Goal: Transaction & Acquisition: Book appointment/travel/reservation

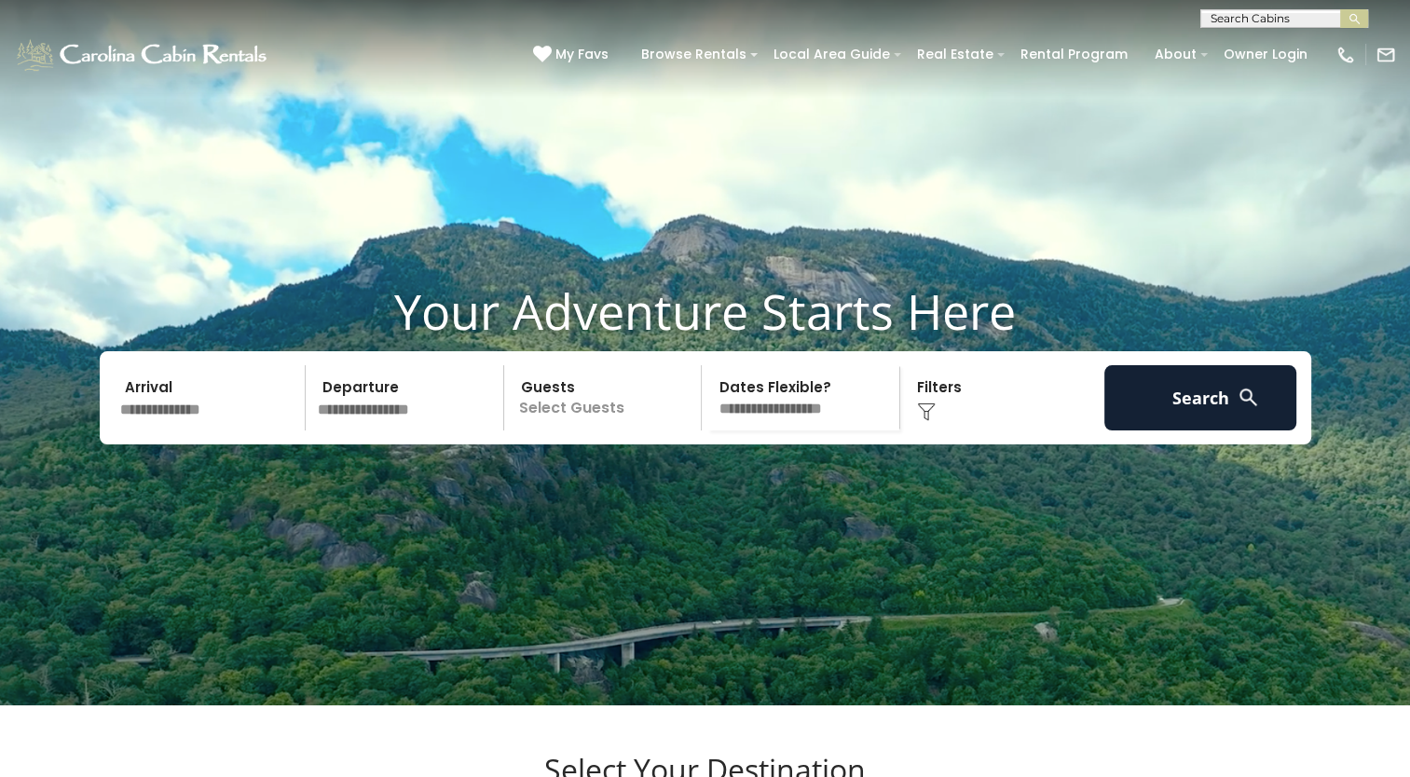
click at [660, 431] on p "Select Guests" at bounding box center [606, 397] width 192 height 65
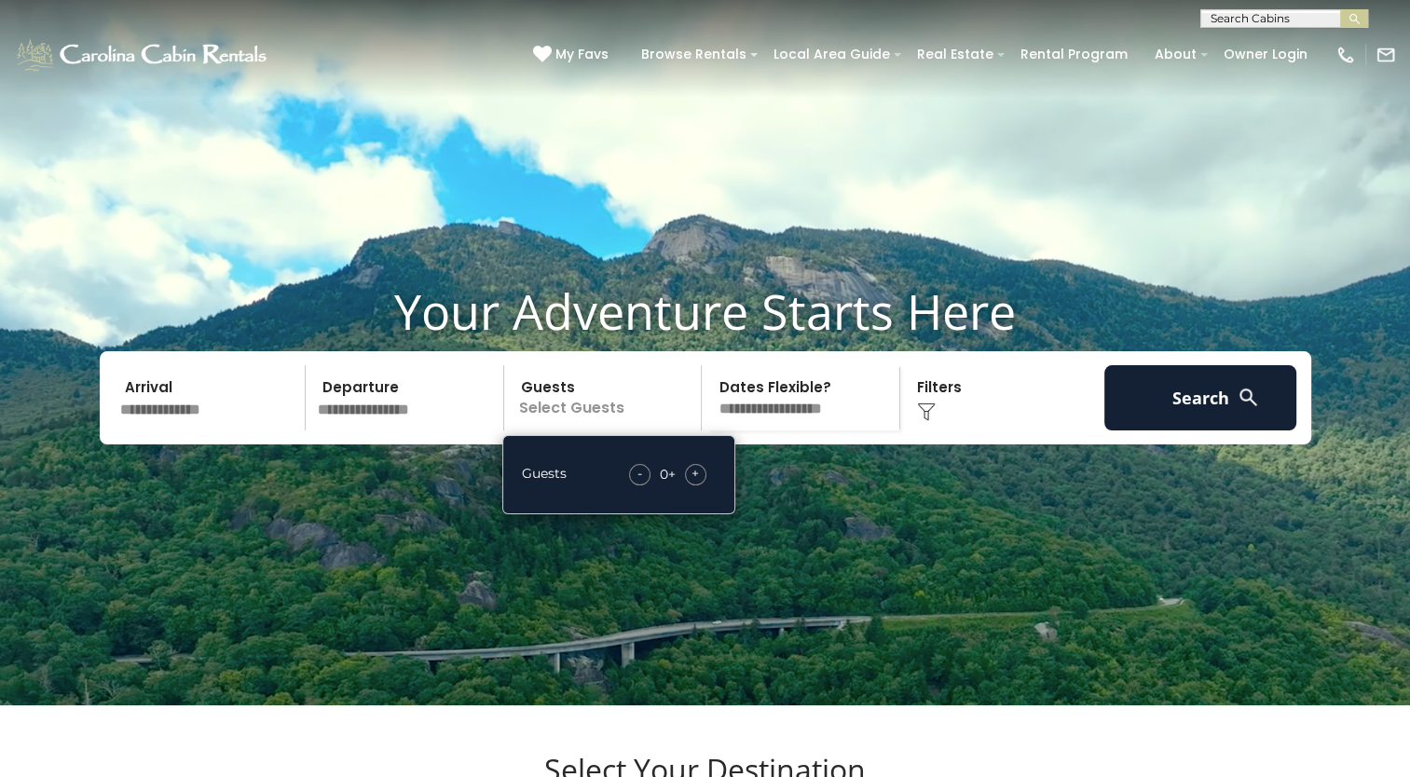
click at [698, 483] on span "+" at bounding box center [695, 473] width 7 height 19
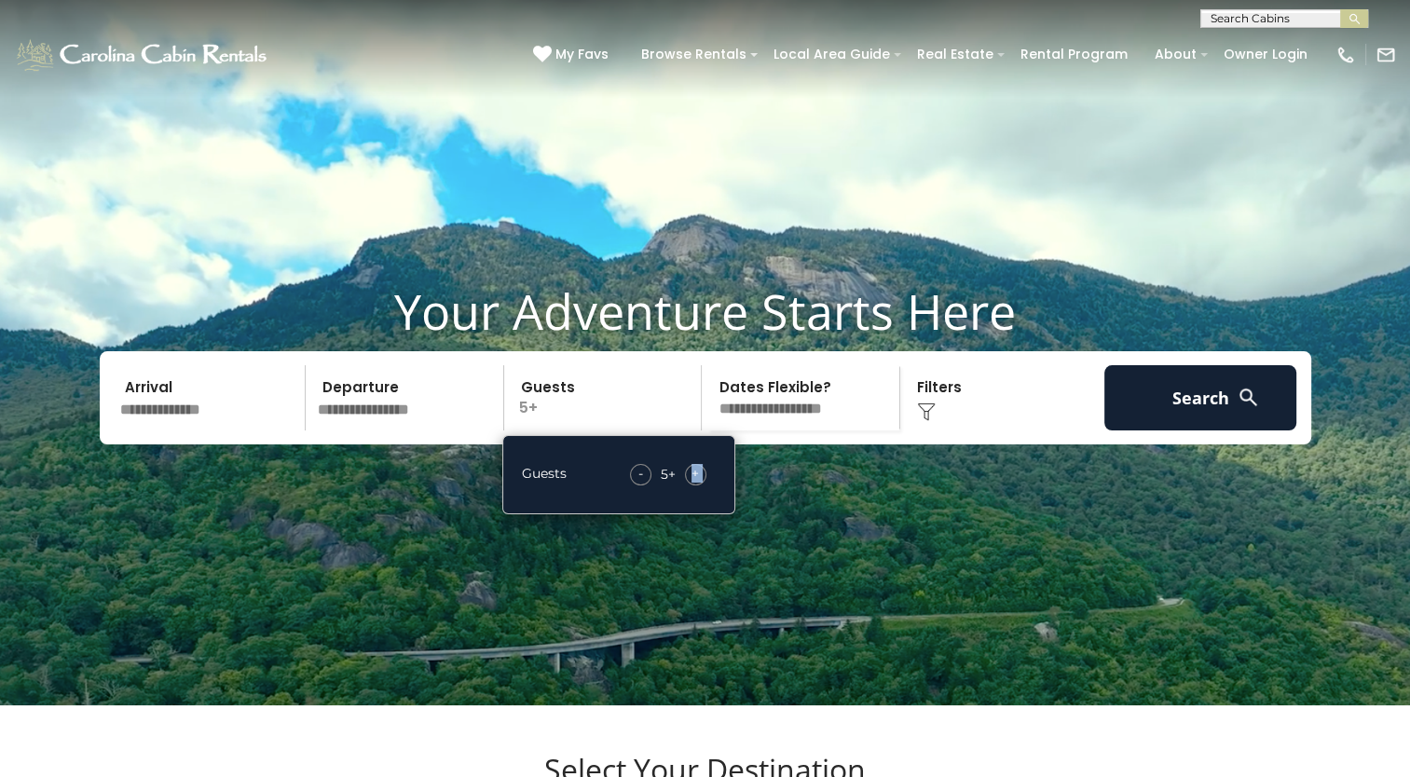
click at [698, 483] on span "+" at bounding box center [695, 473] width 7 height 19
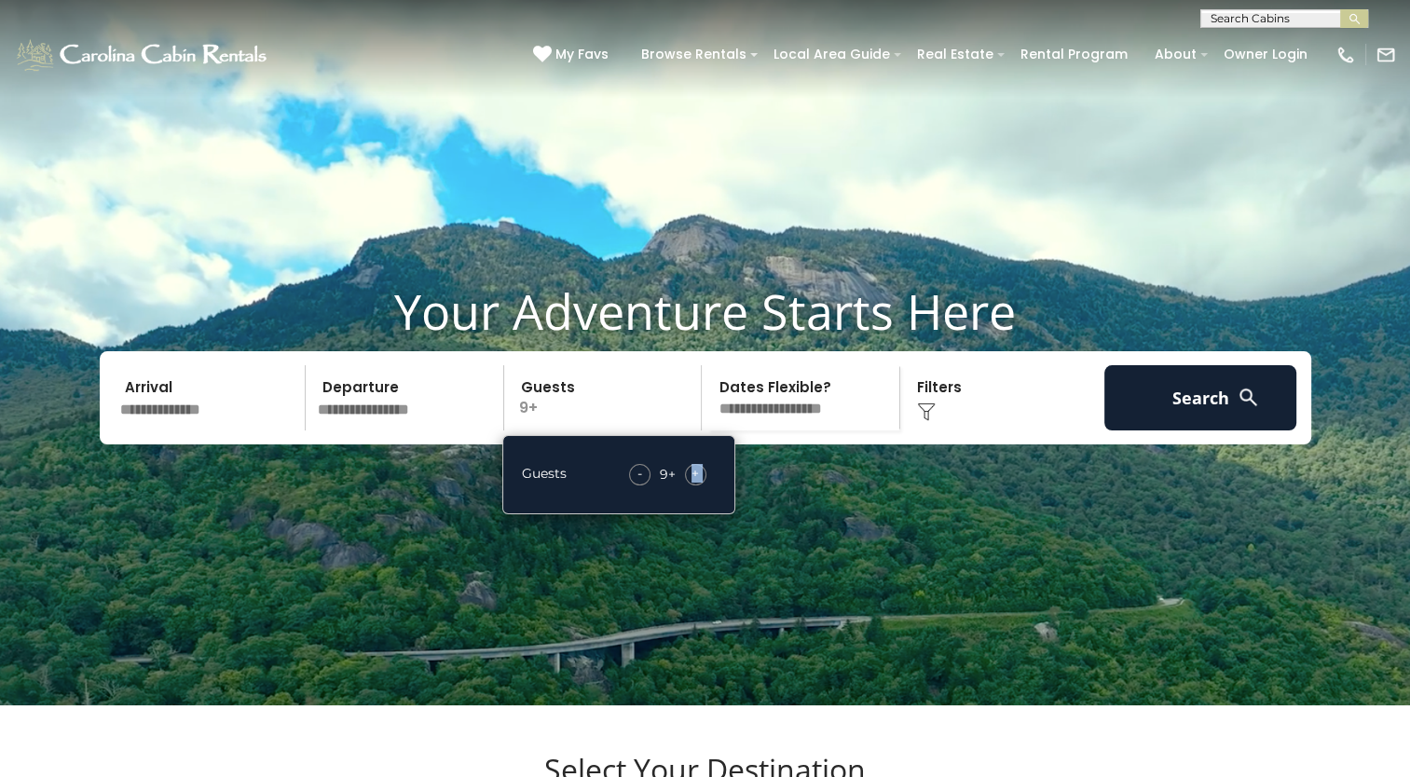
click at [698, 483] on span "+" at bounding box center [695, 473] width 7 height 19
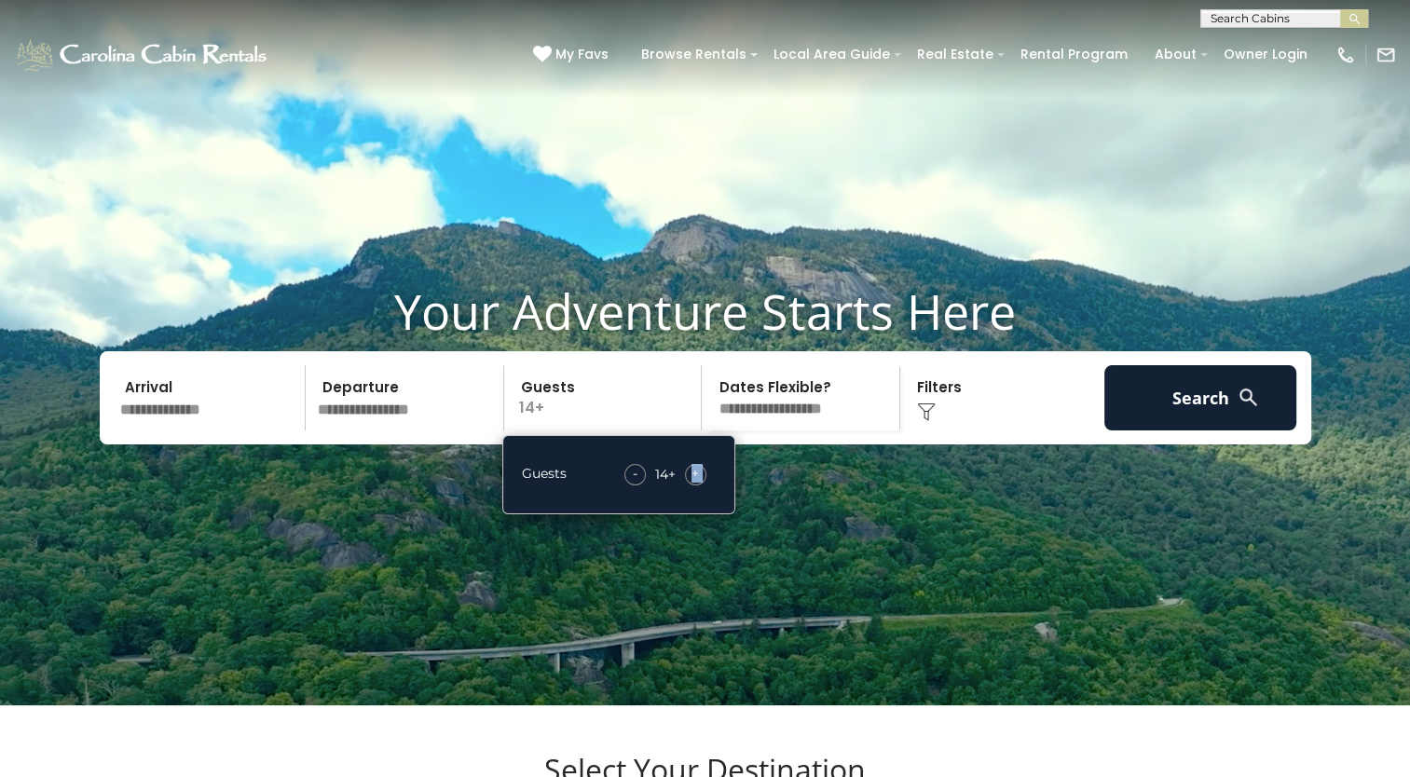
click at [698, 483] on span "+" at bounding box center [695, 473] width 7 height 19
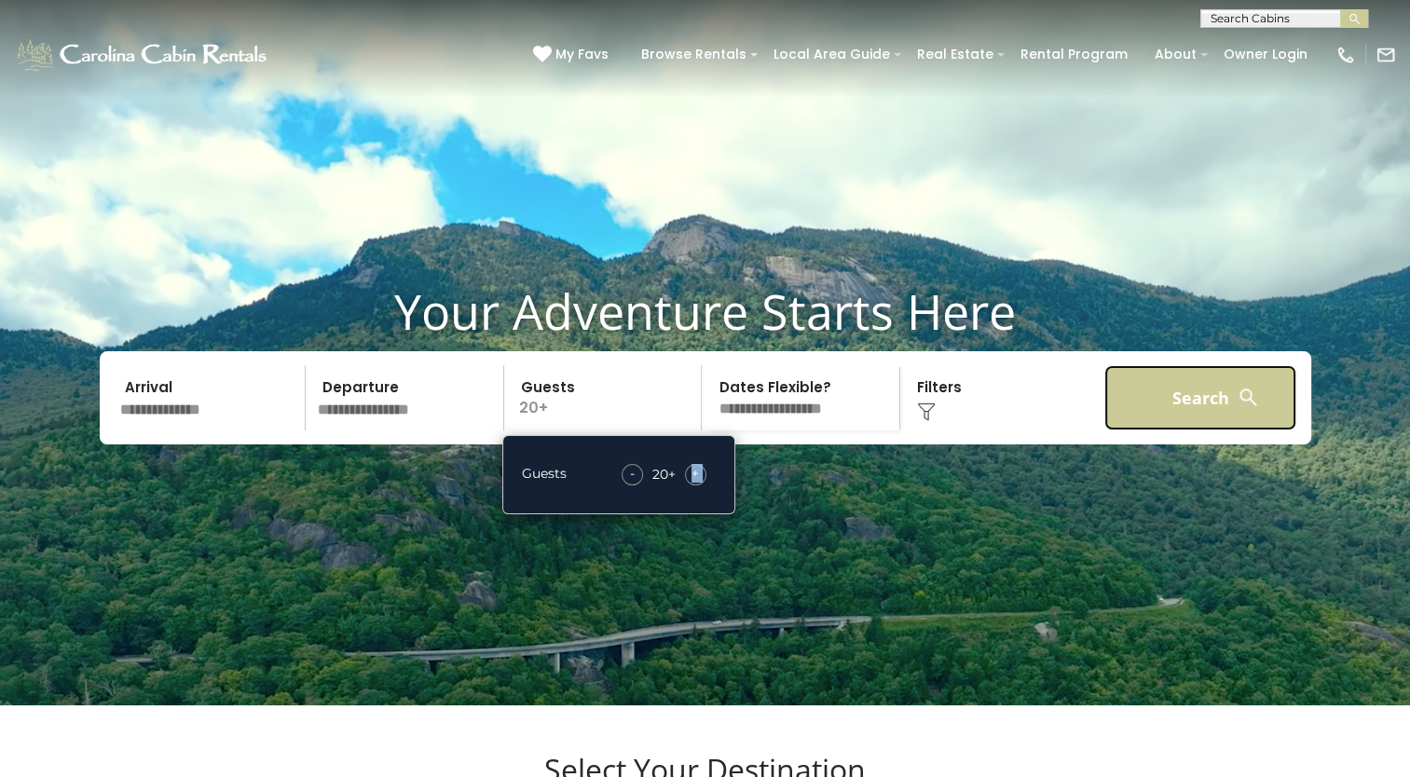
click at [1290, 431] on button "Search" at bounding box center [1200, 397] width 193 height 65
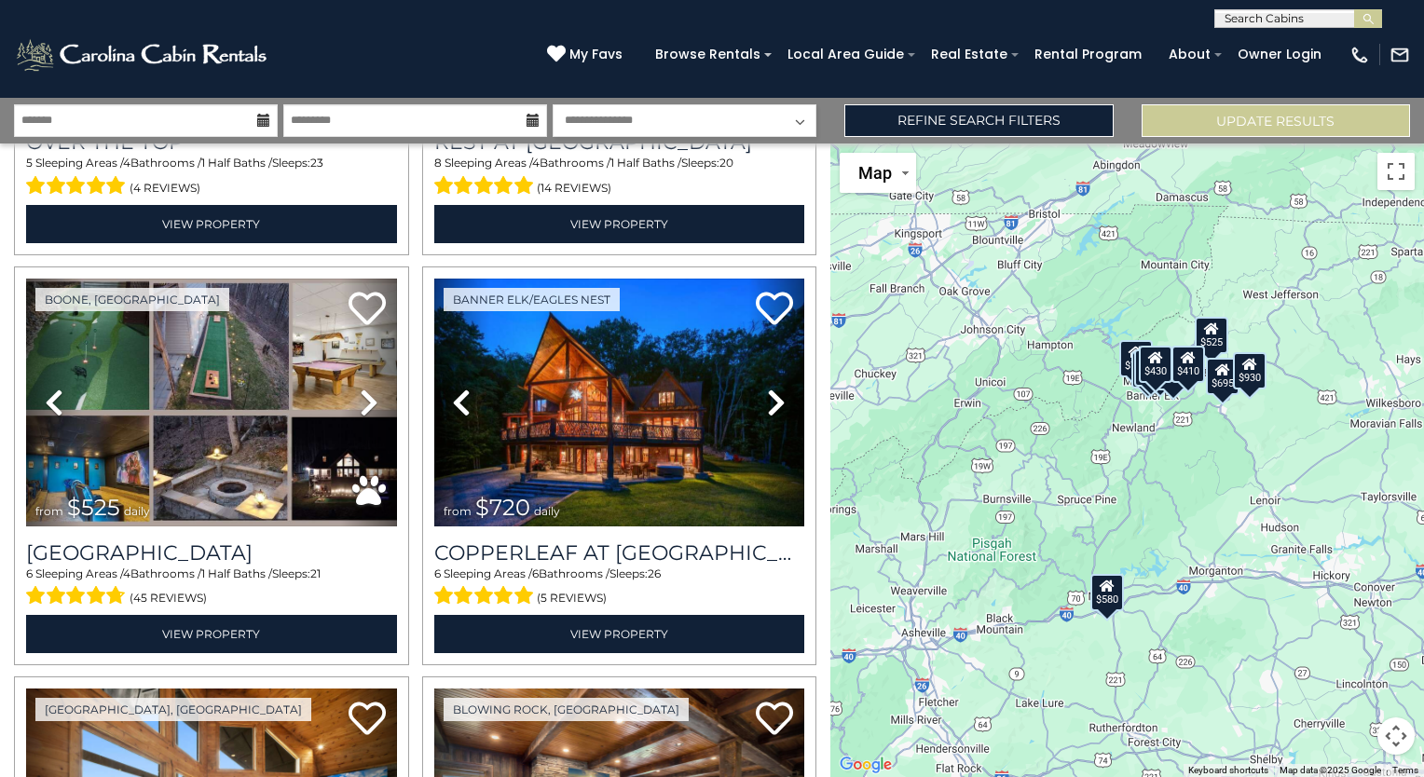
scroll to position [358, 0]
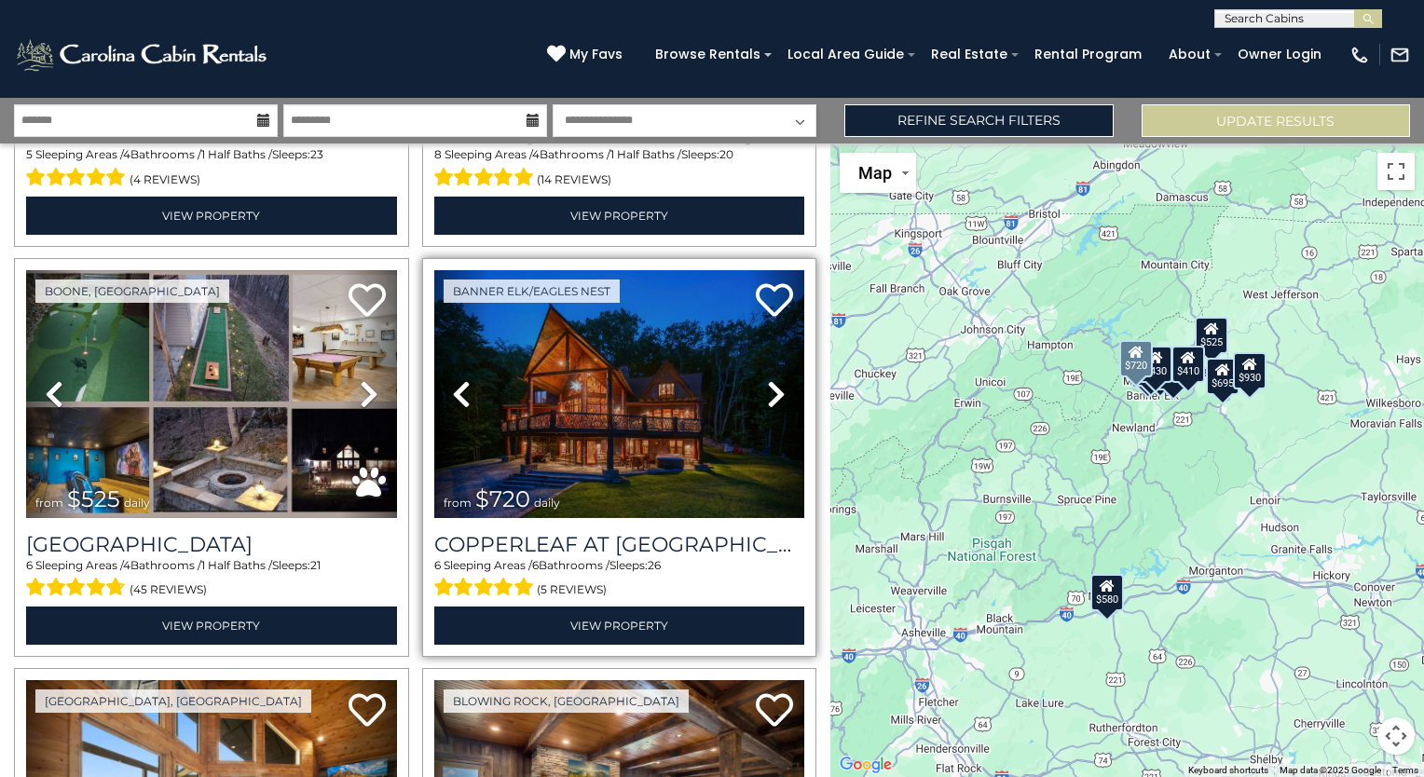
click at [772, 379] on icon at bounding box center [776, 394] width 19 height 30
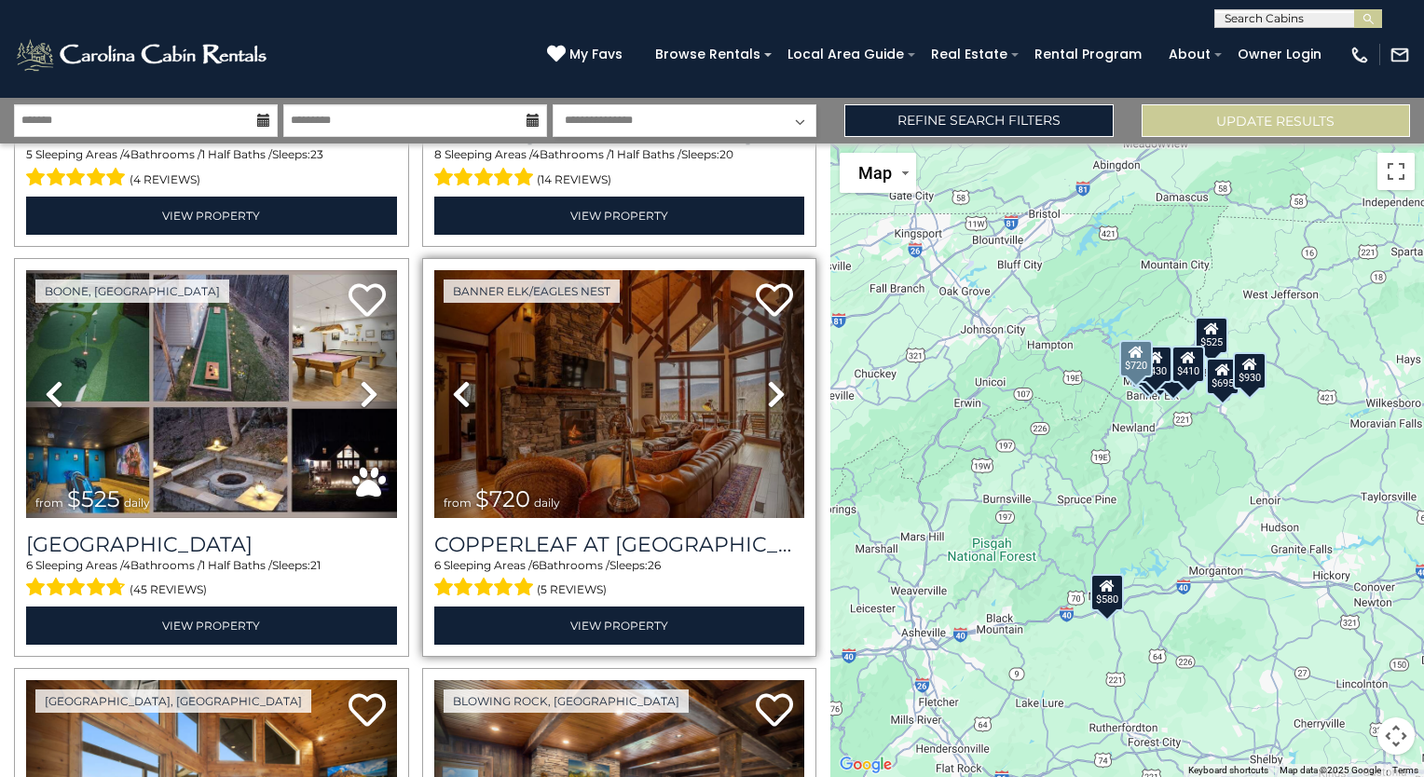
click at [772, 379] on icon at bounding box center [776, 394] width 19 height 30
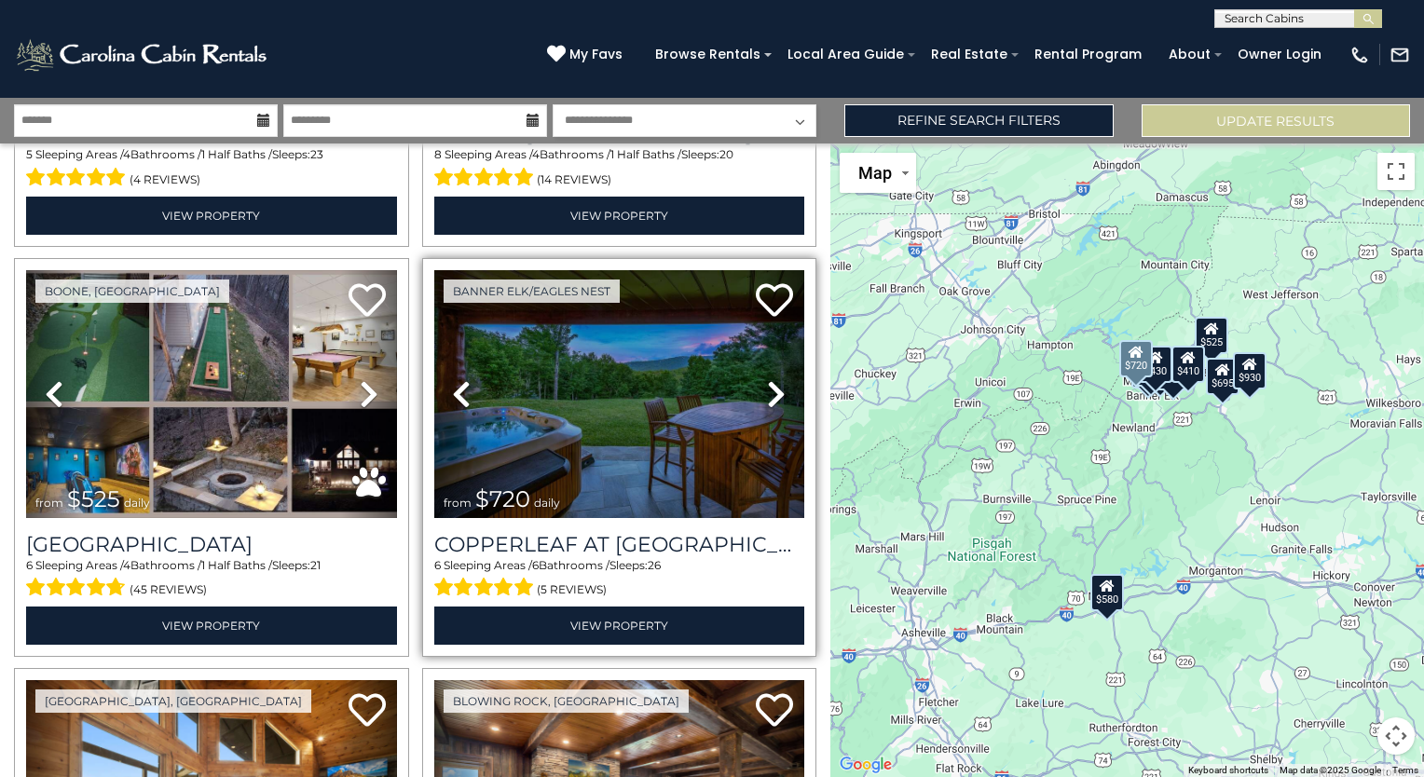
click at [772, 379] on icon at bounding box center [776, 394] width 19 height 30
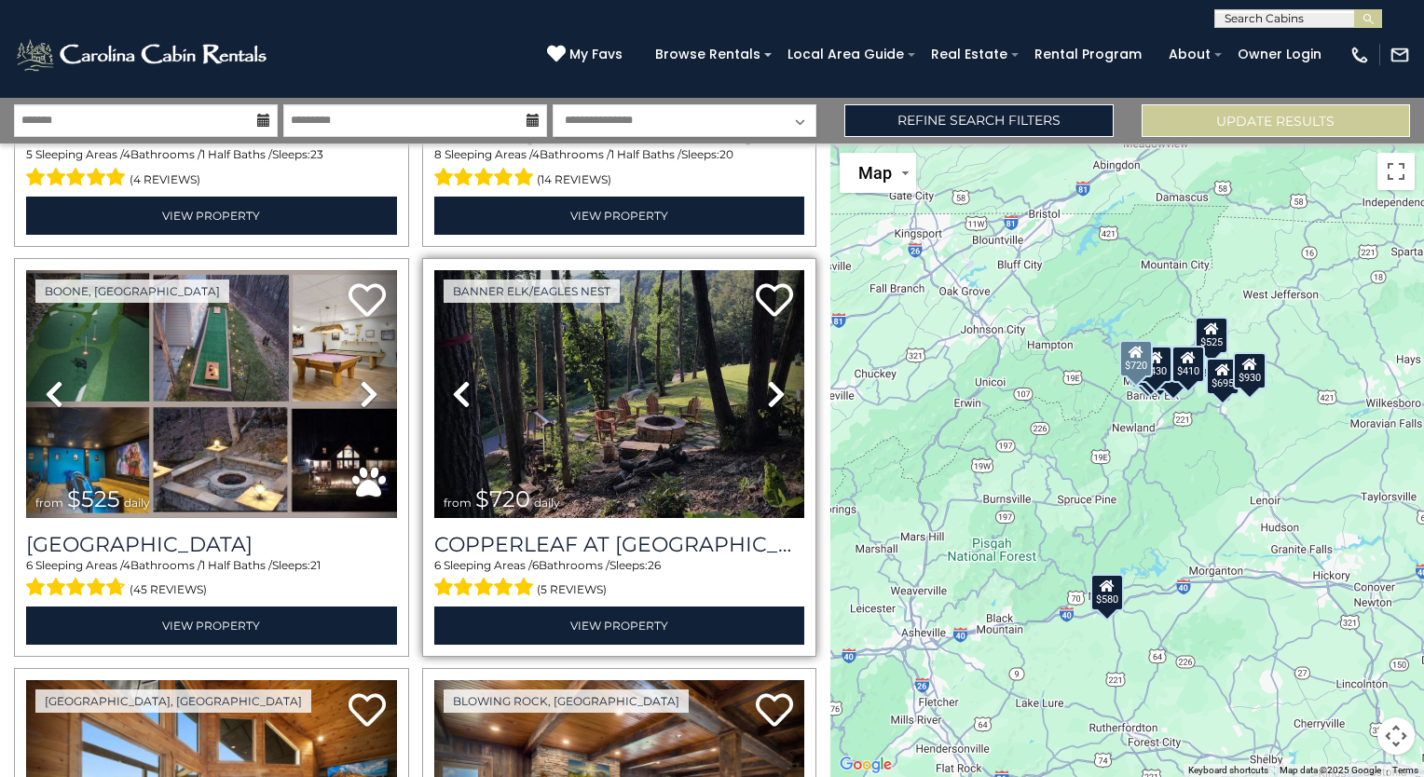
click at [772, 379] on icon at bounding box center [776, 394] width 19 height 30
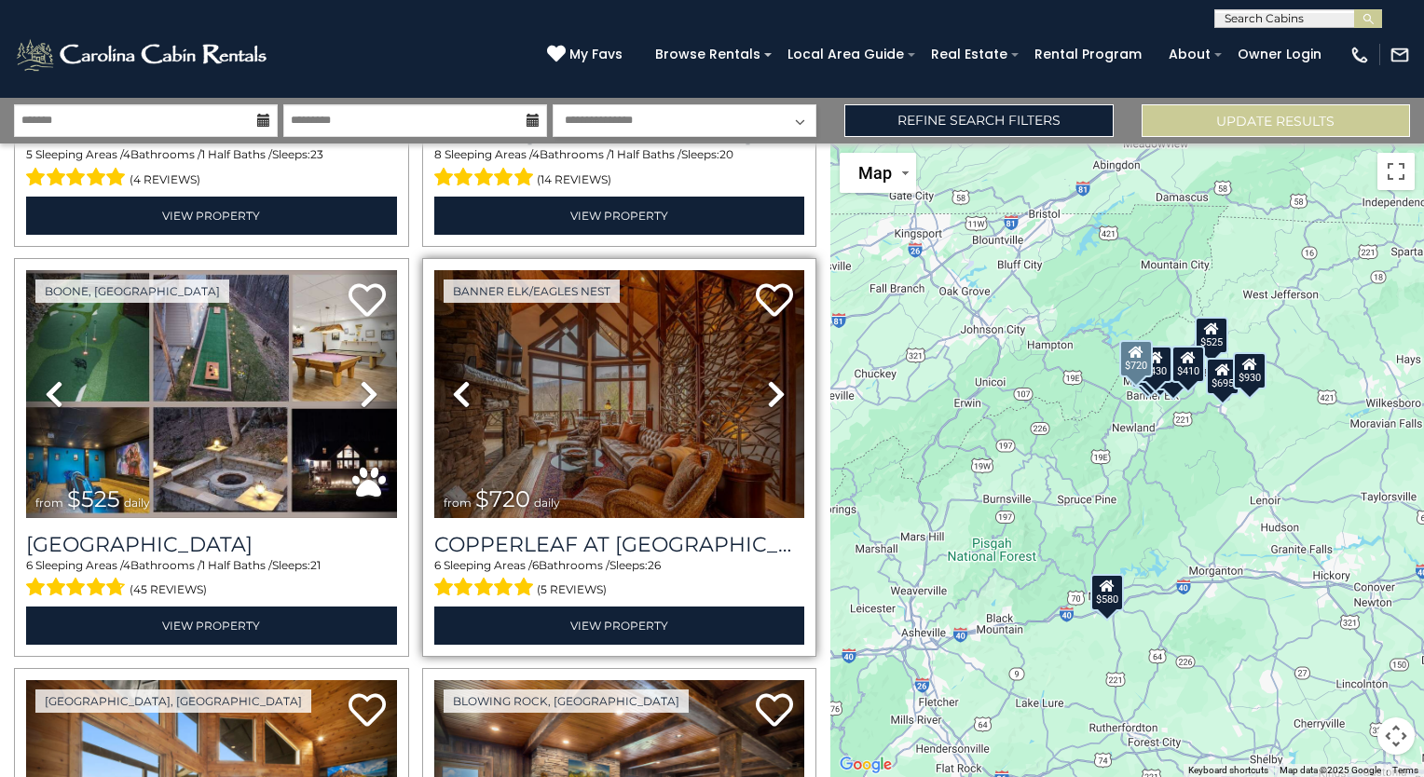
click at [772, 379] on icon at bounding box center [776, 394] width 19 height 30
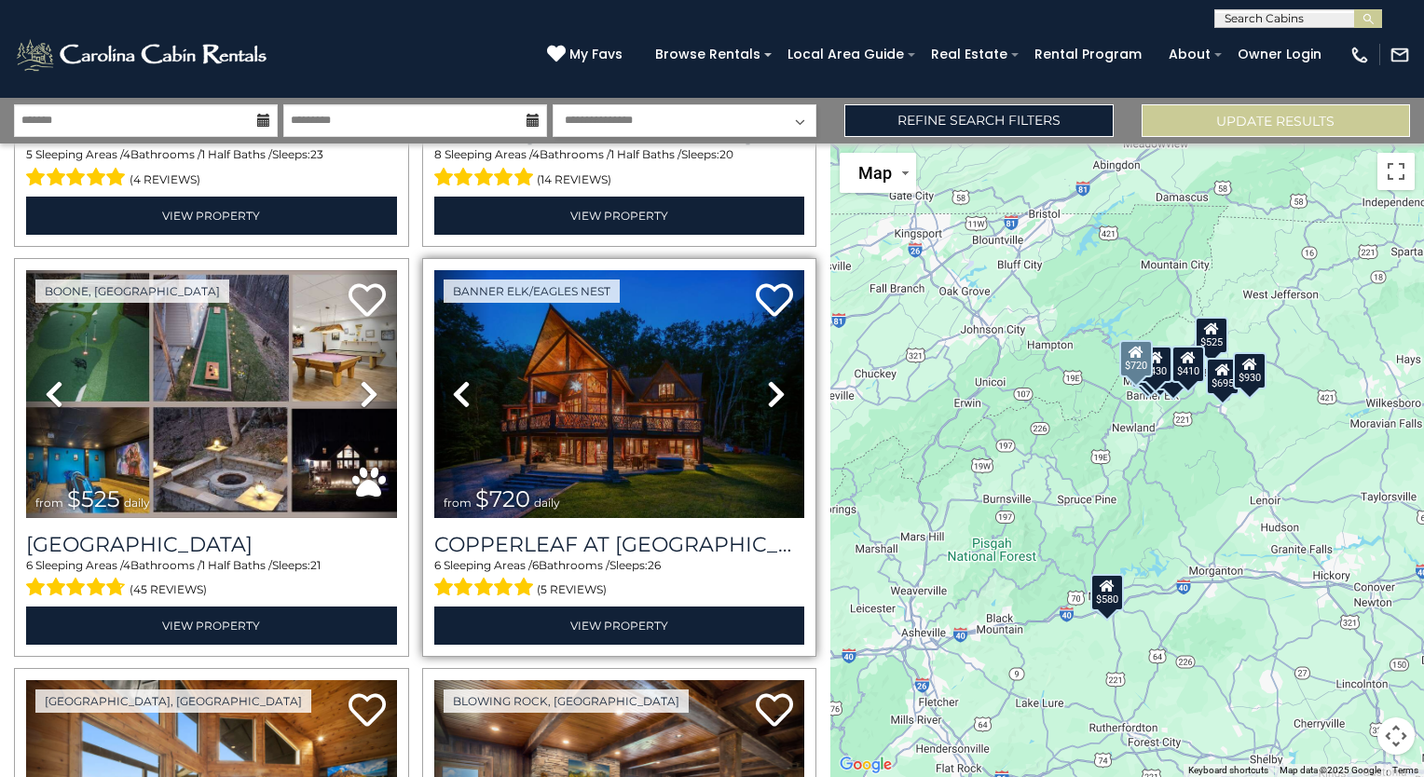
click at [772, 379] on icon at bounding box center [776, 394] width 19 height 30
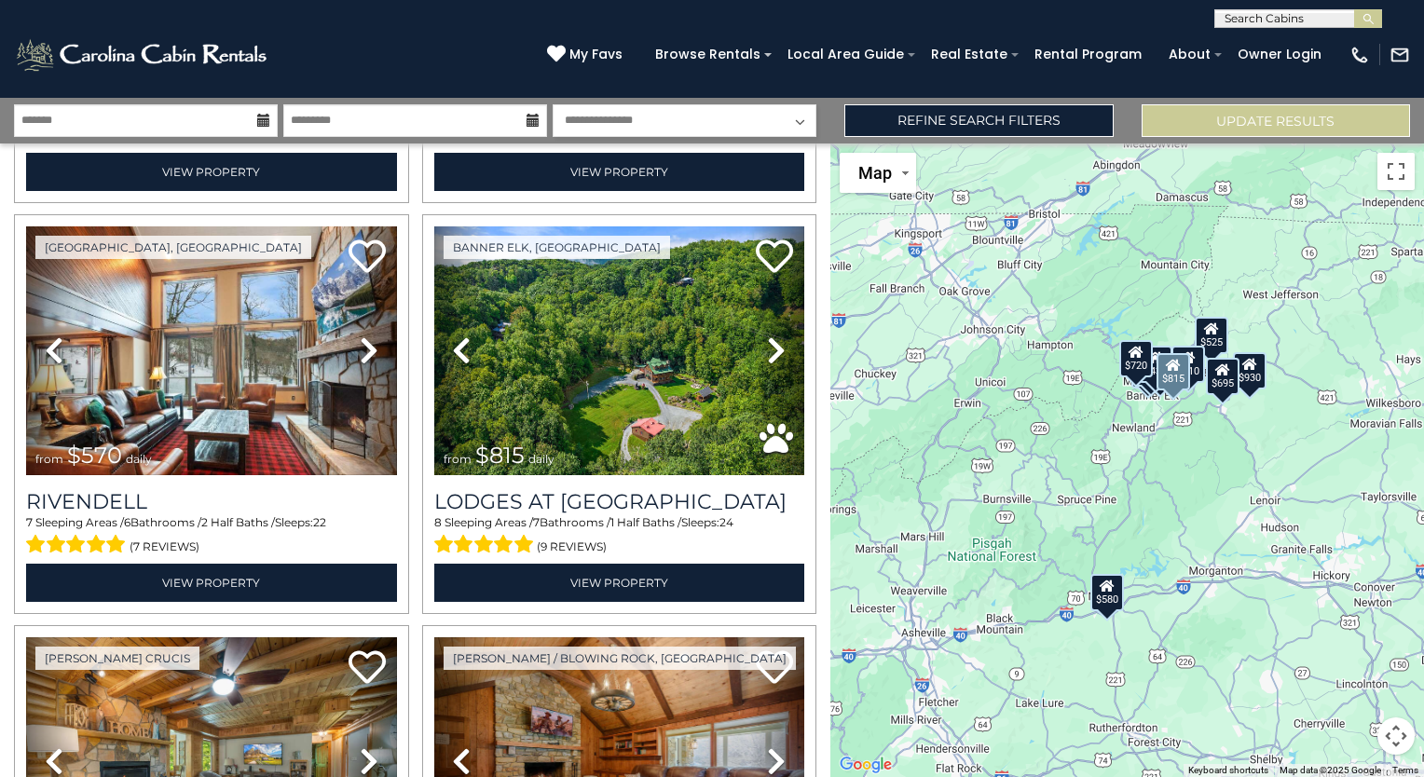
scroll to position [1227, 0]
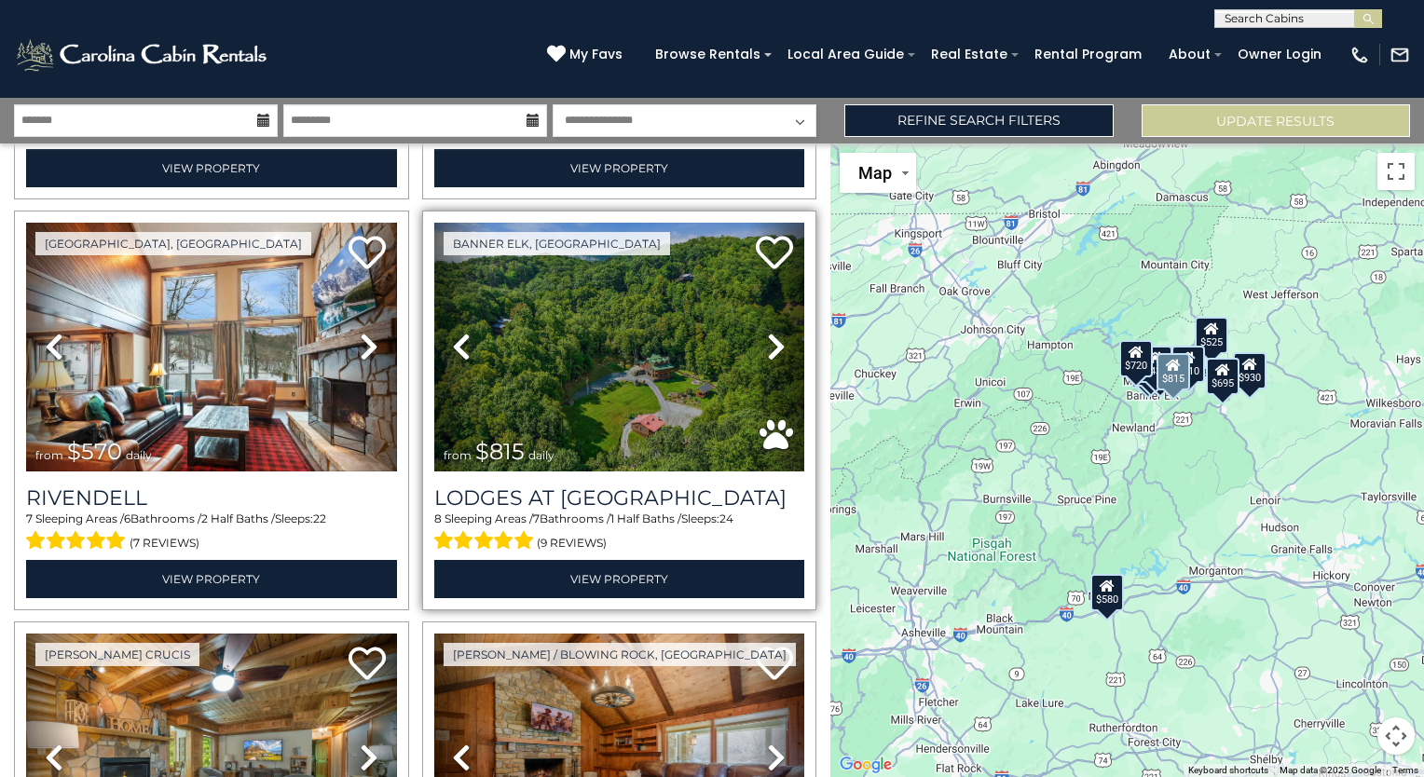
click at [767, 336] on icon at bounding box center [776, 347] width 19 height 30
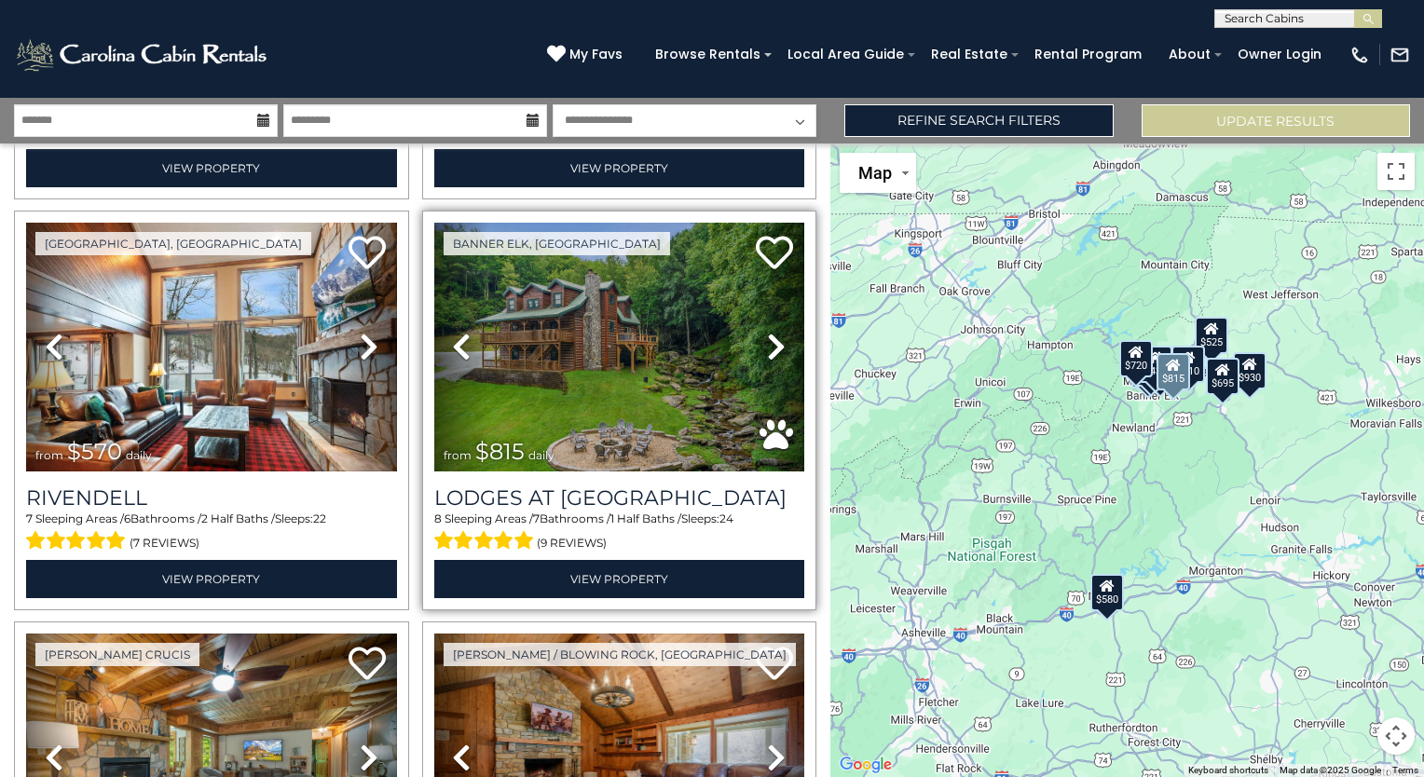
click at [767, 336] on icon at bounding box center [776, 347] width 19 height 30
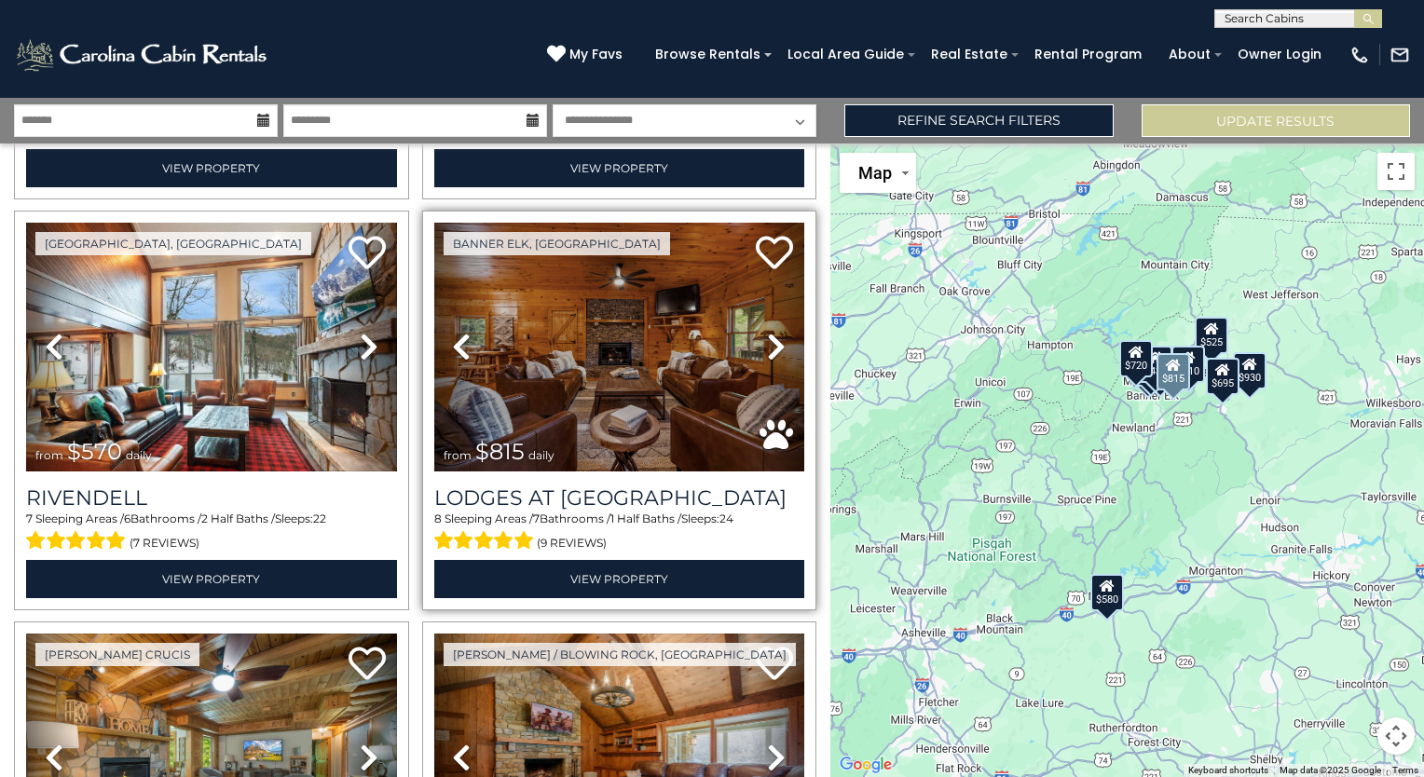
click at [767, 336] on icon at bounding box center [776, 347] width 19 height 30
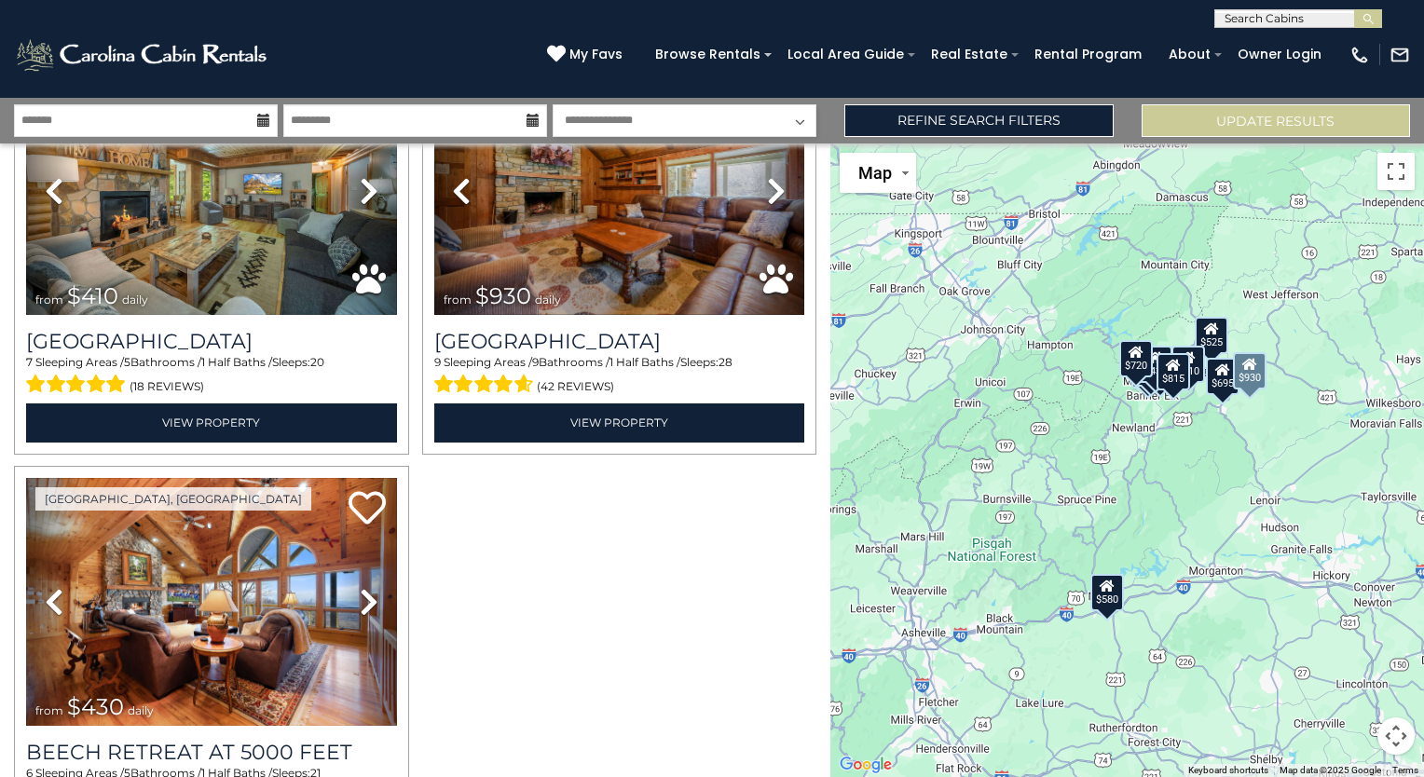
scroll to position [1938, 0]
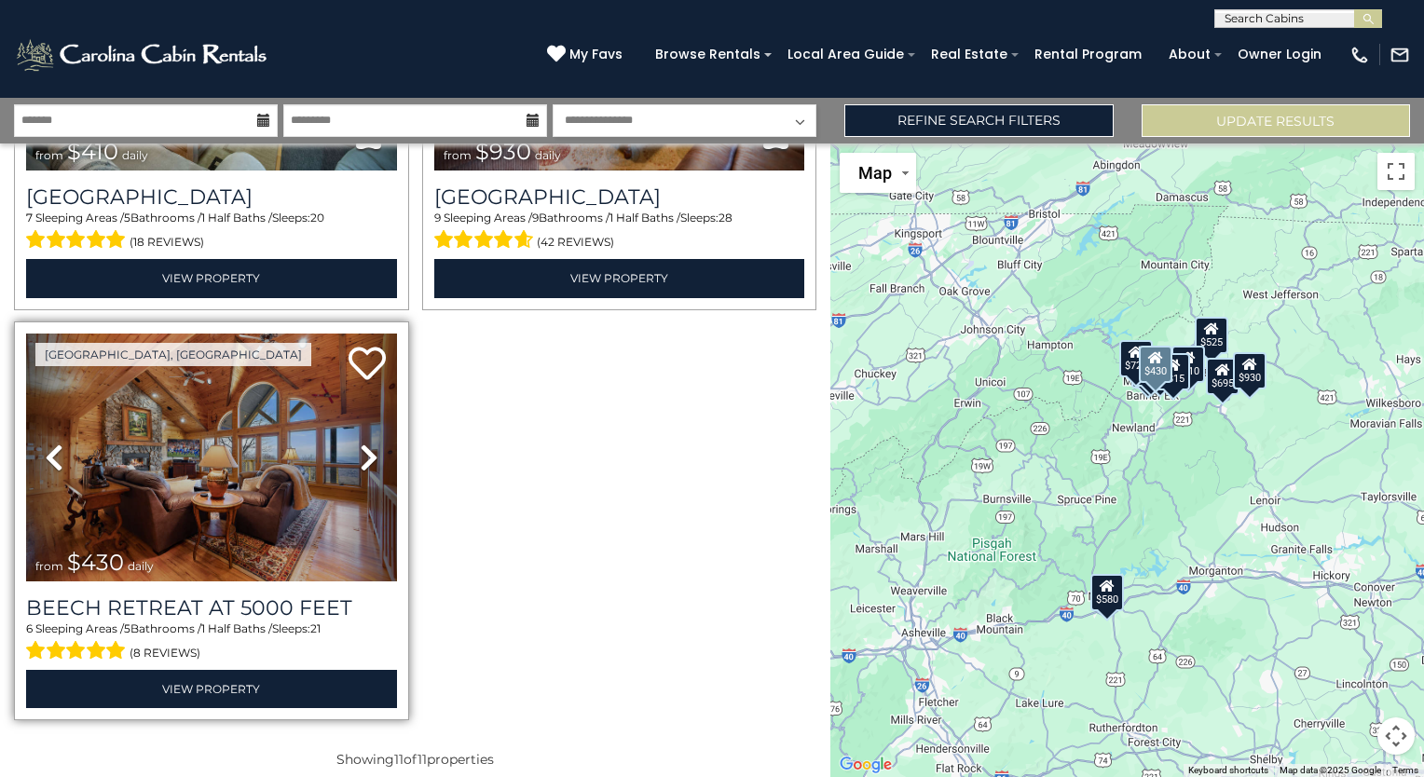
click at [365, 443] on icon at bounding box center [369, 458] width 19 height 30
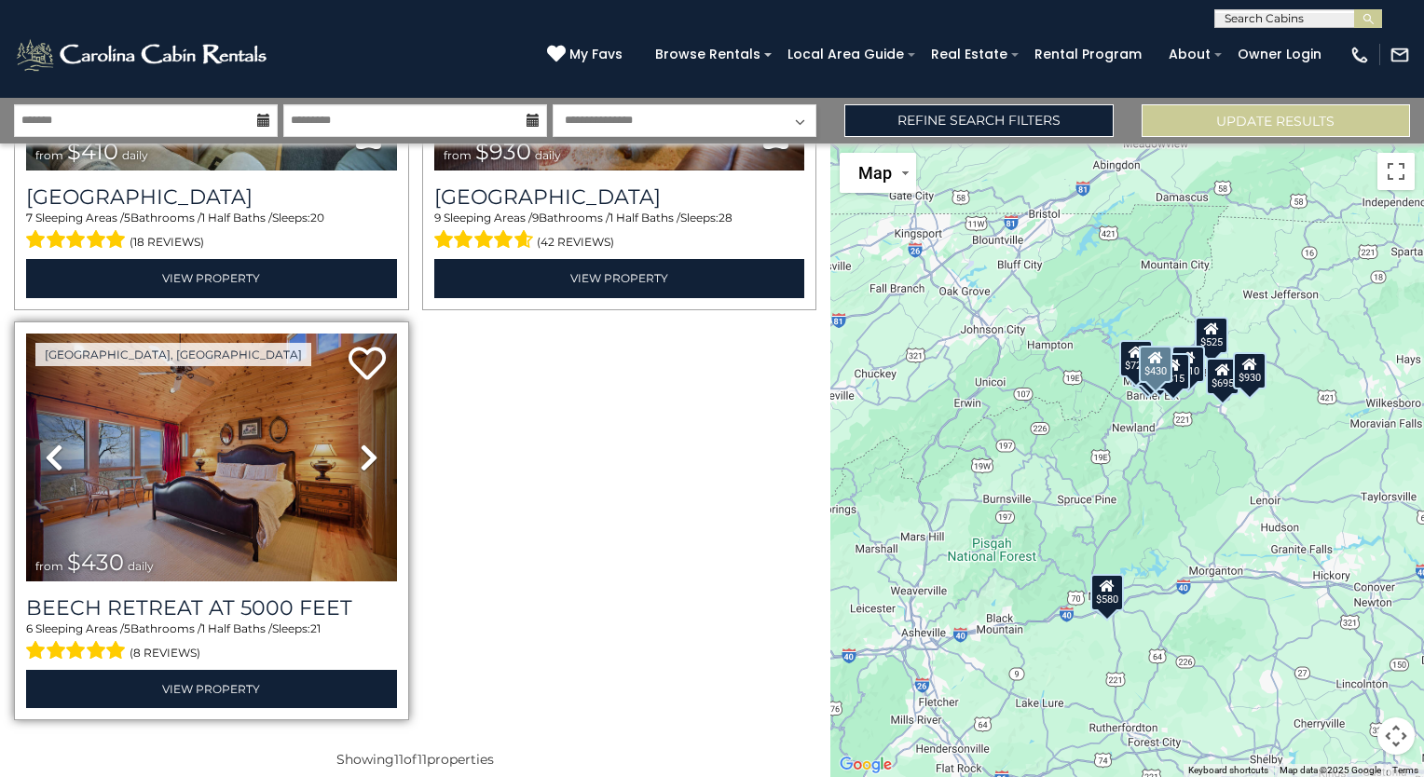
click at [365, 443] on icon at bounding box center [369, 458] width 19 height 30
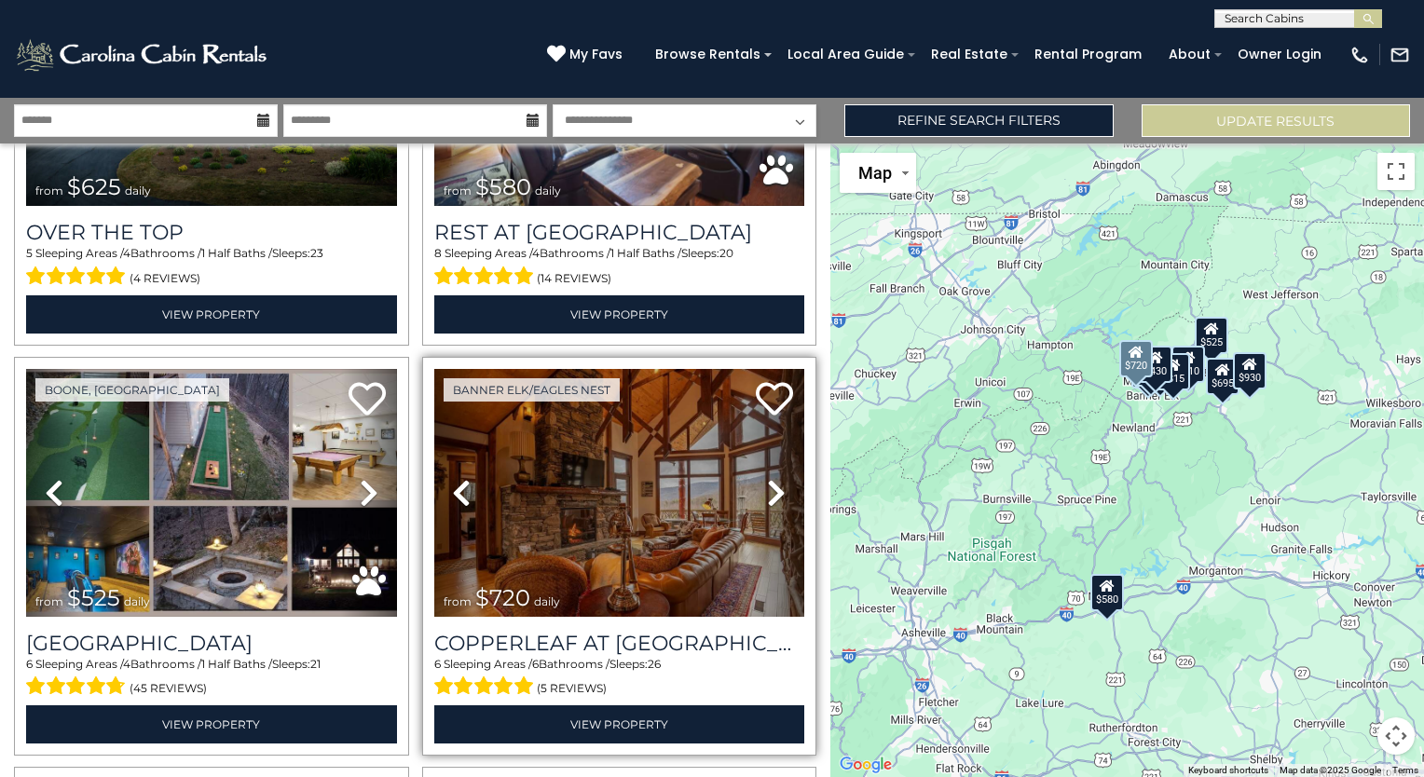
scroll to position [261, 0]
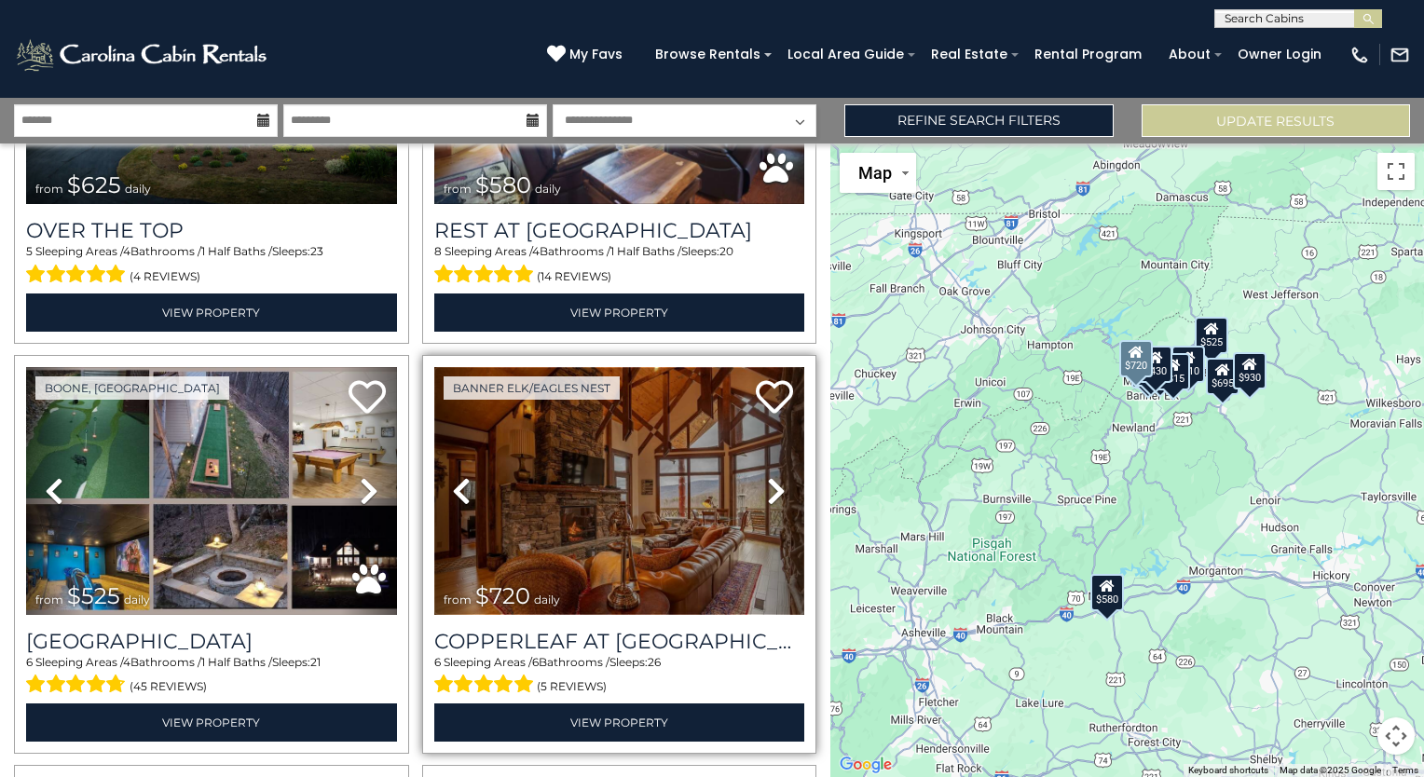
click at [660, 511] on img at bounding box center [619, 491] width 371 height 248
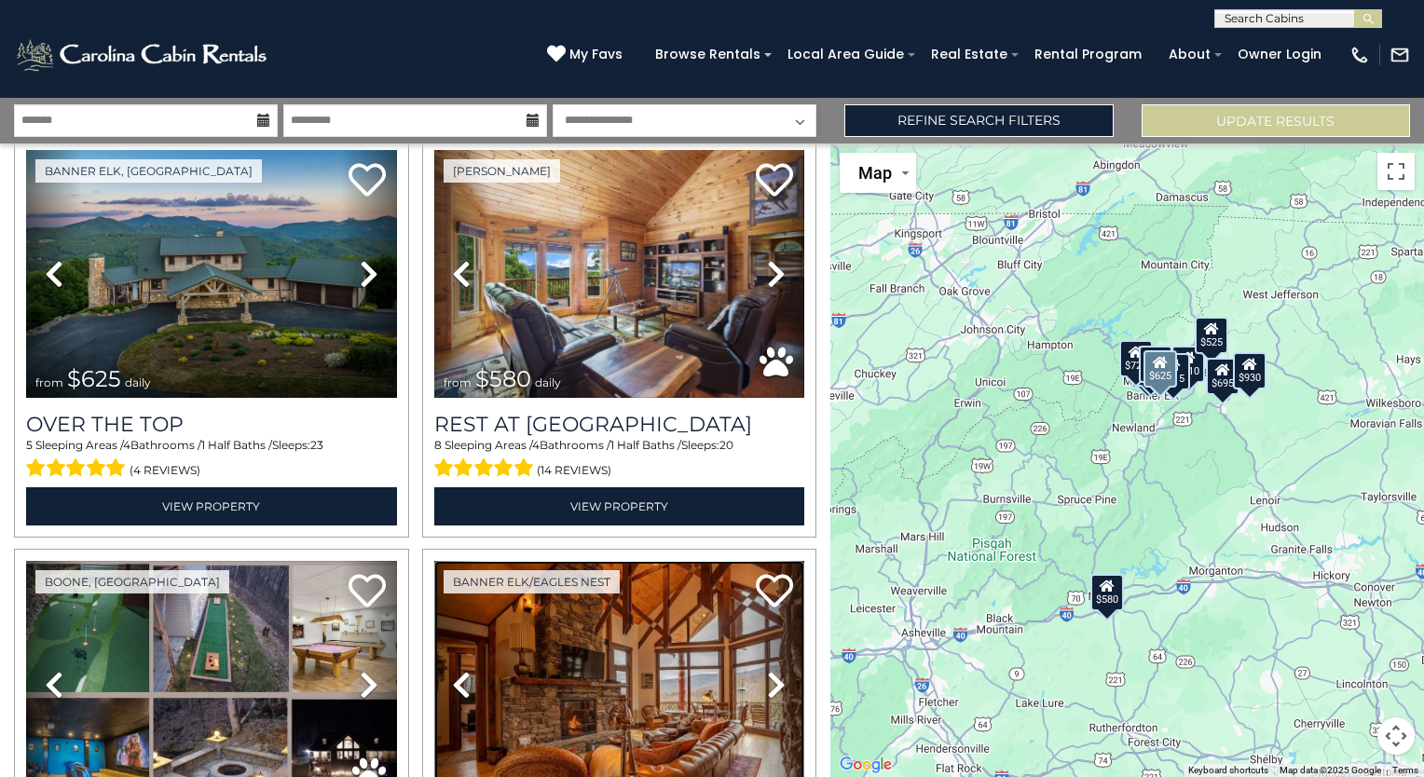
scroll to position [0, 0]
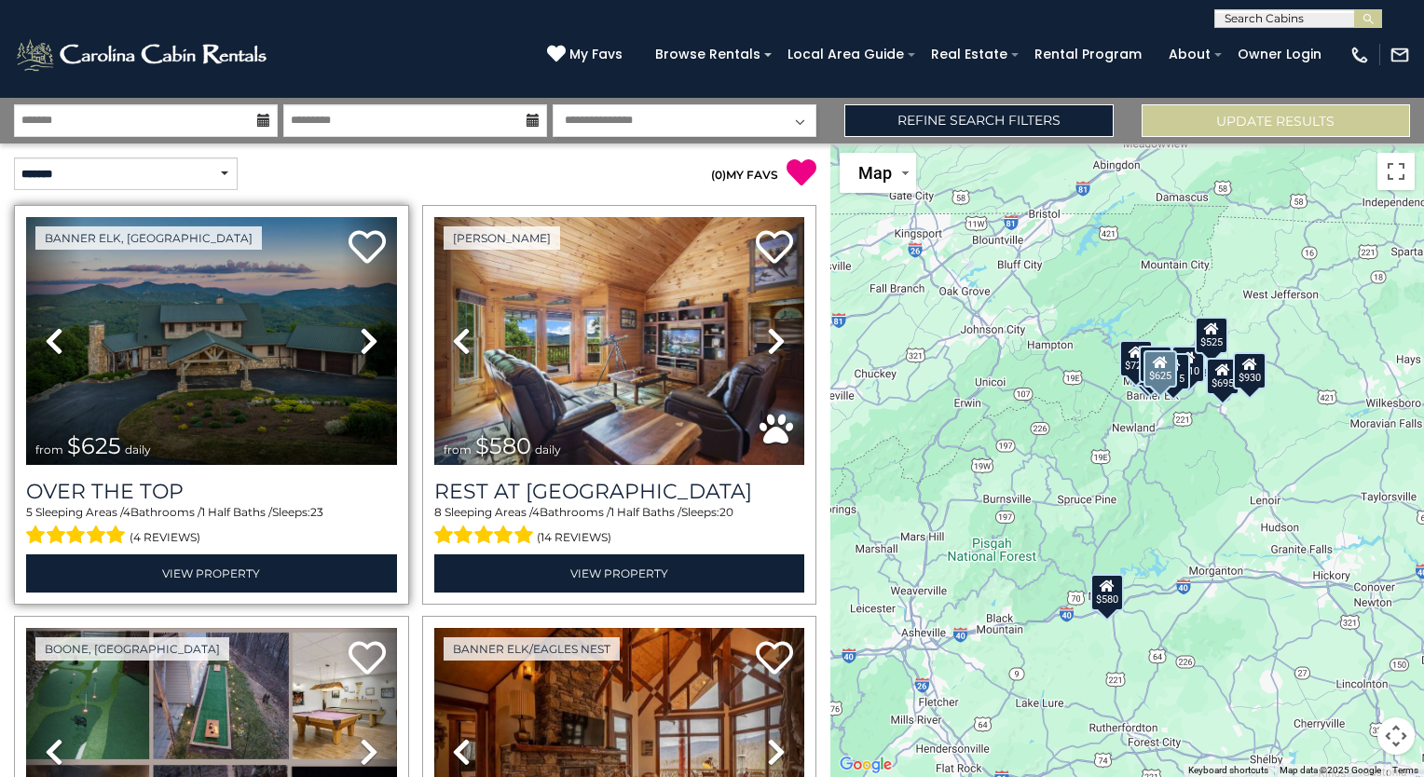
click at [365, 326] on icon at bounding box center [369, 341] width 19 height 30
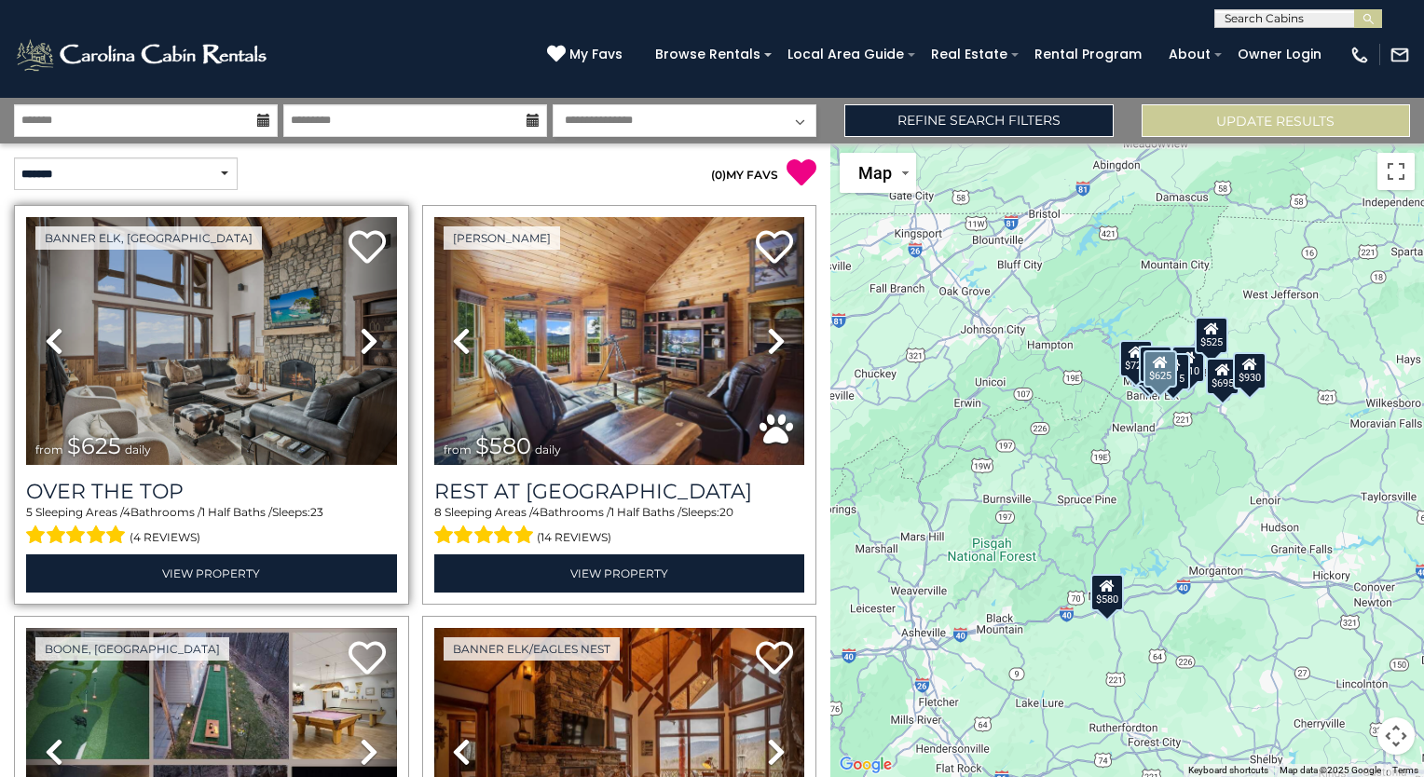
click at [365, 326] on icon at bounding box center [369, 341] width 19 height 30
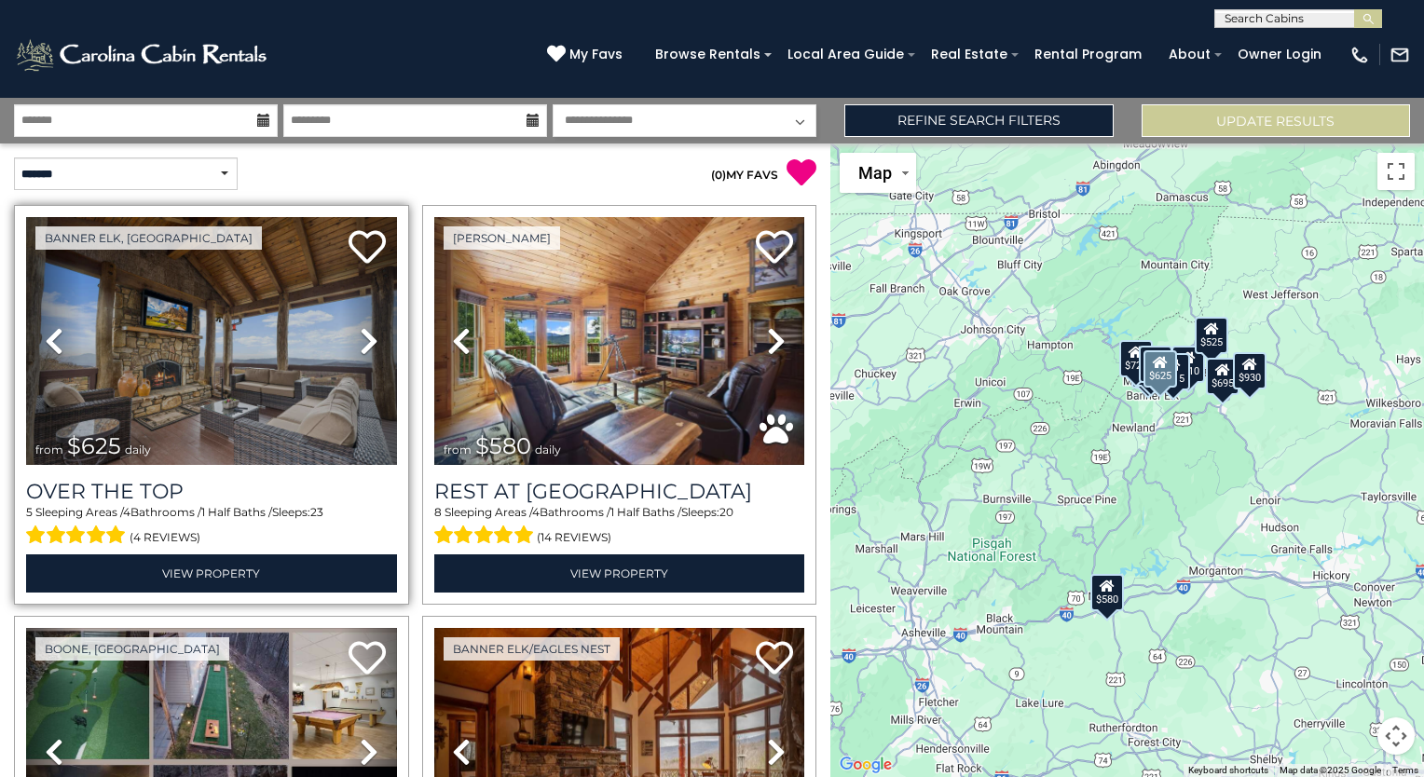
click at [365, 326] on icon at bounding box center [369, 341] width 19 height 30
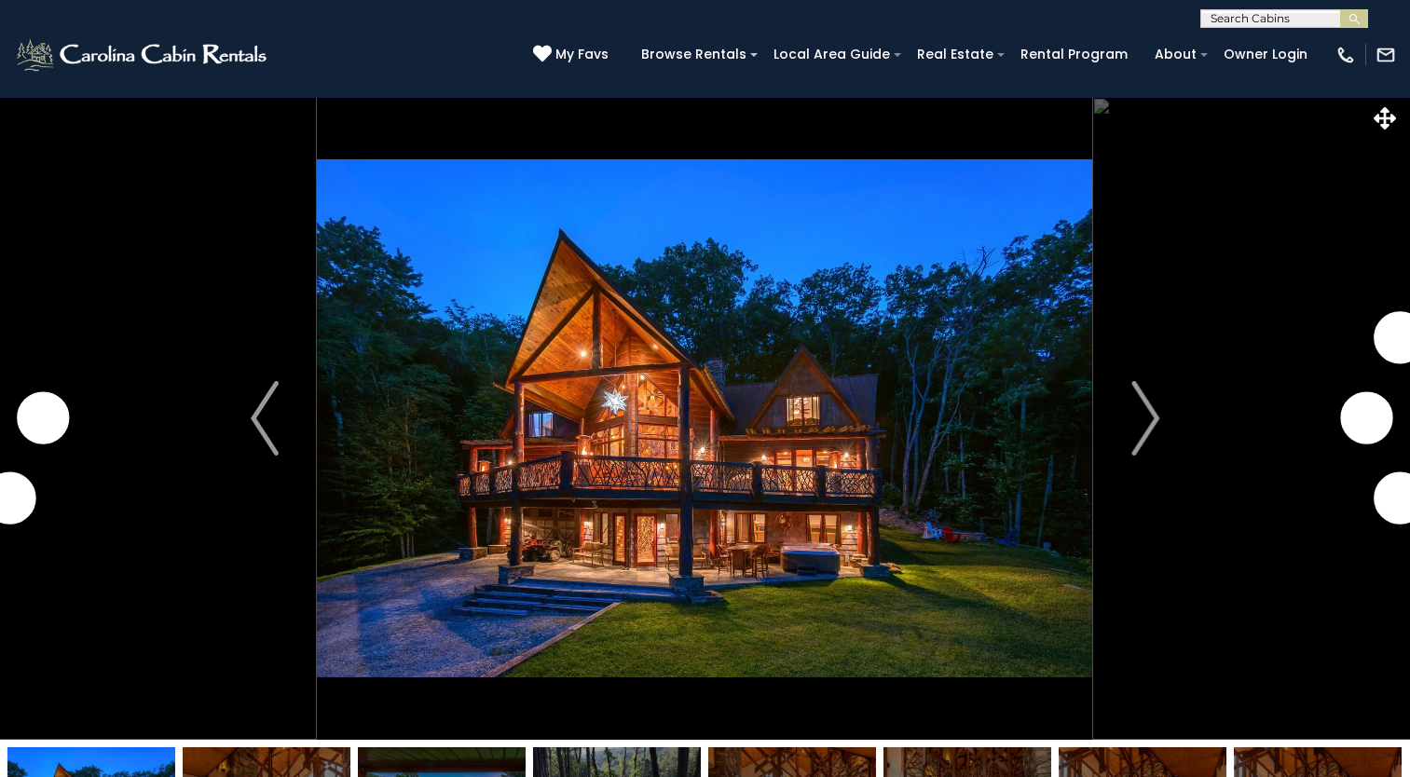
click at [1157, 412] on img "Next" at bounding box center [1146, 418] width 28 height 75
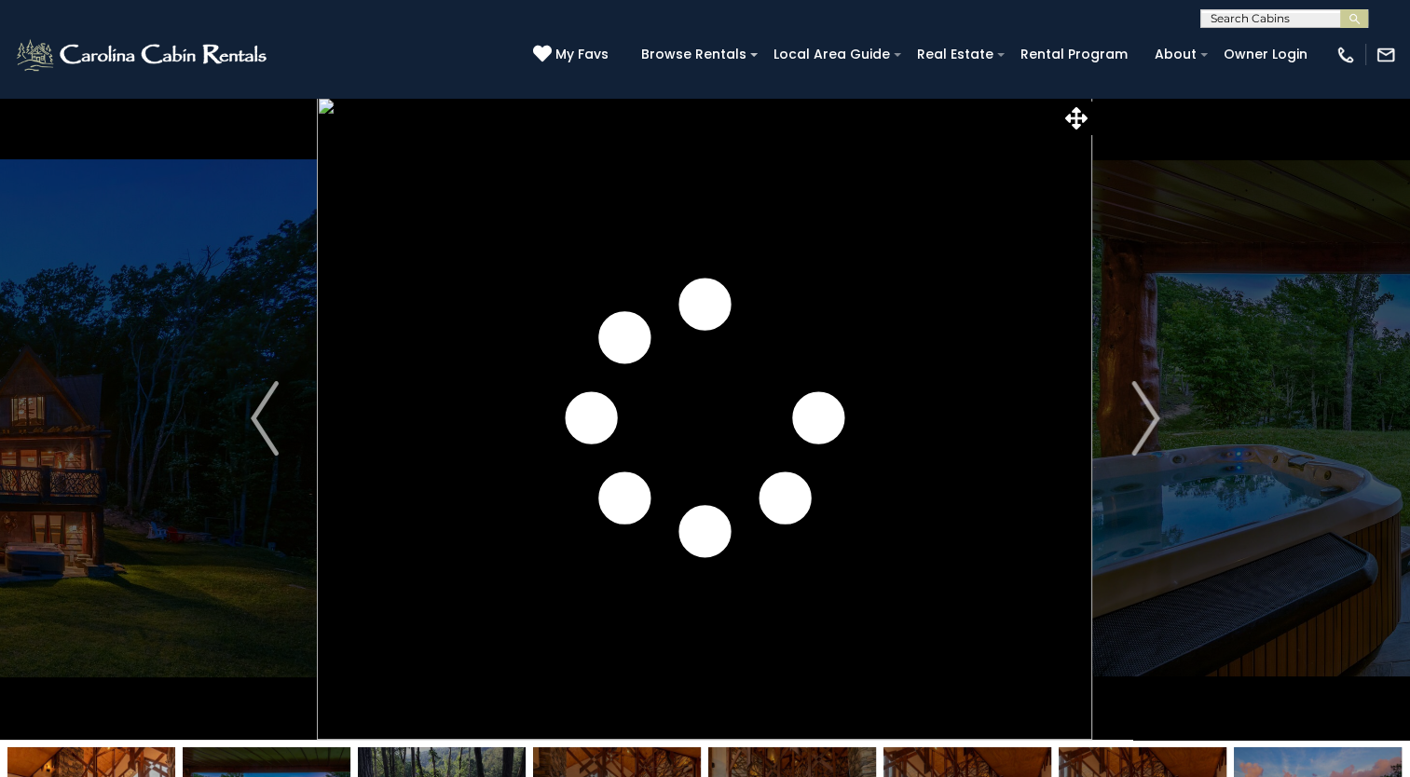
click at [1157, 412] on img "Next" at bounding box center [1146, 418] width 28 height 75
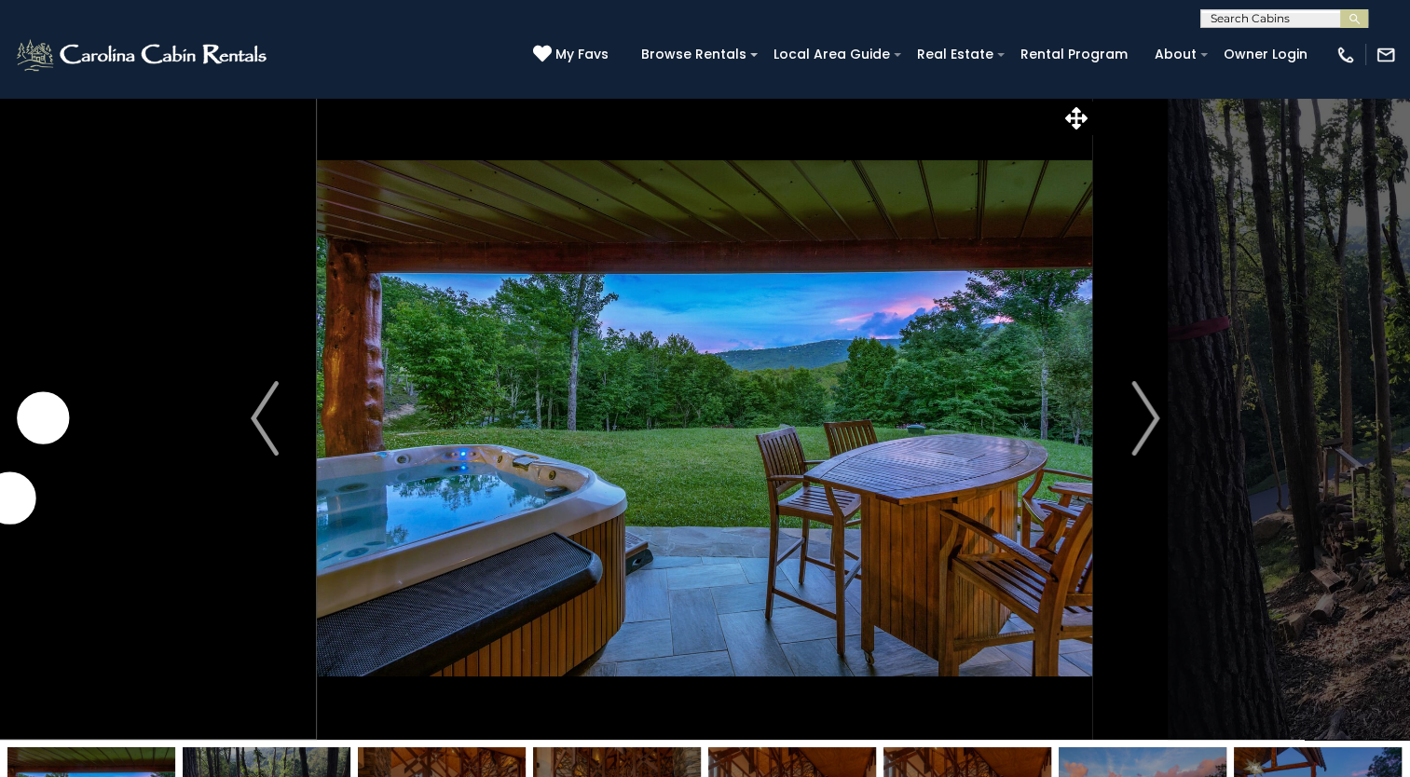
click at [1157, 412] on img "Next" at bounding box center [1146, 418] width 28 height 75
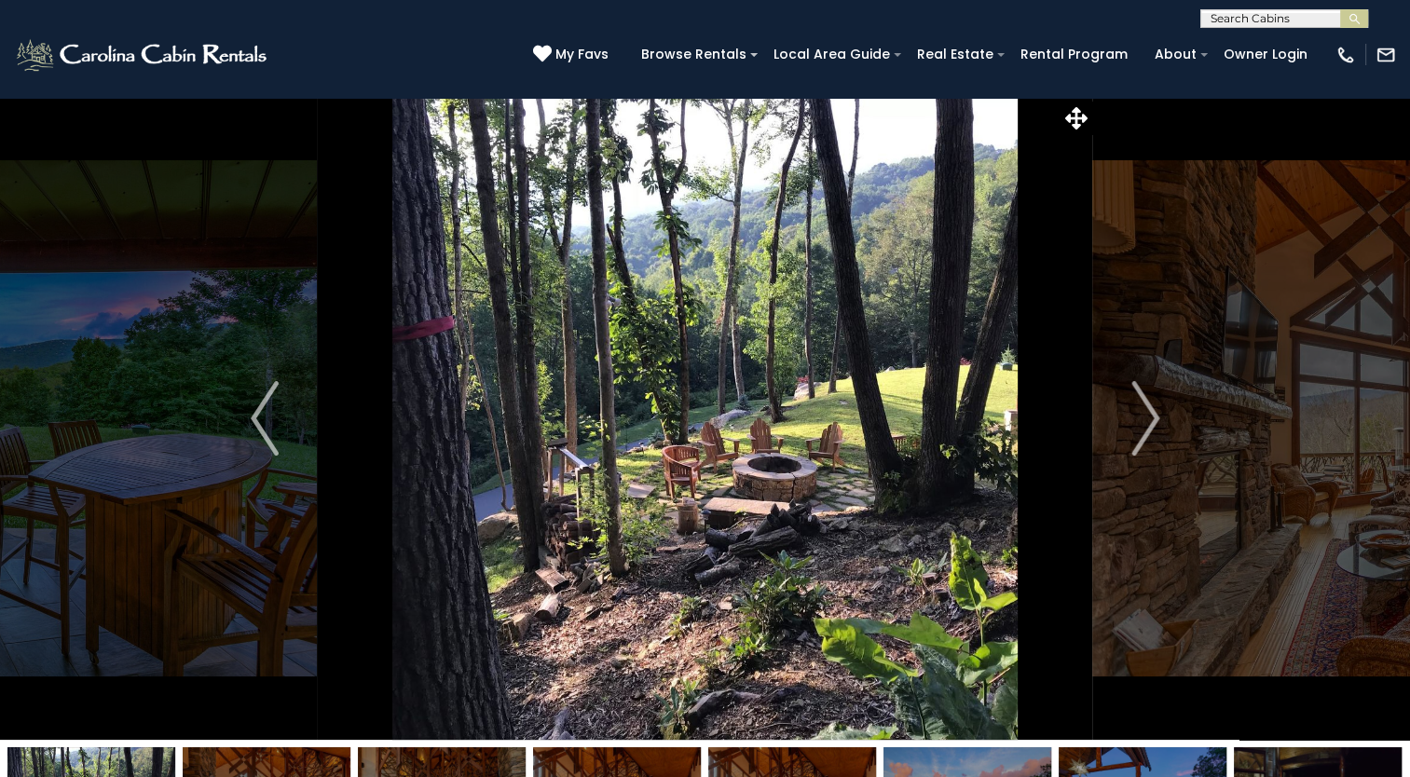
click at [1157, 412] on img "Next" at bounding box center [1146, 418] width 28 height 75
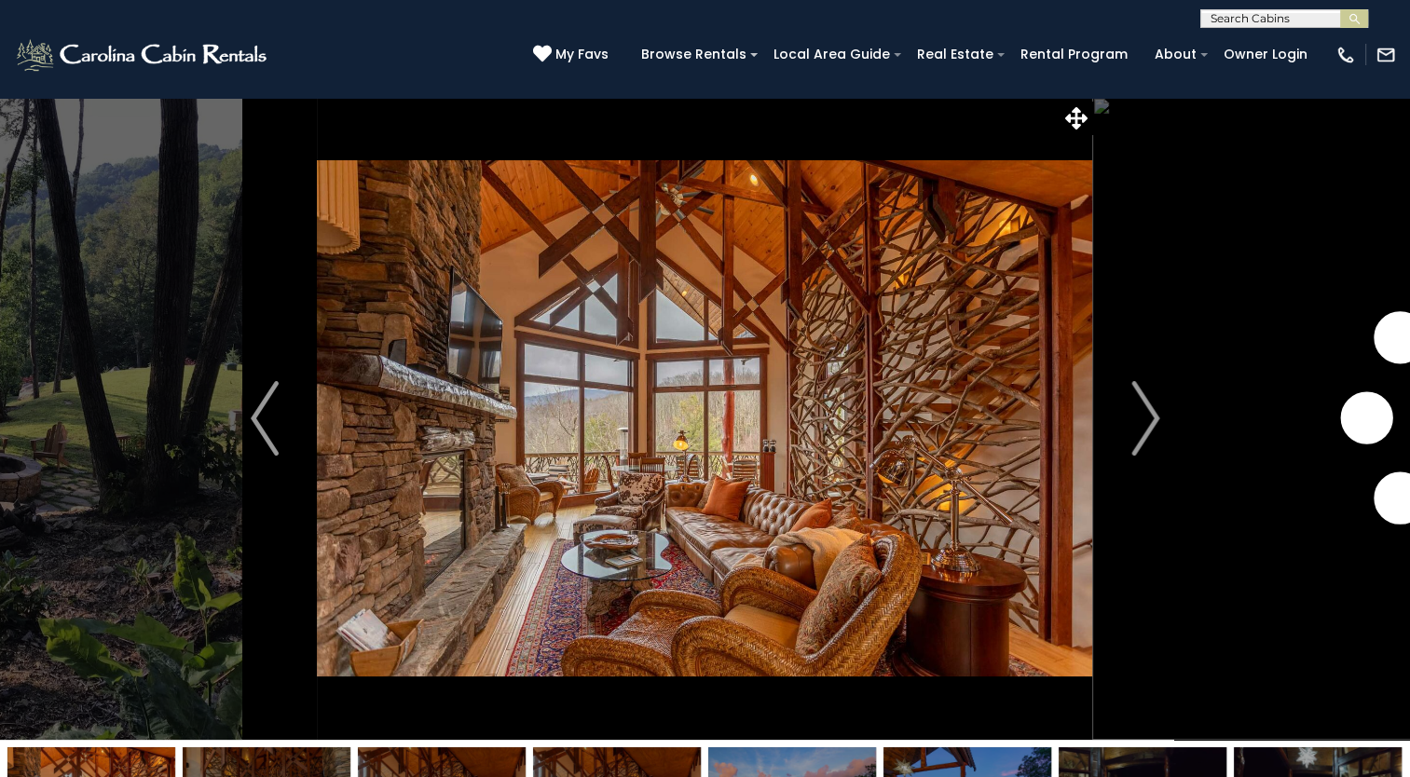
click at [1157, 412] on img "Next" at bounding box center [1146, 418] width 28 height 75
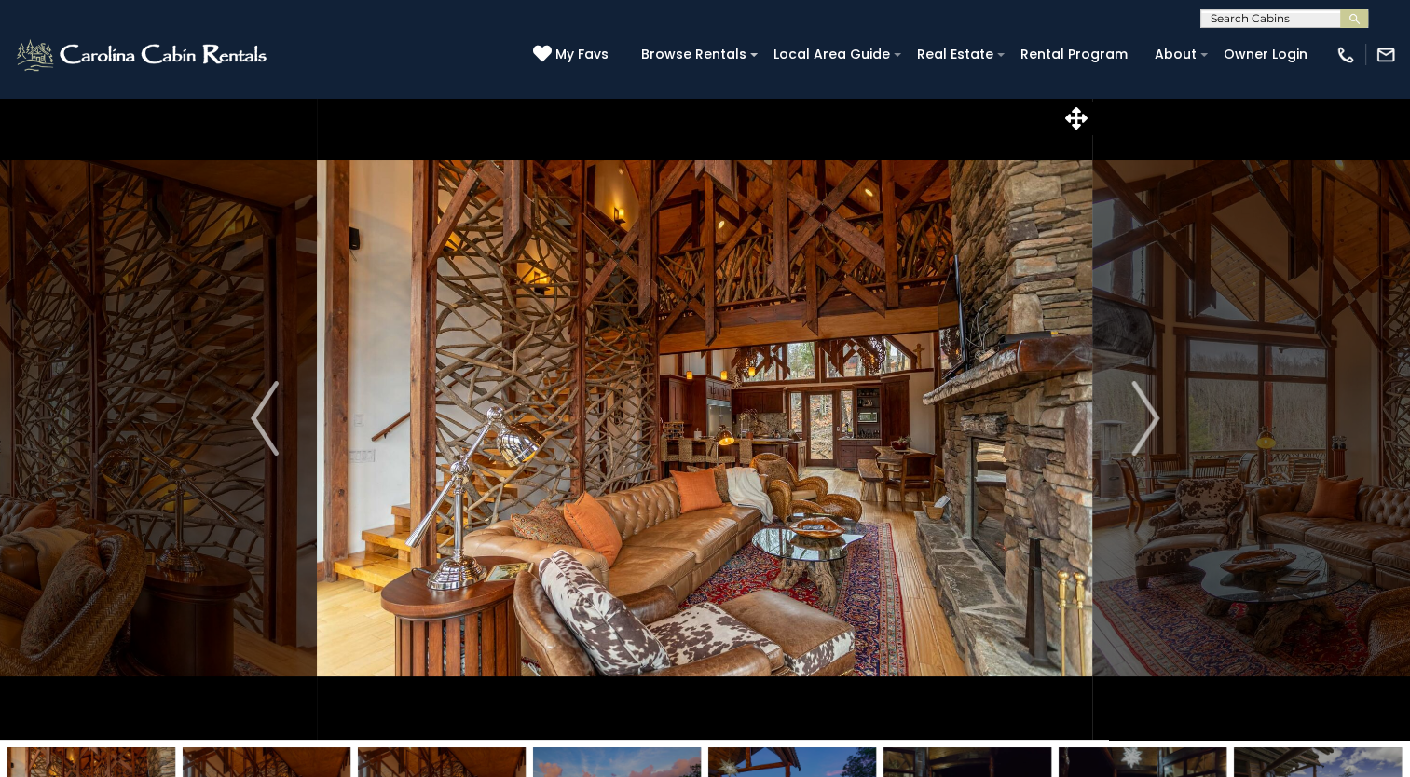
click at [1157, 412] on img "Next" at bounding box center [1146, 418] width 28 height 75
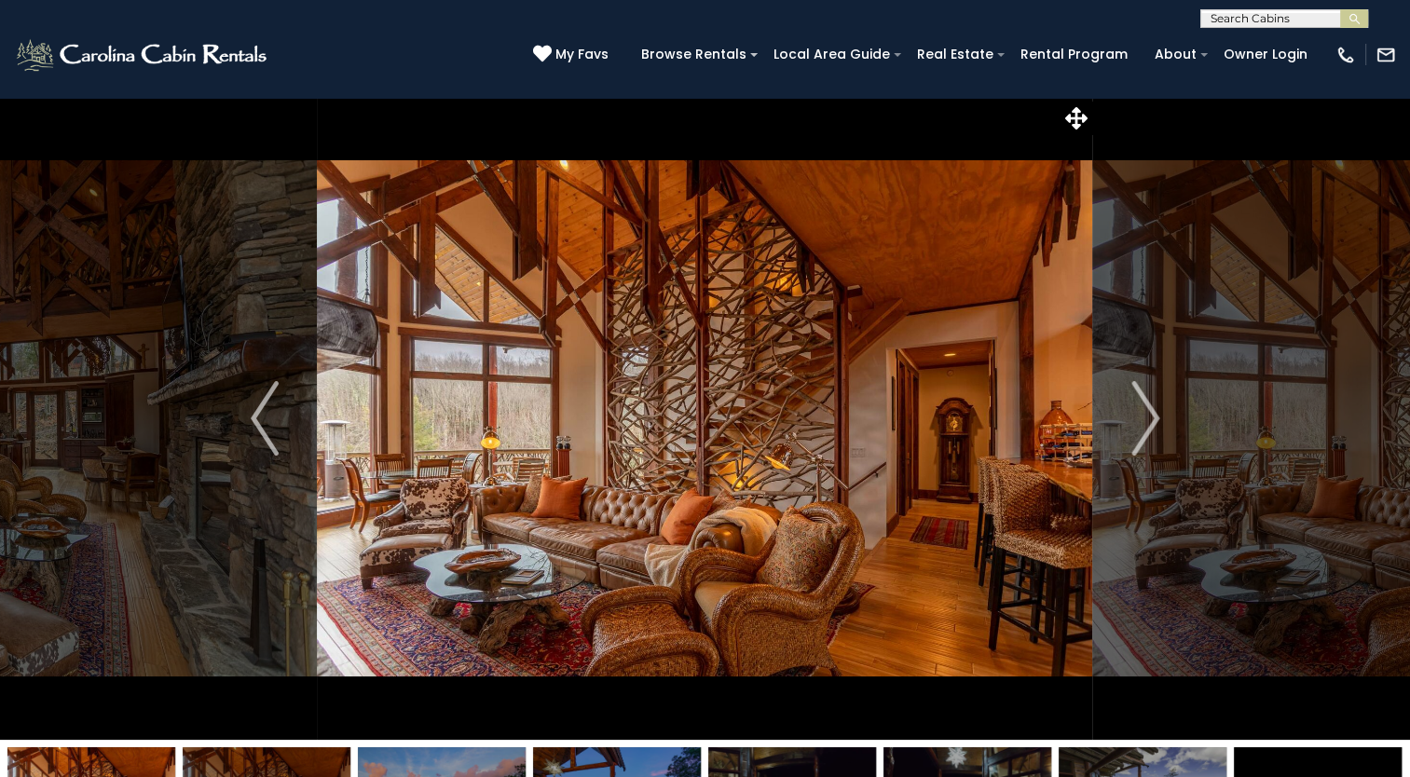
click at [1157, 412] on img "Next" at bounding box center [1146, 418] width 28 height 75
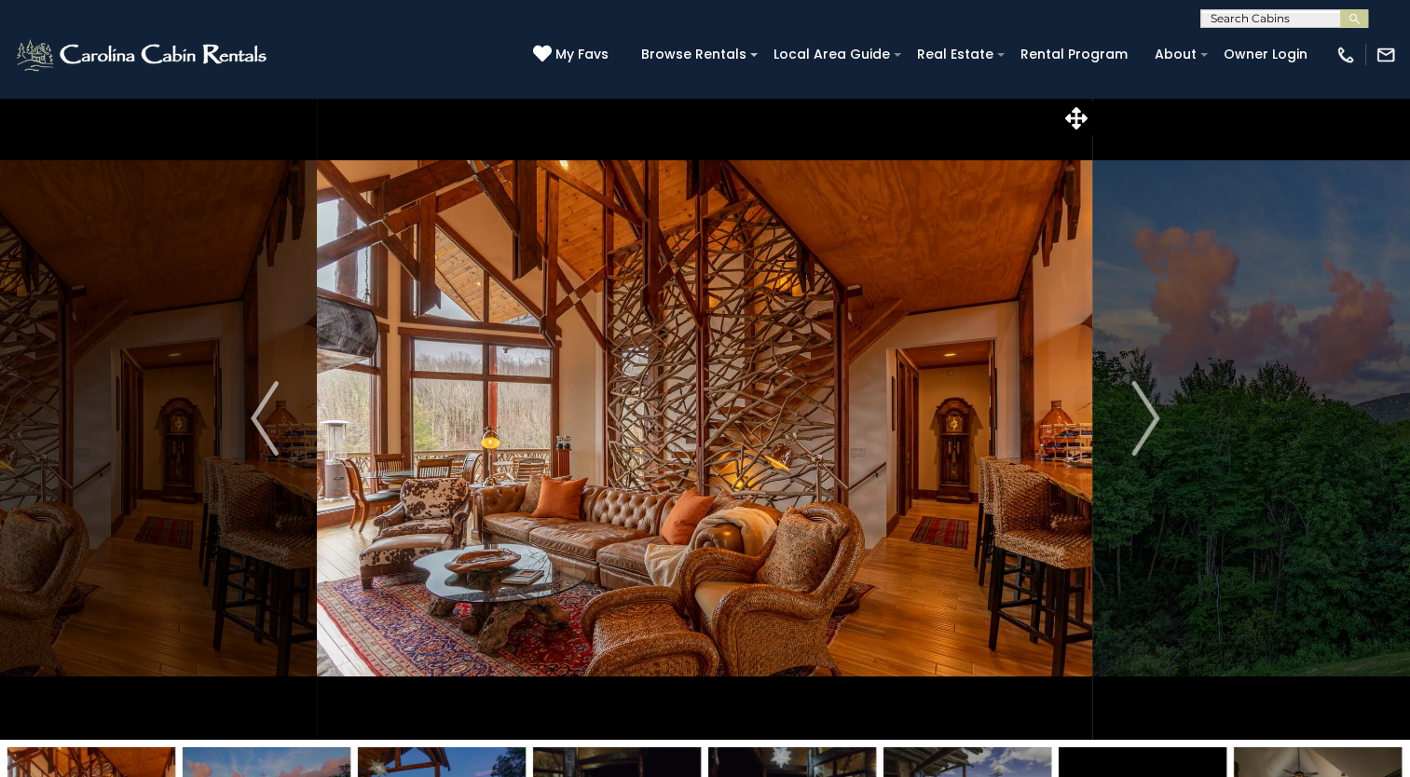
click at [1157, 412] on img "Next" at bounding box center [1146, 418] width 28 height 75
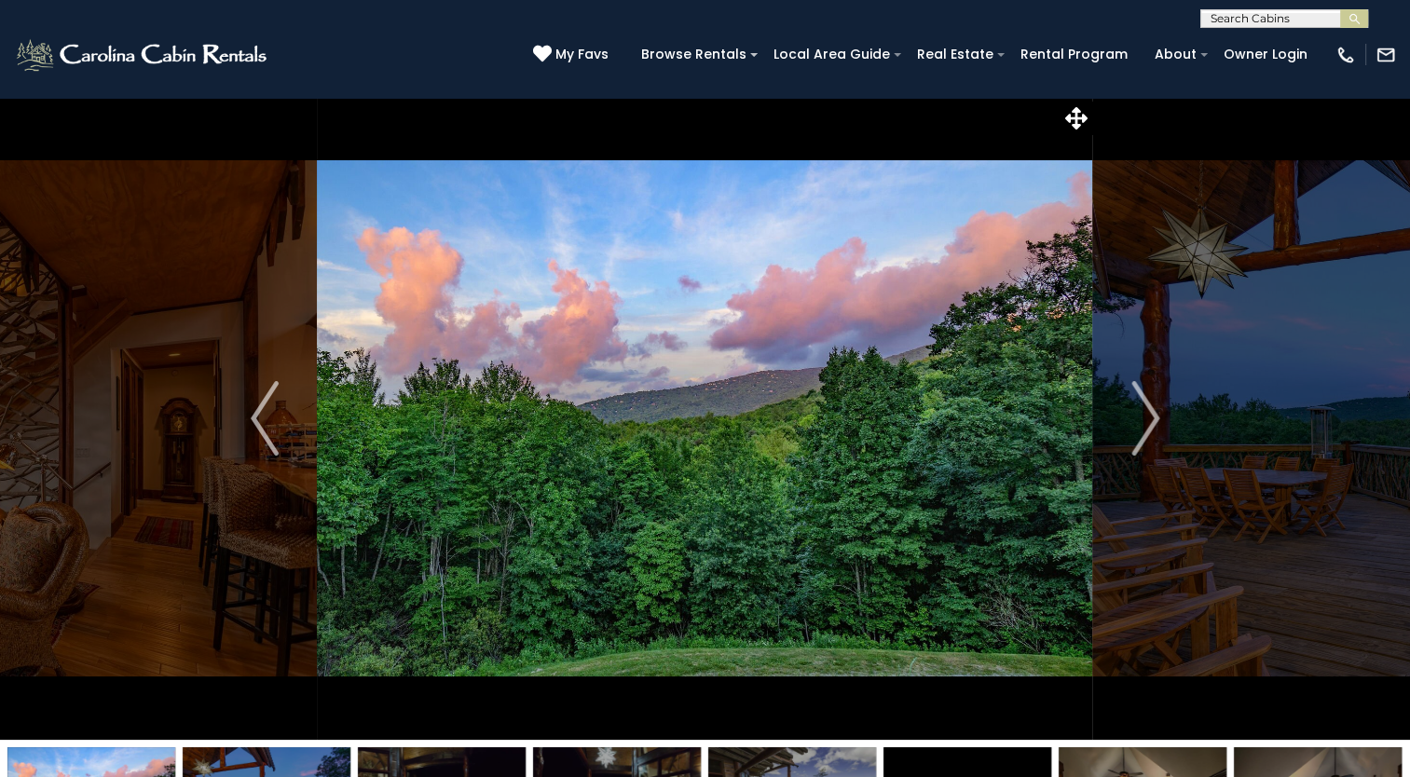
click at [1157, 412] on img "Next" at bounding box center [1146, 418] width 28 height 75
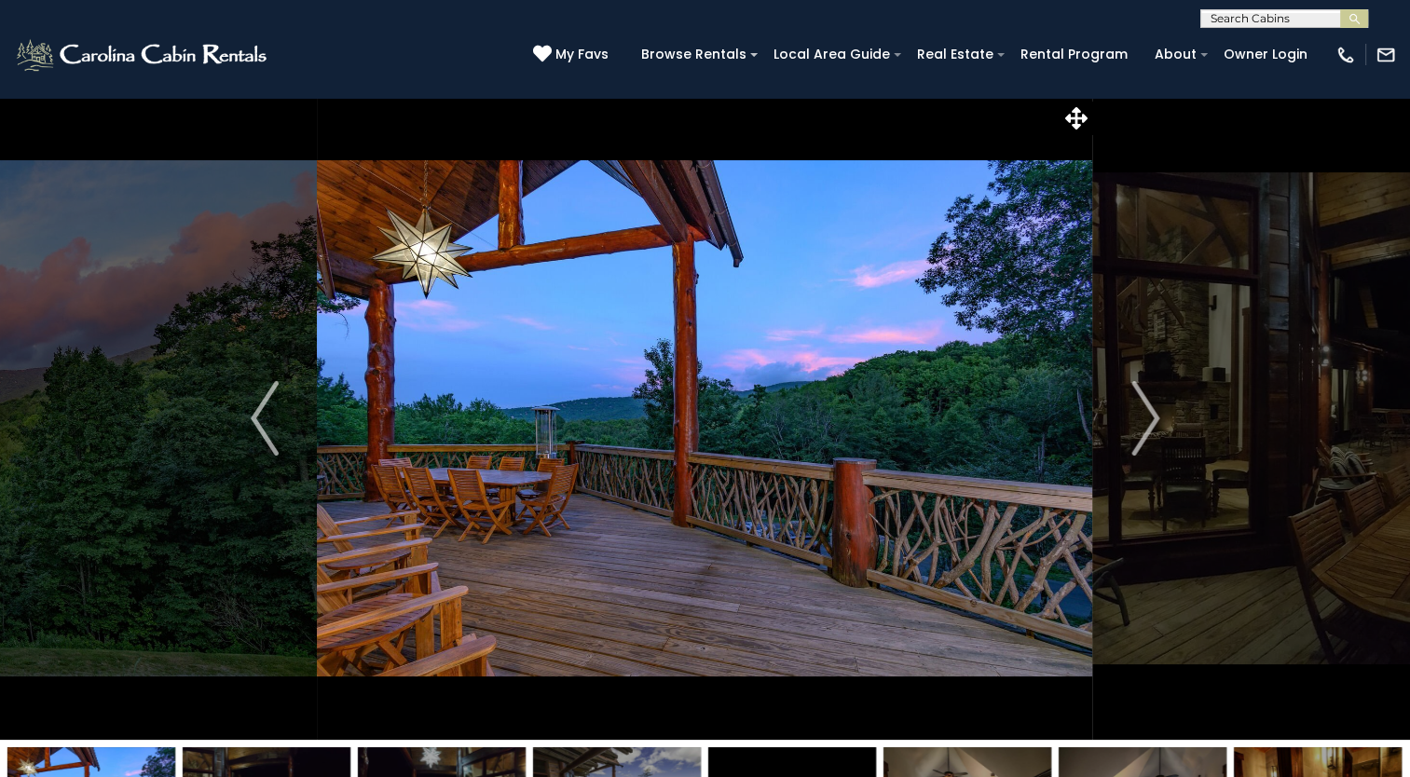
click at [1157, 412] on img "Next" at bounding box center [1146, 418] width 28 height 75
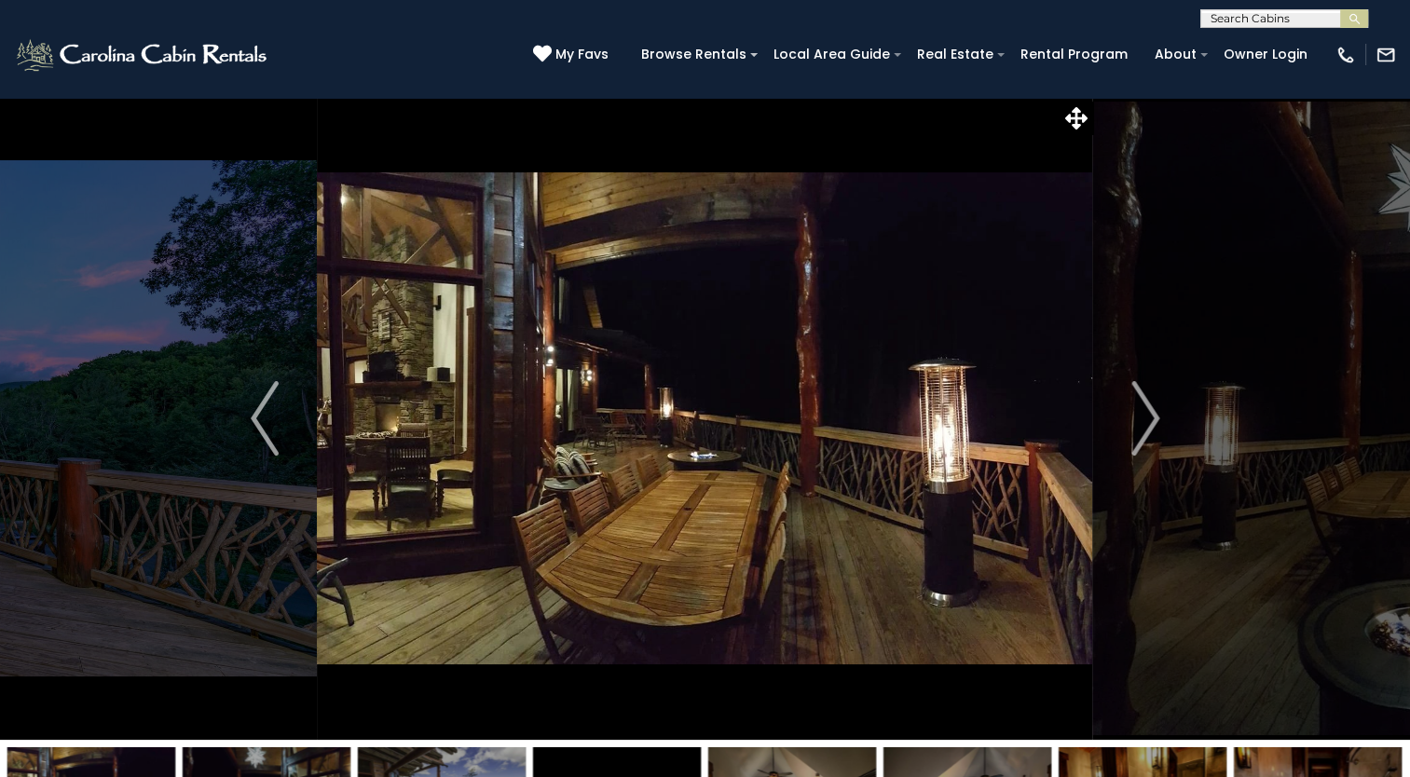
click at [1157, 412] on img "Next" at bounding box center [1146, 418] width 28 height 75
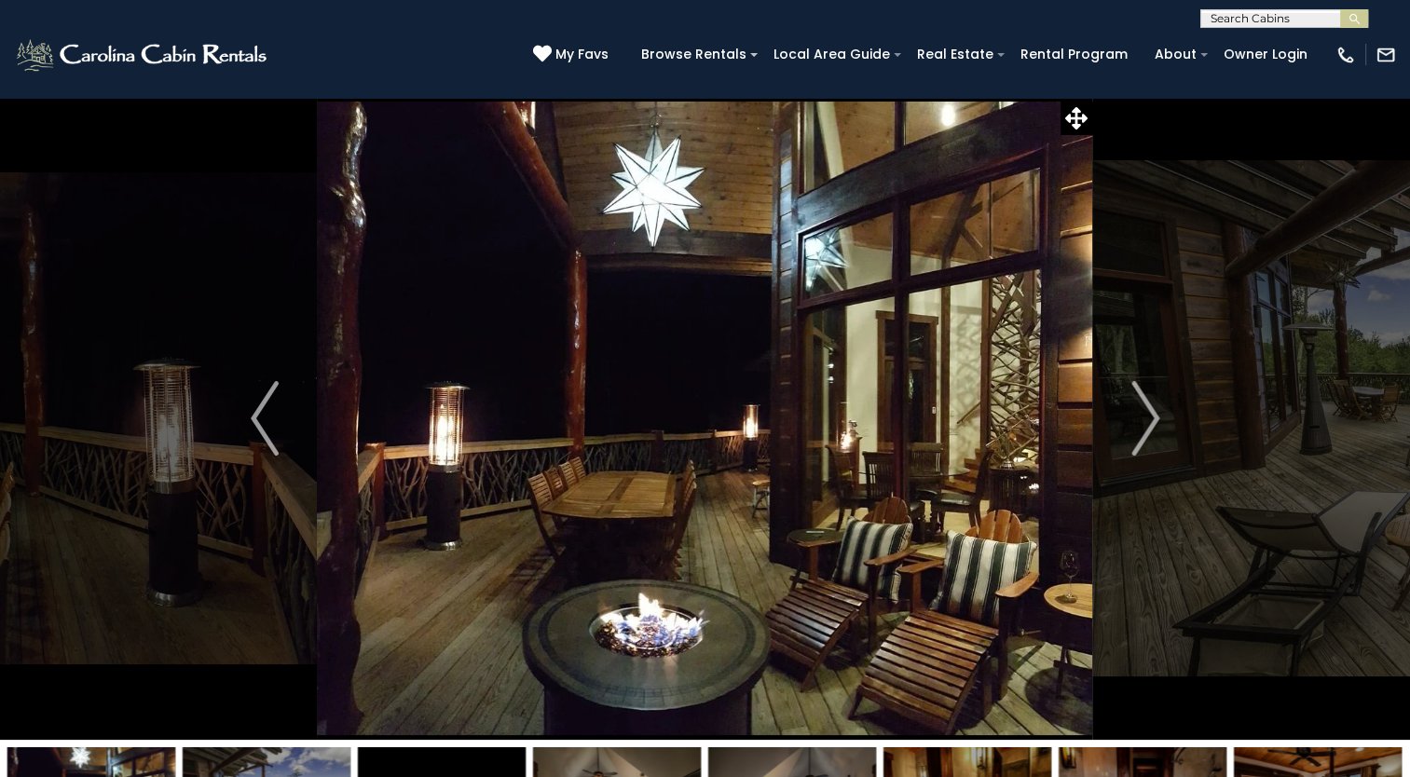
click at [1157, 412] on img "Next" at bounding box center [1146, 418] width 28 height 75
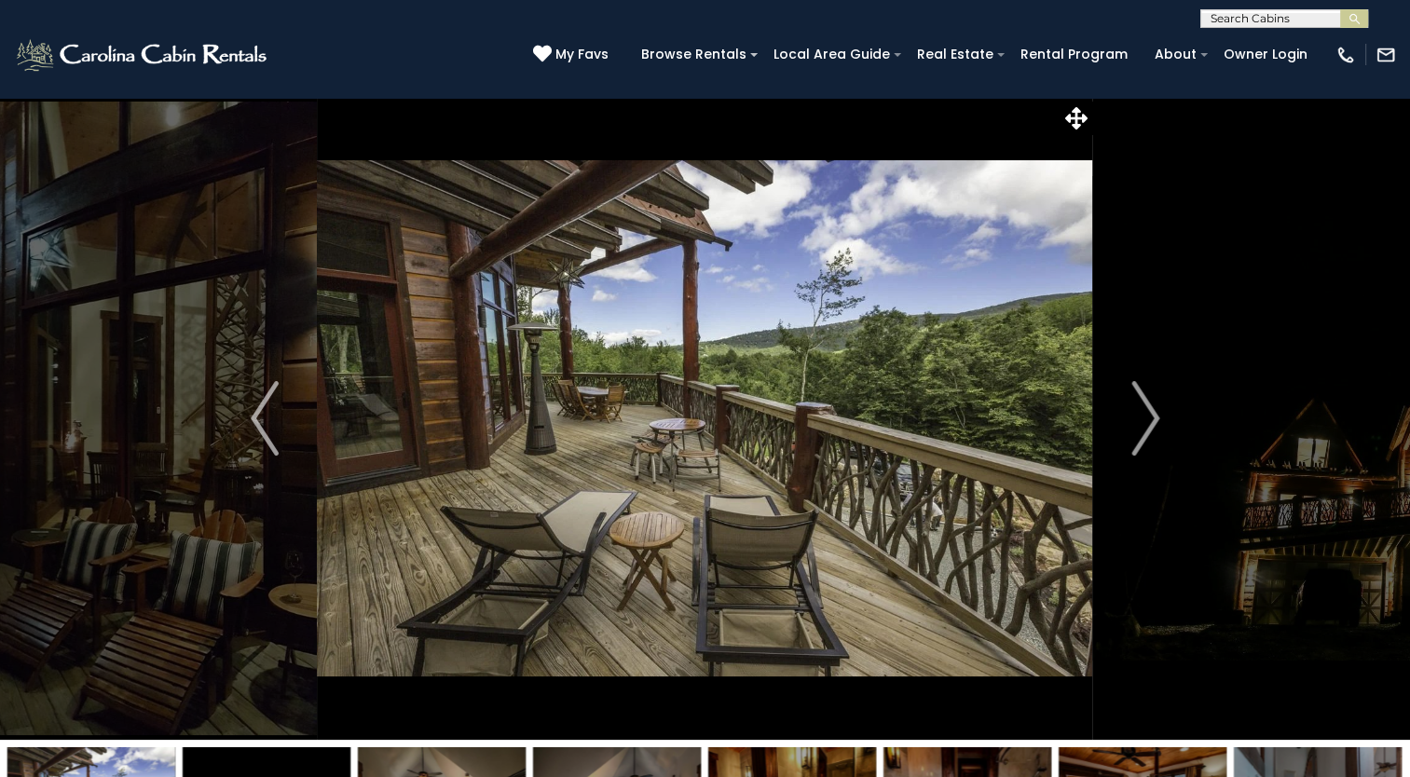
click at [1157, 412] on img "Next" at bounding box center [1146, 418] width 28 height 75
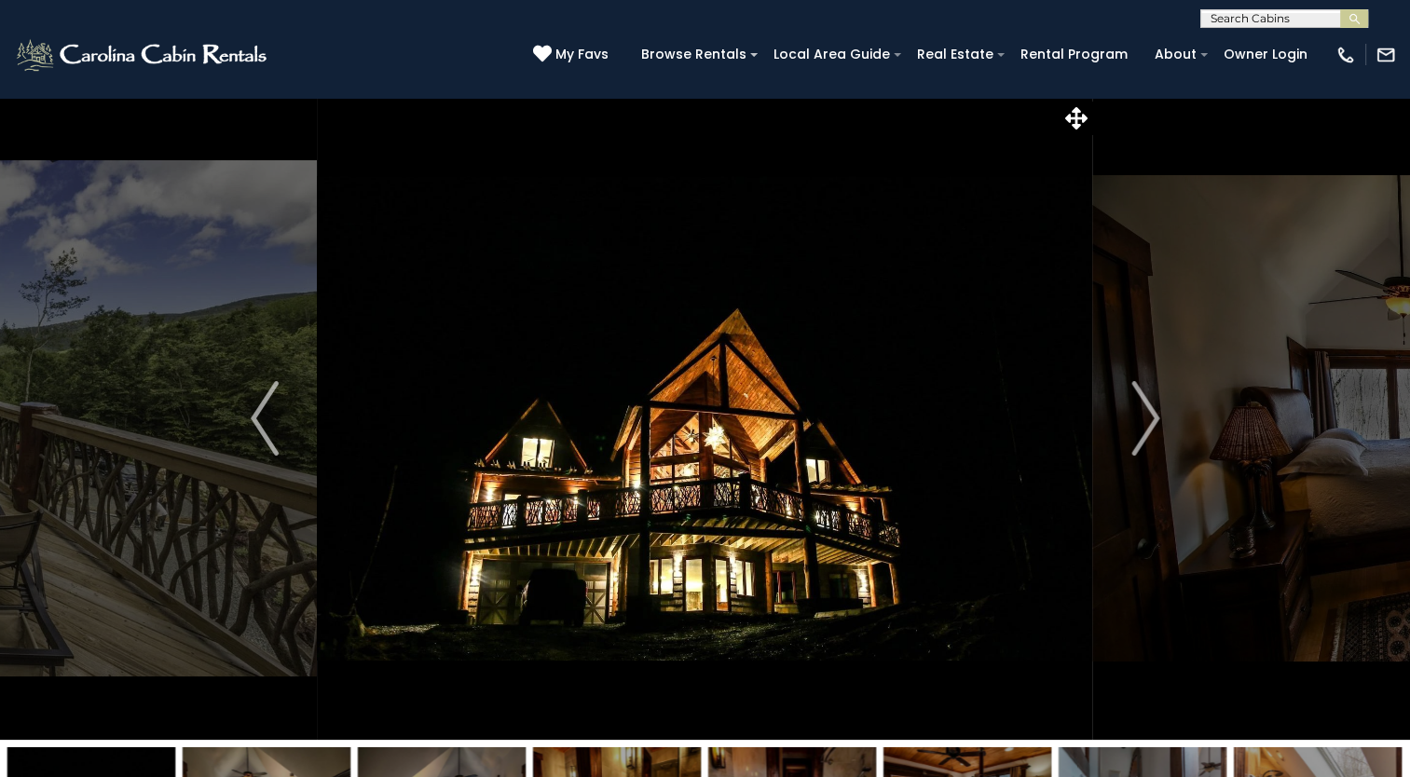
click at [1157, 412] on img "Next" at bounding box center [1146, 418] width 28 height 75
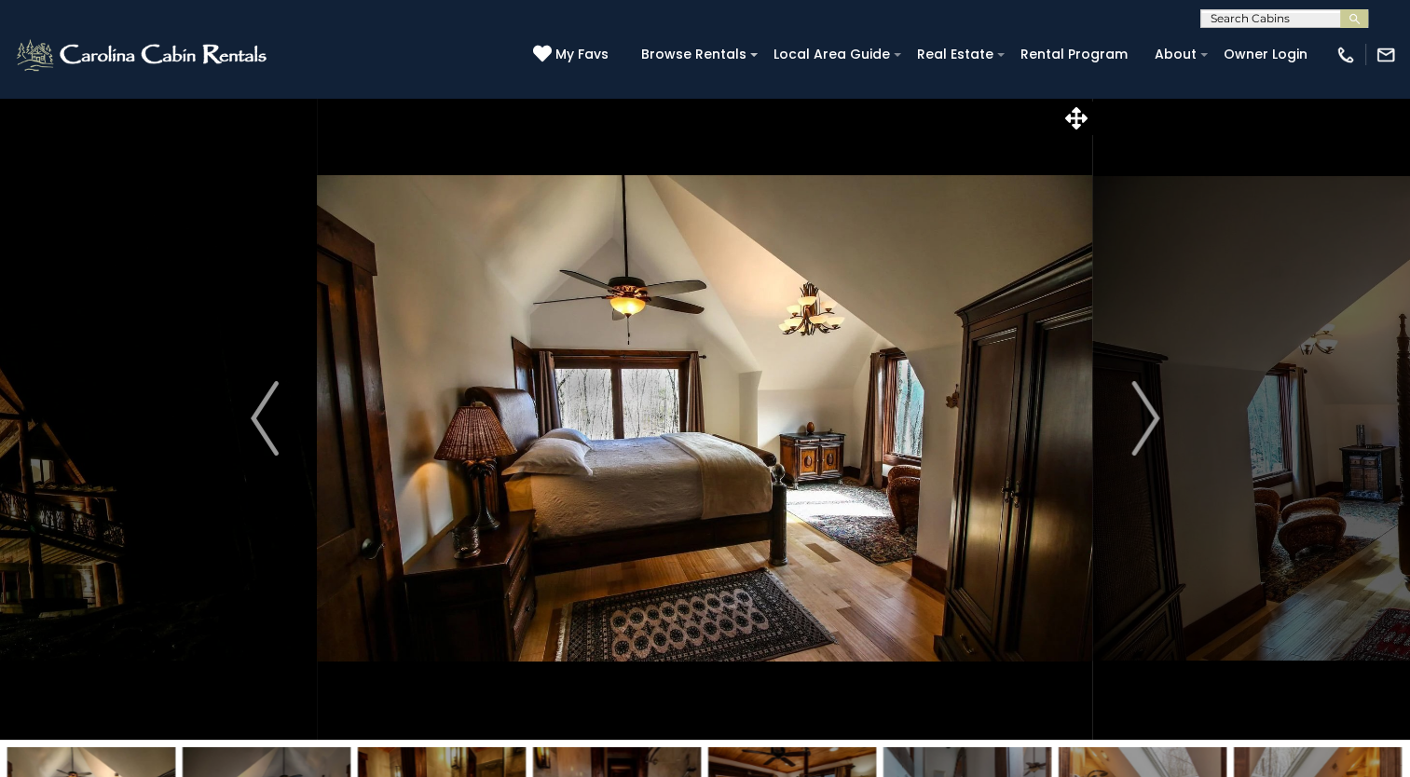
click at [1157, 412] on img "Next" at bounding box center [1146, 418] width 28 height 75
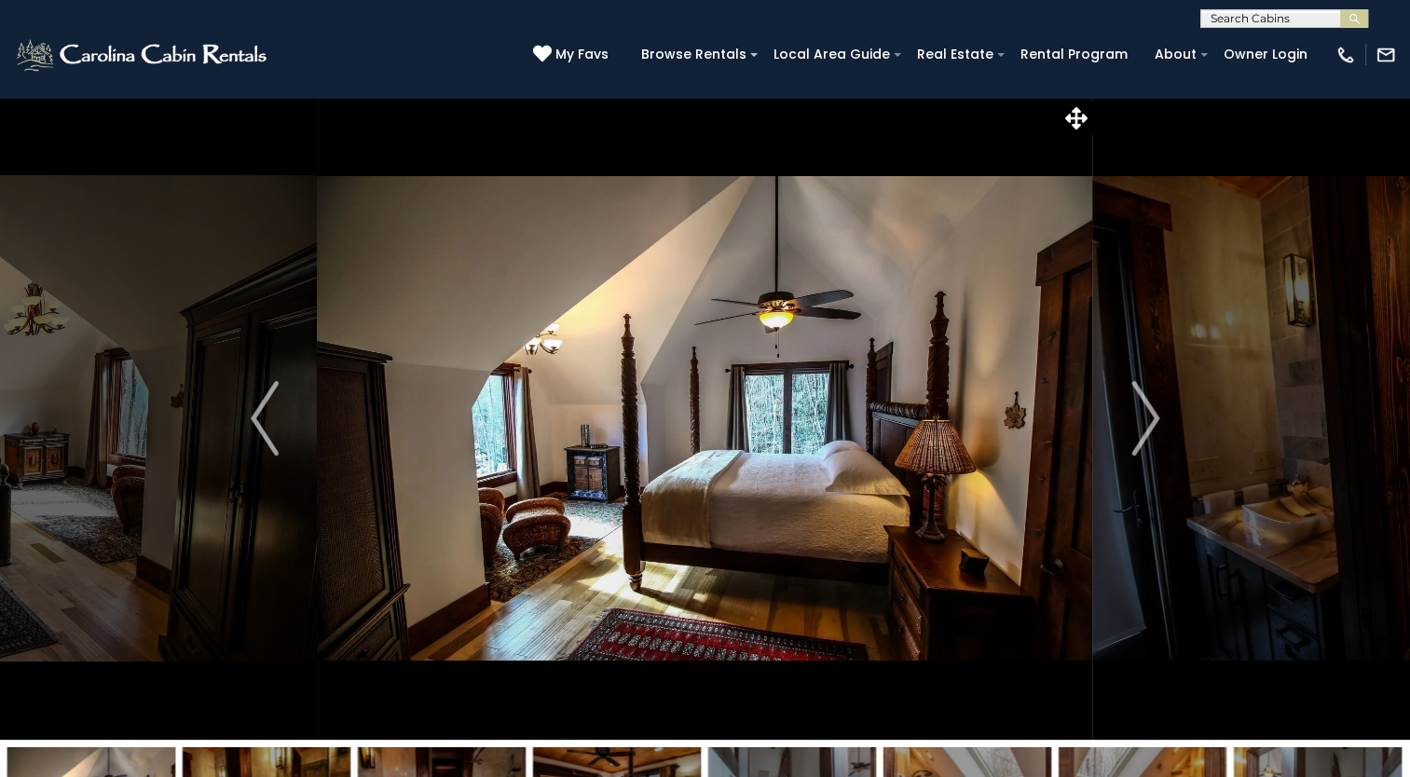
click at [1157, 412] on img "Next" at bounding box center [1146, 418] width 28 height 75
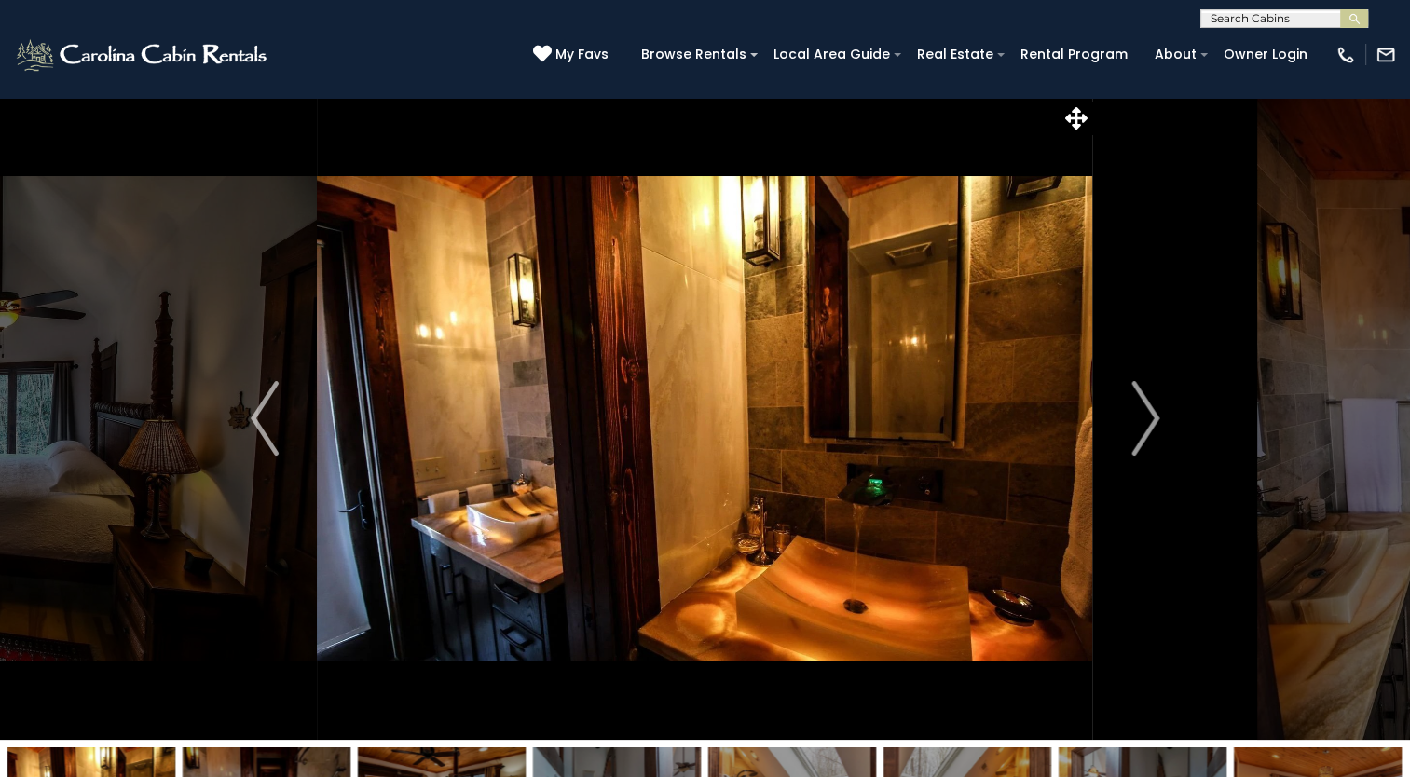
click at [1157, 412] on img "Next" at bounding box center [1146, 418] width 28 height 75
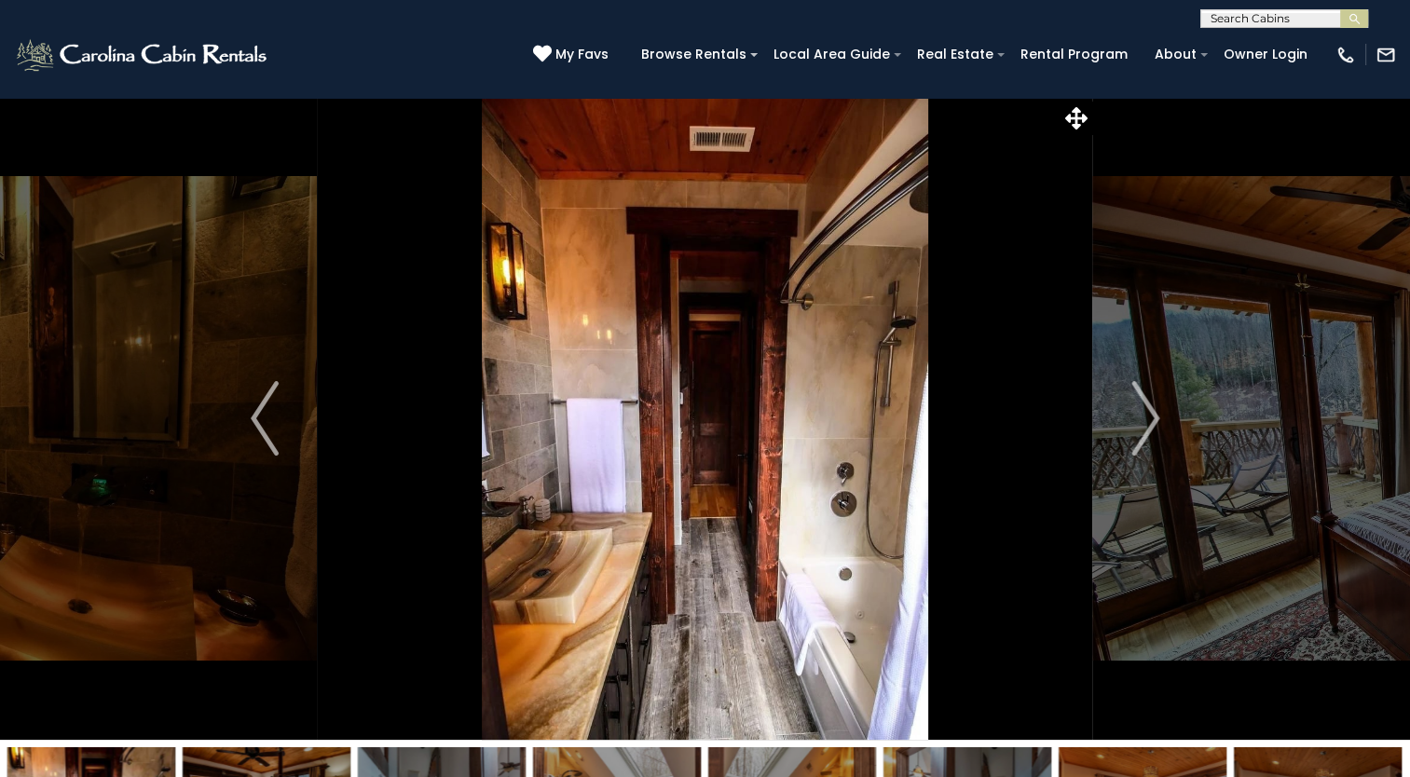
click at [1157, 412] on img "Next" at bounding box center [1146, 418] width 28 height 75
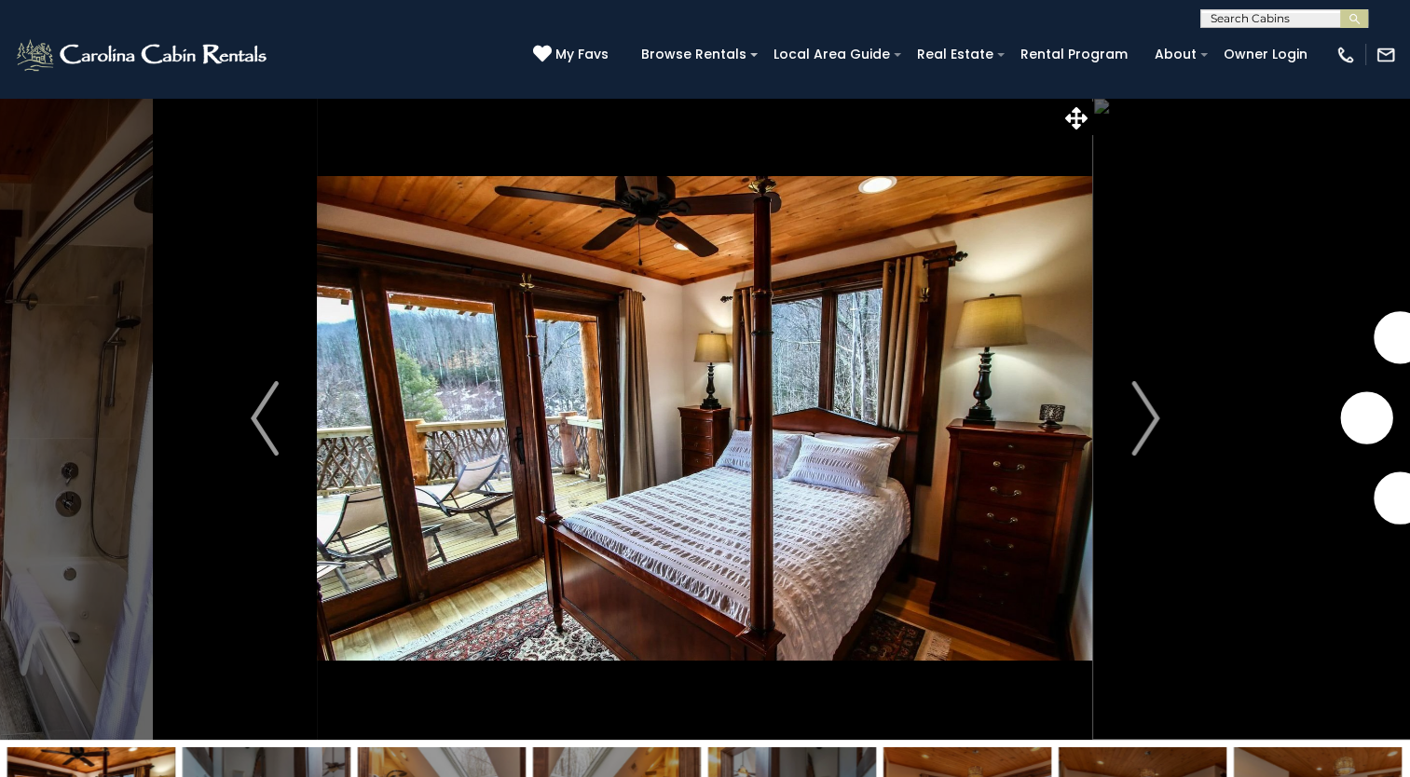
click at [1157, 412] on img "Next" at bounding box center [1146, 418] width 28 height 75
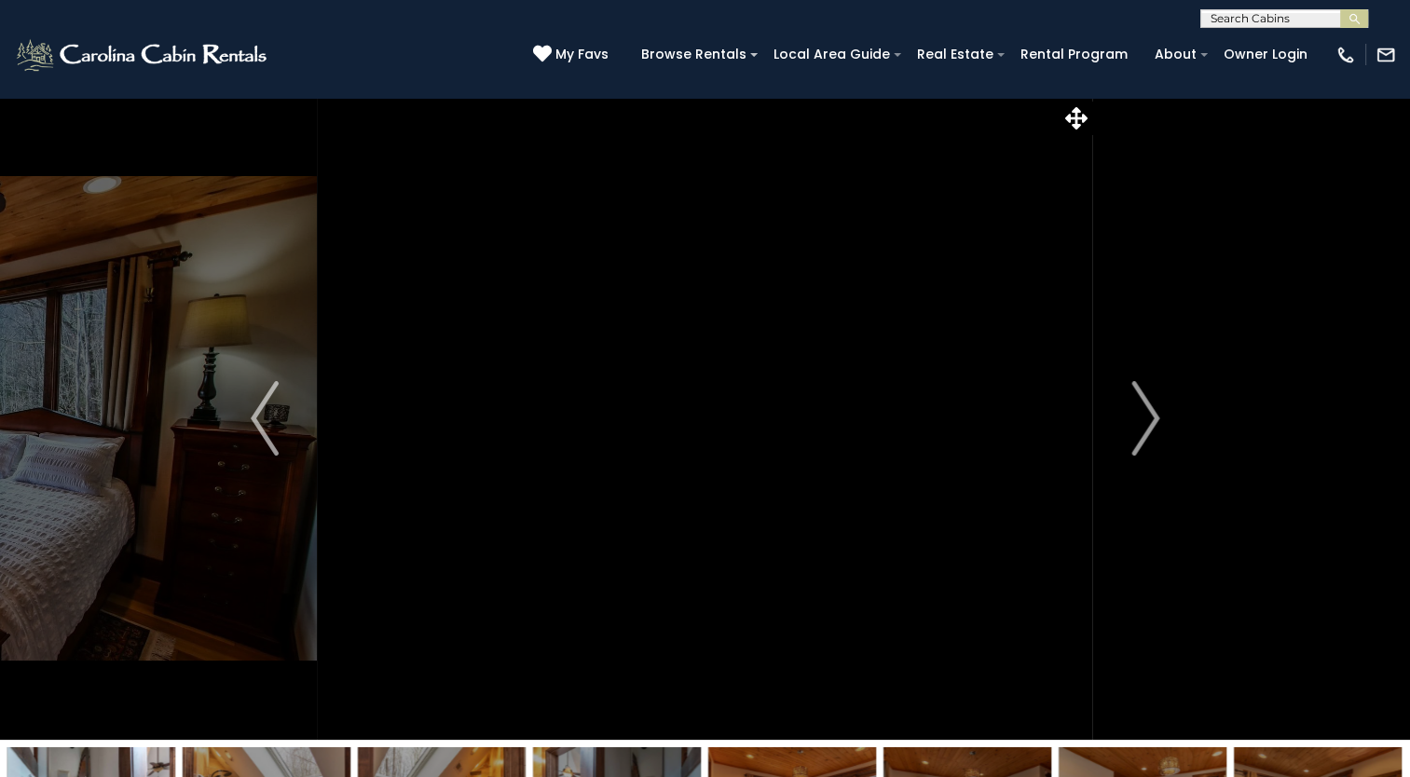
click at [1157, 412] on img "Next" at bounding box center [1146, 418] width 28 height 75
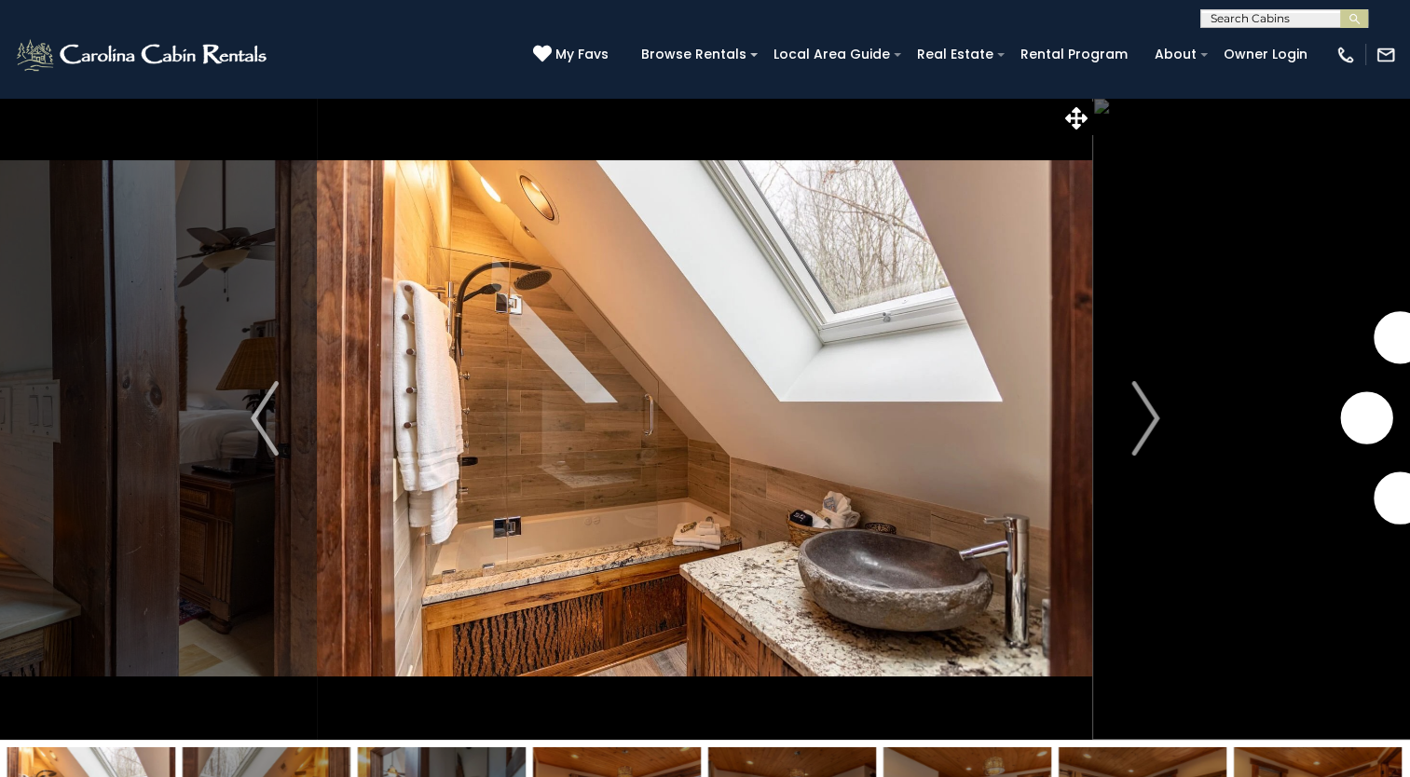
click at [1157, 412] on img "Next" at bounding box center [1146, 418] width 28 height 75
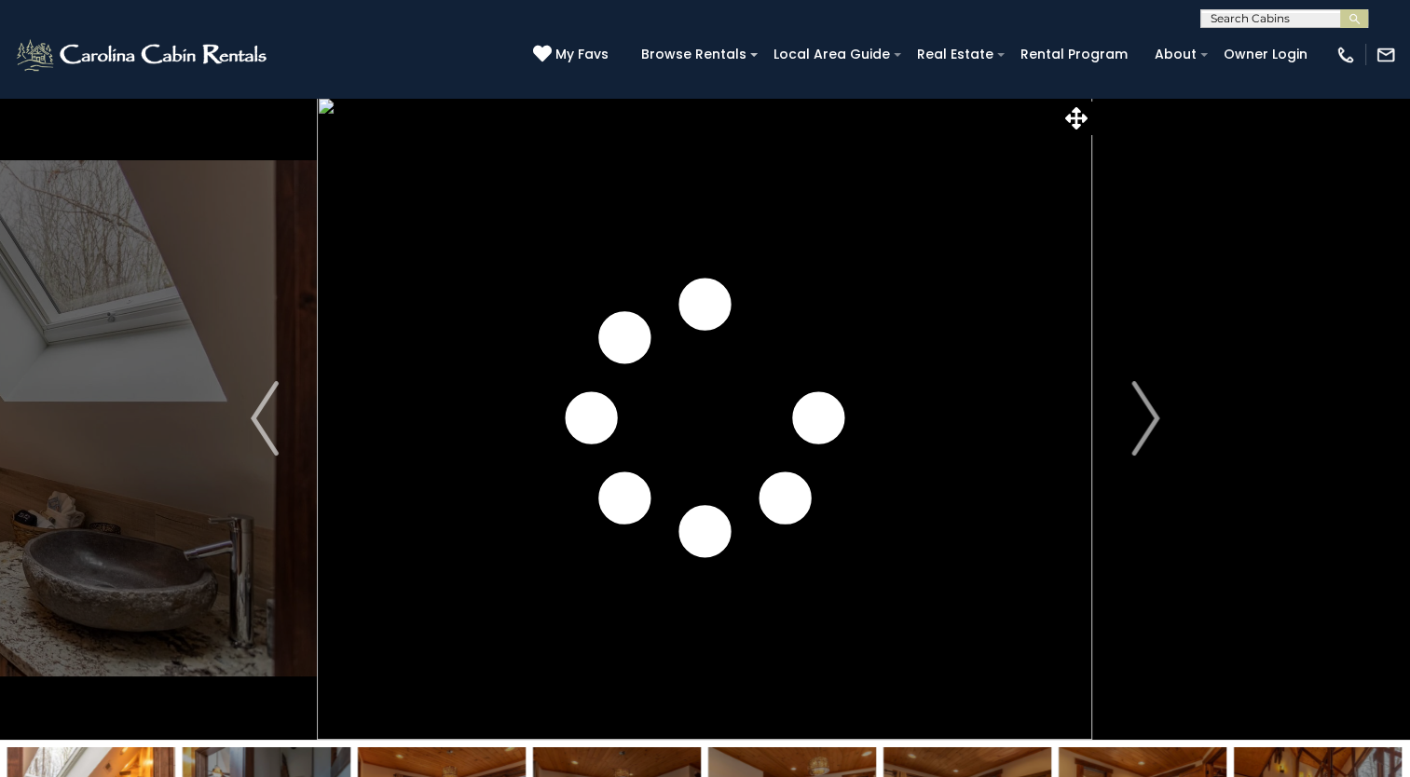
click at [1157, 412] on img "Next" at bounding box center [1146, 418] width 28 height 75
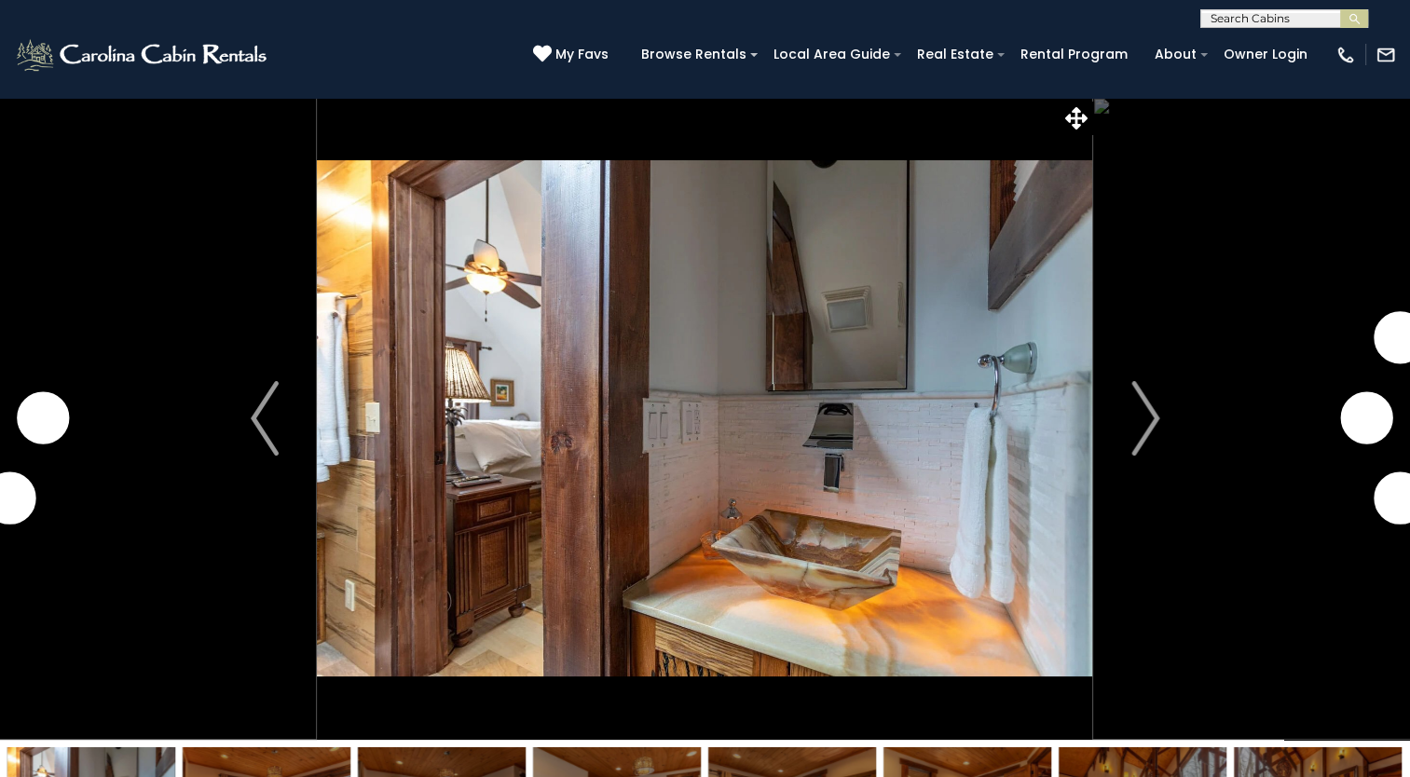
click at [1157, 412] on img "Next" at bounding box center [1146, 418] width 28 height 75
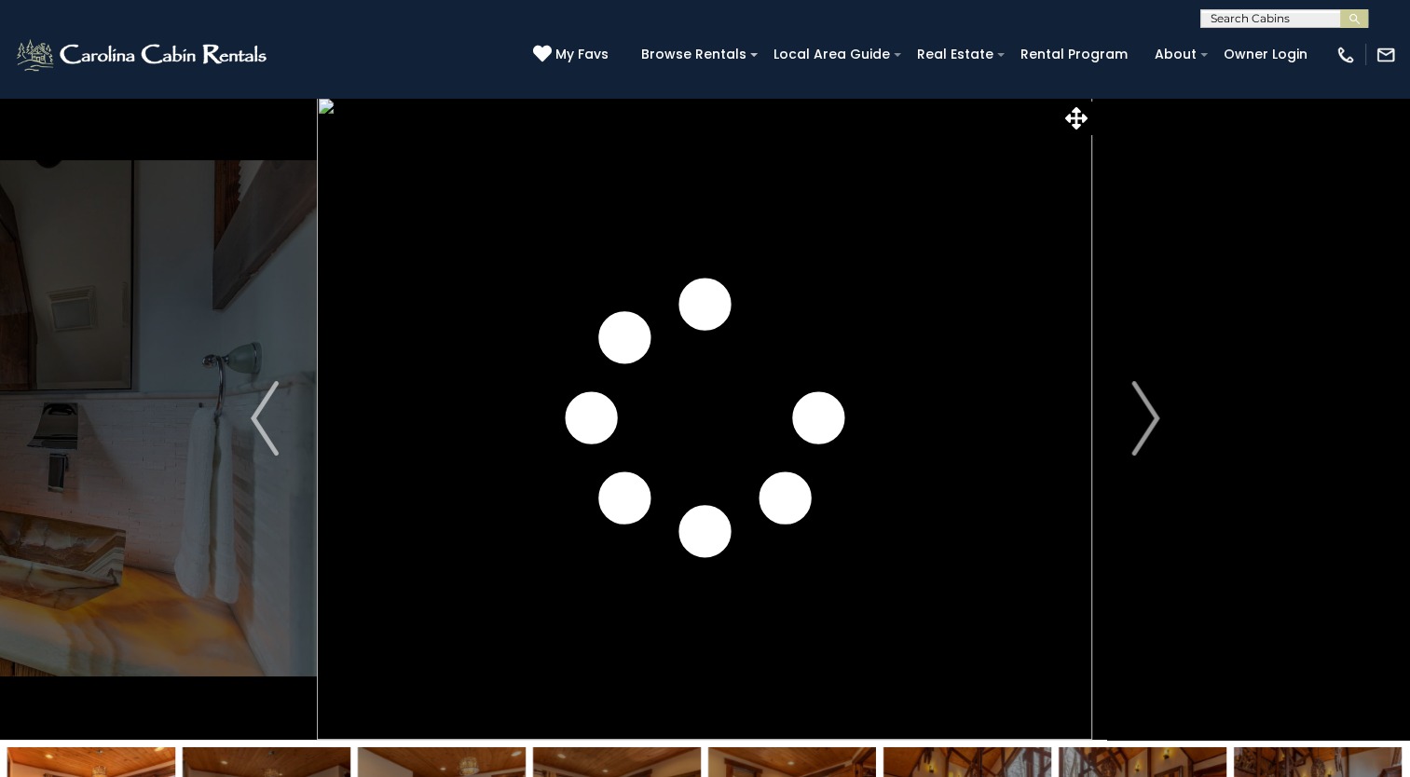
click at [1157, 412] on img "Next" at bounding box center [1146, 418] width 28 height 75
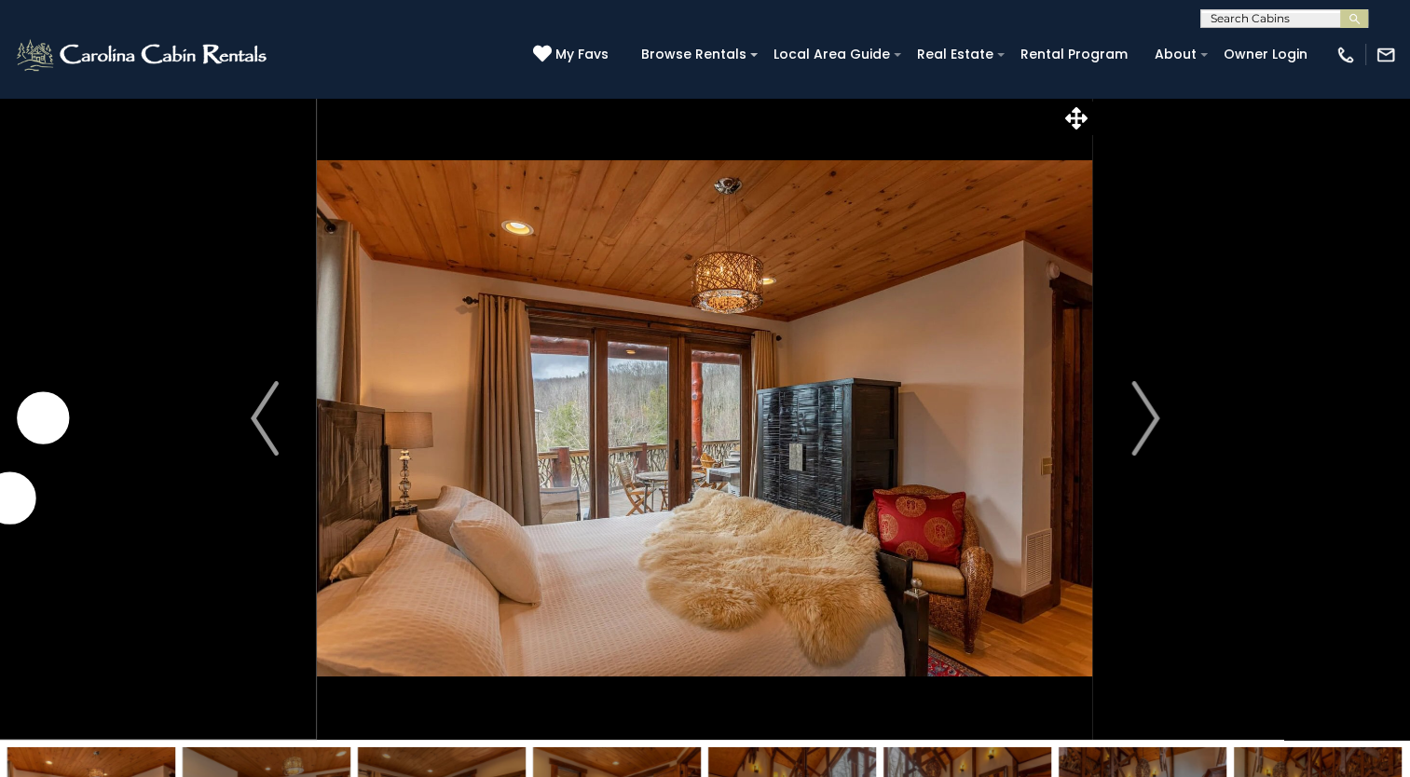
click at [1157, 412] on img "Next" at bounding box center [1146, 418] width 28 height 75
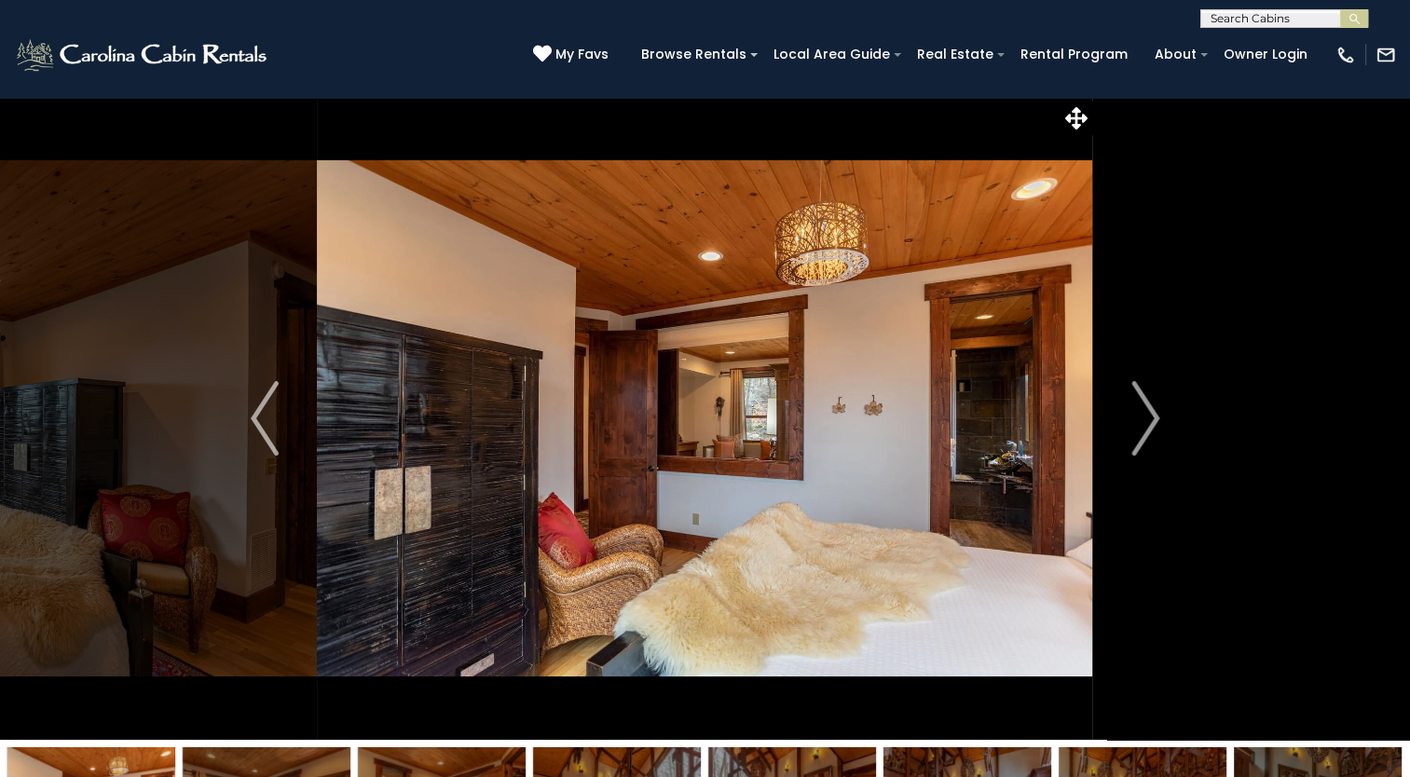
click at [1157, 412] on img "Next" at bounding box center [1146, 418] width 28 height 75
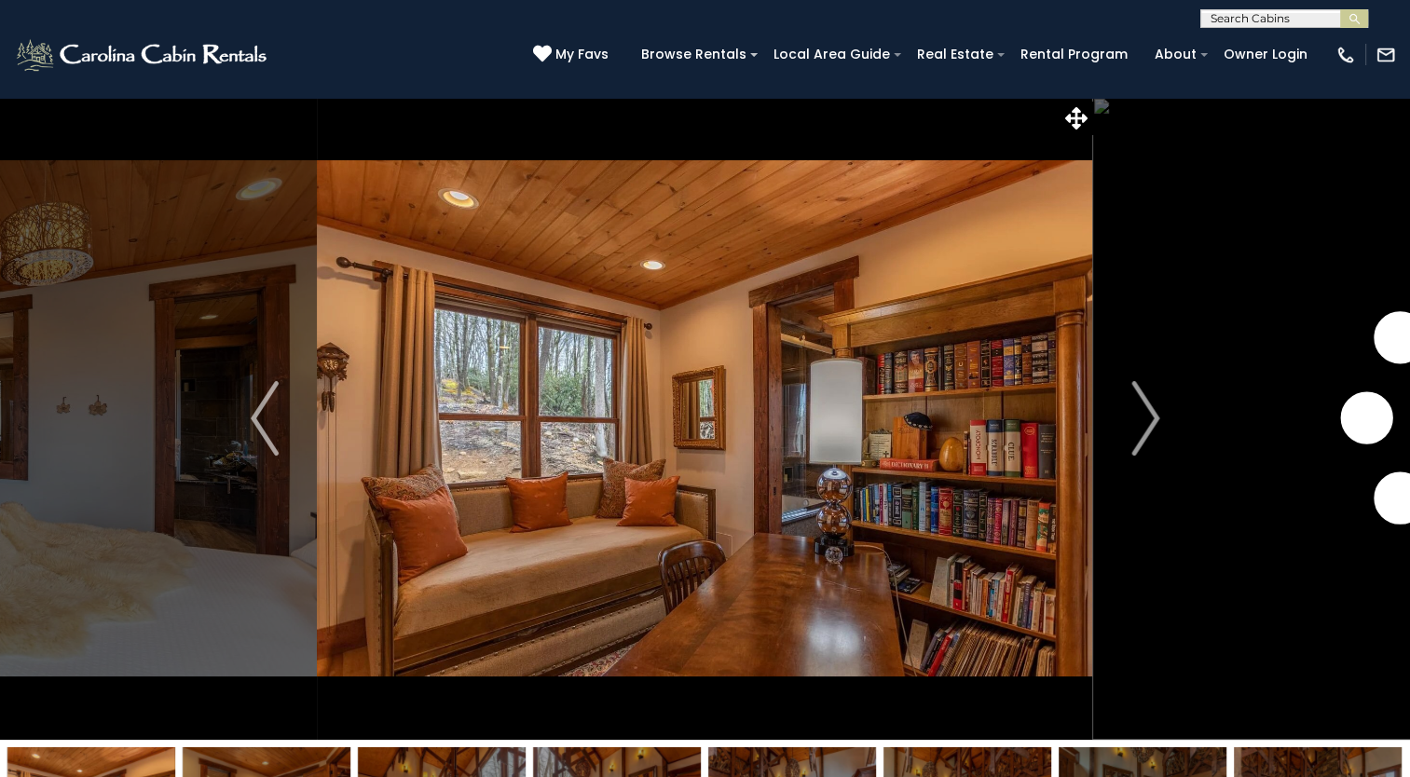
click at [1157, 412] on img "Next" at bounding box center [1146, 418] width 28 height 75
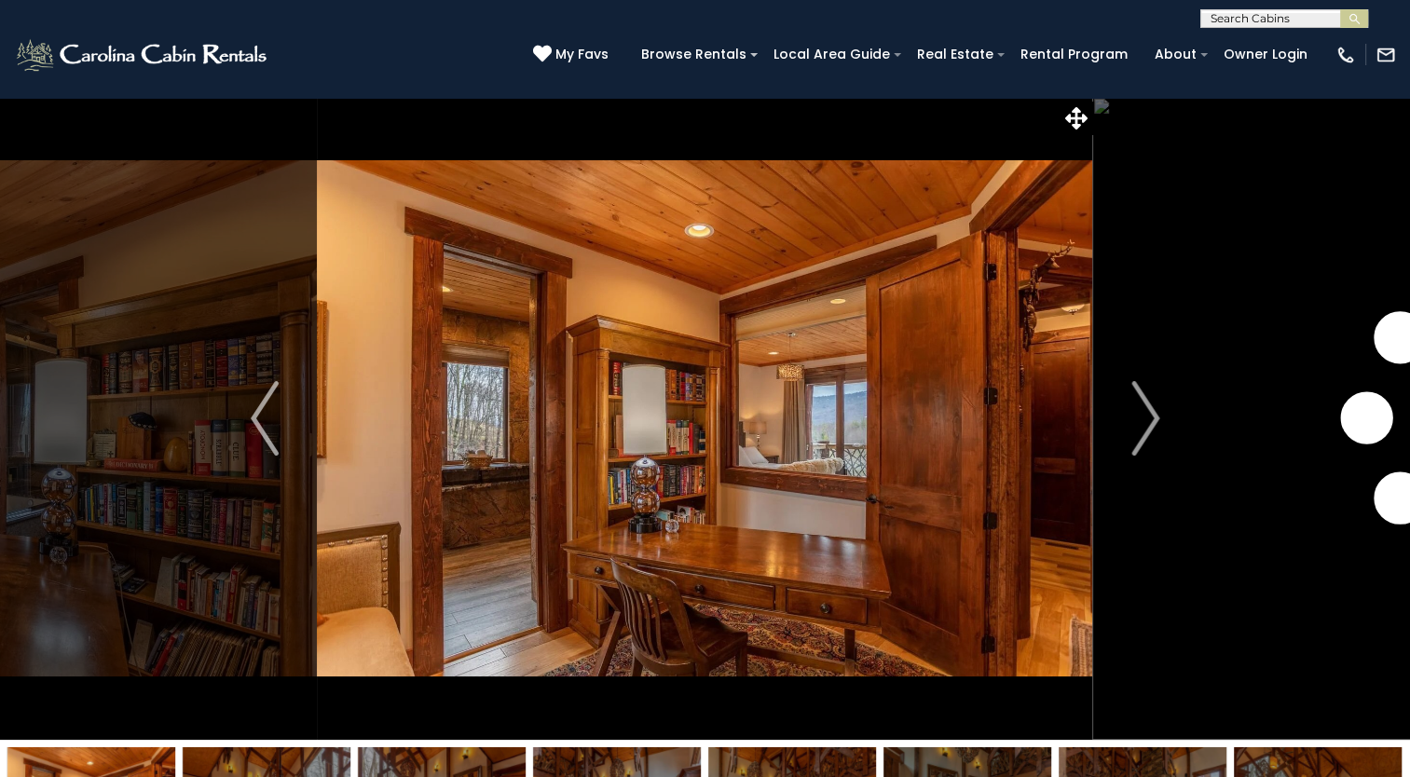
click at [1157, 412] on img "Next" at bounding box center [1146, 418] width 28 height 75
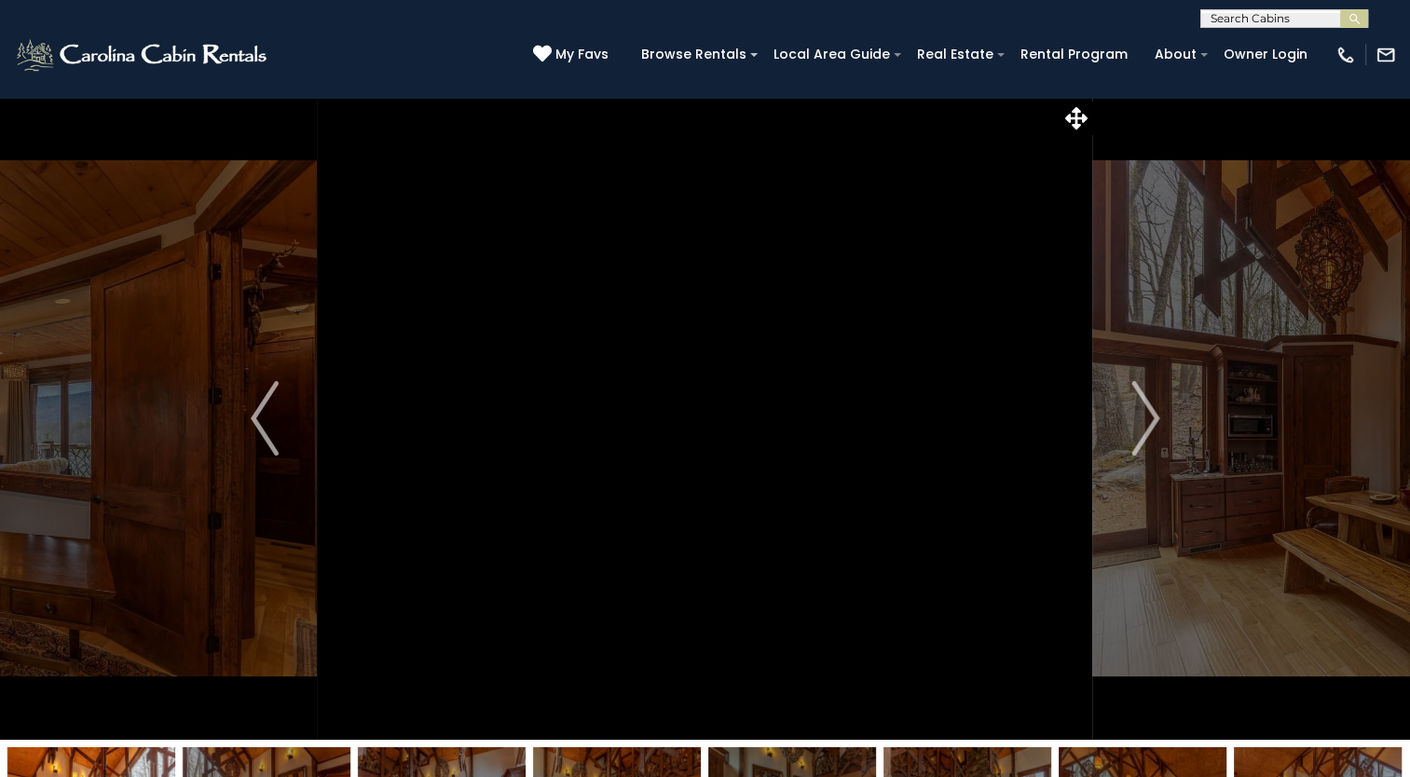
click at [1157, 412] on img "Next" at bounding box center [1146, 418] width 28 height 75
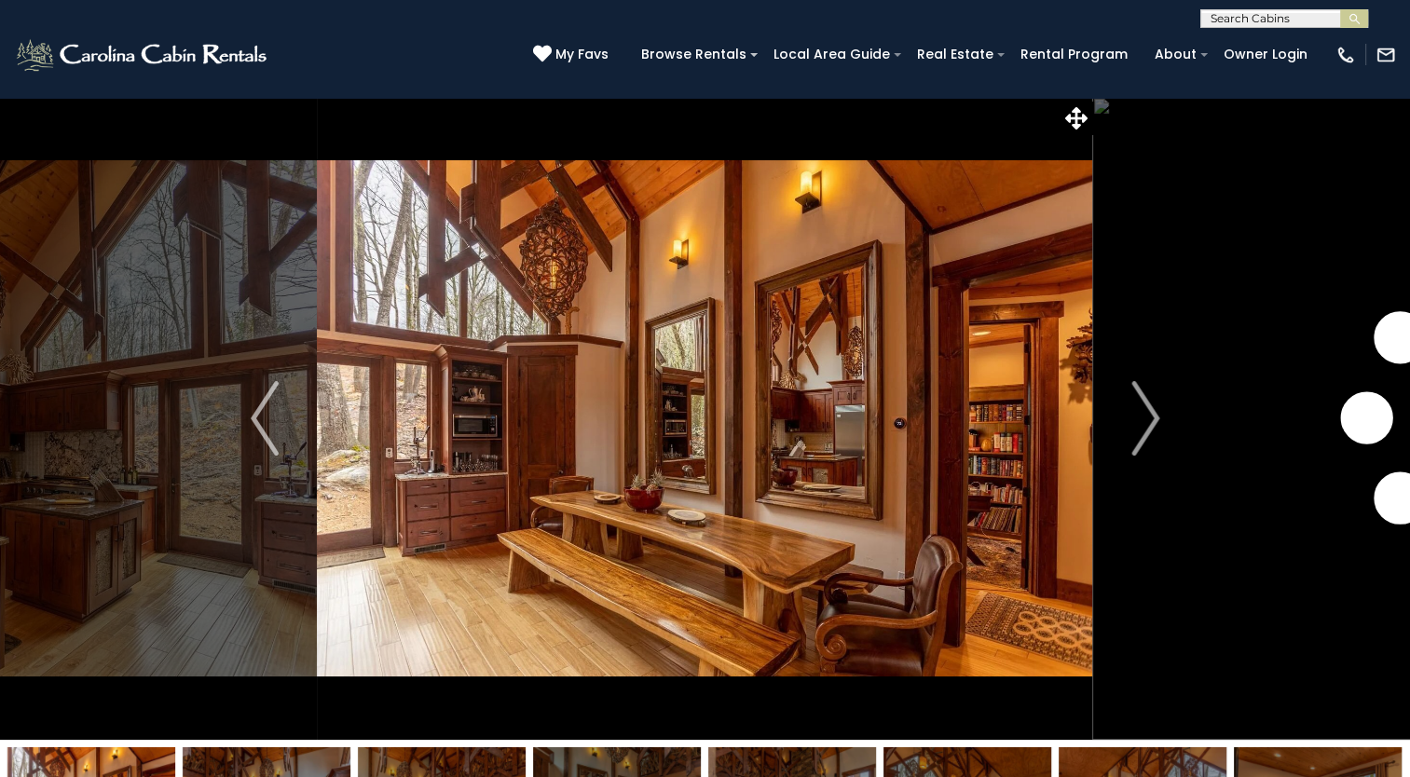
click at [1157, 412] on img "Next" at bounding box center [1146, 418] width 28 height 75
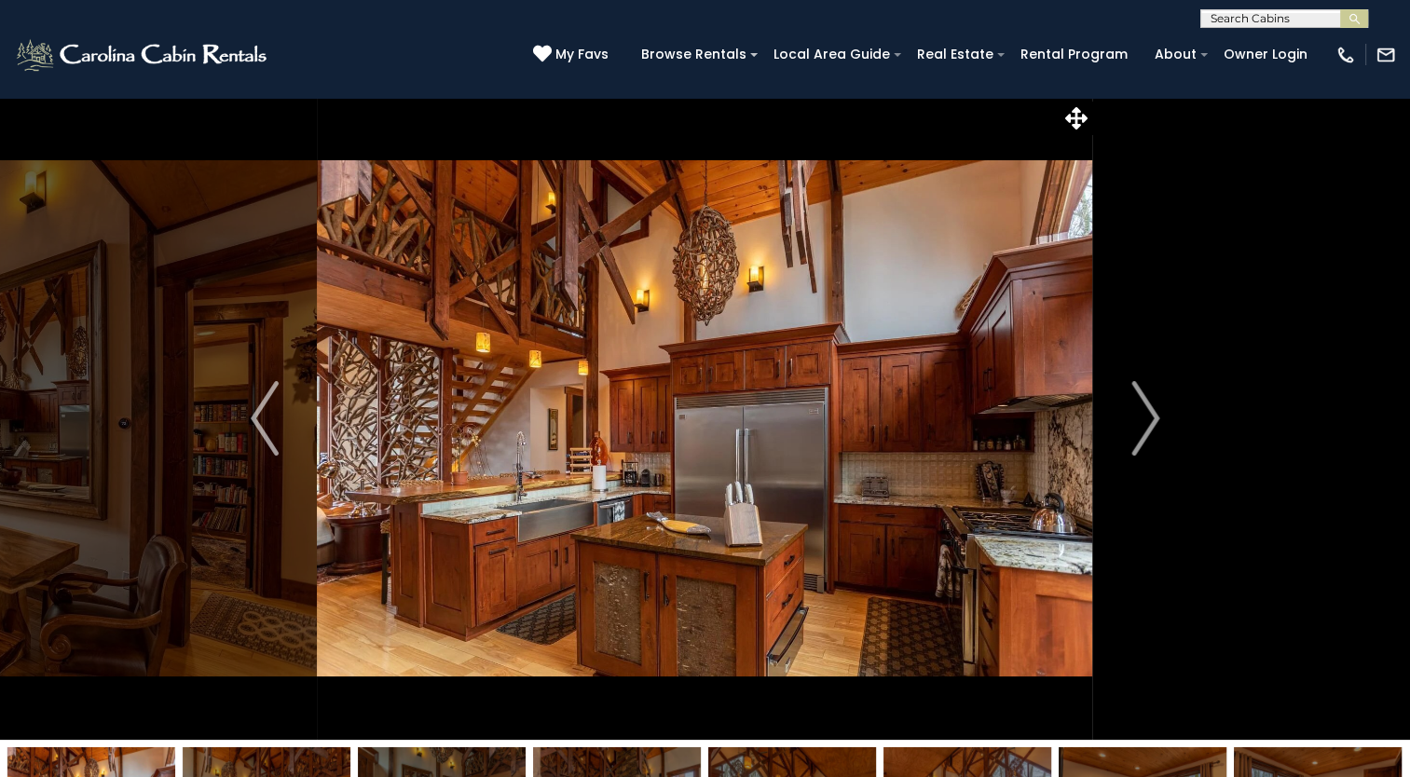
click at [1157, 412] on img "Next" at bounding box center [1146, 418] width 28 height 75
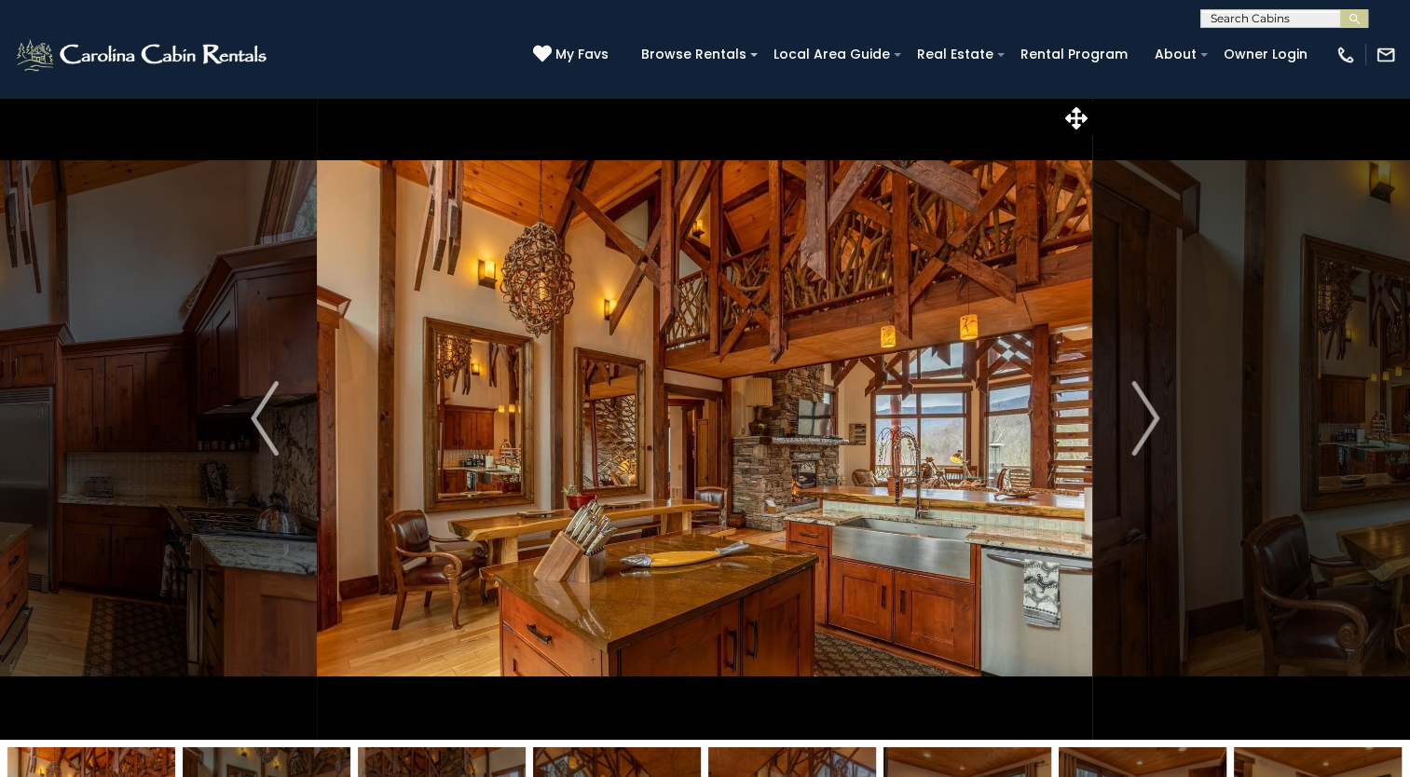
click at [1157, 412] on img "Next" at bounding box center [1146, 418] width 28 height 75
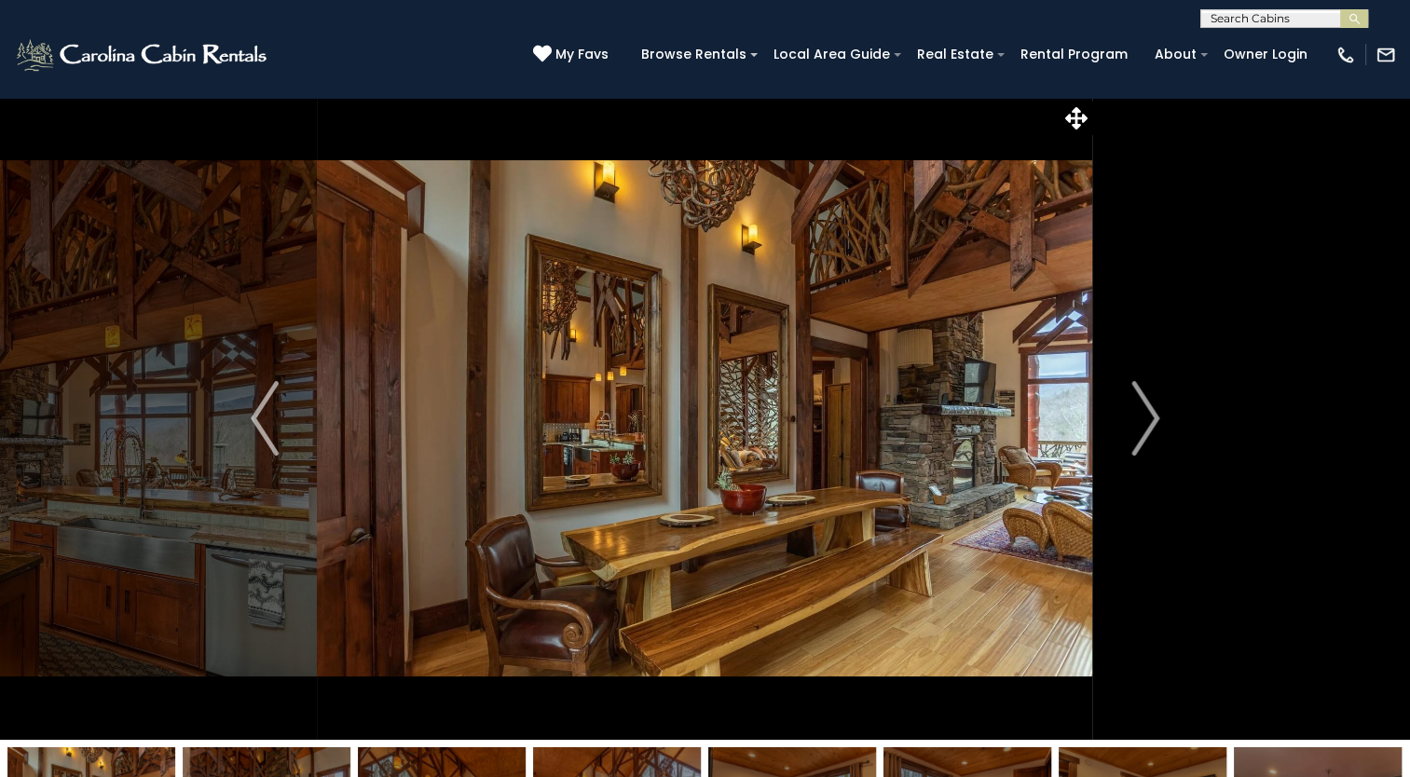
click at [1157, 412] on img "Next" at bounding box center [1146, 418] width 28 height 75
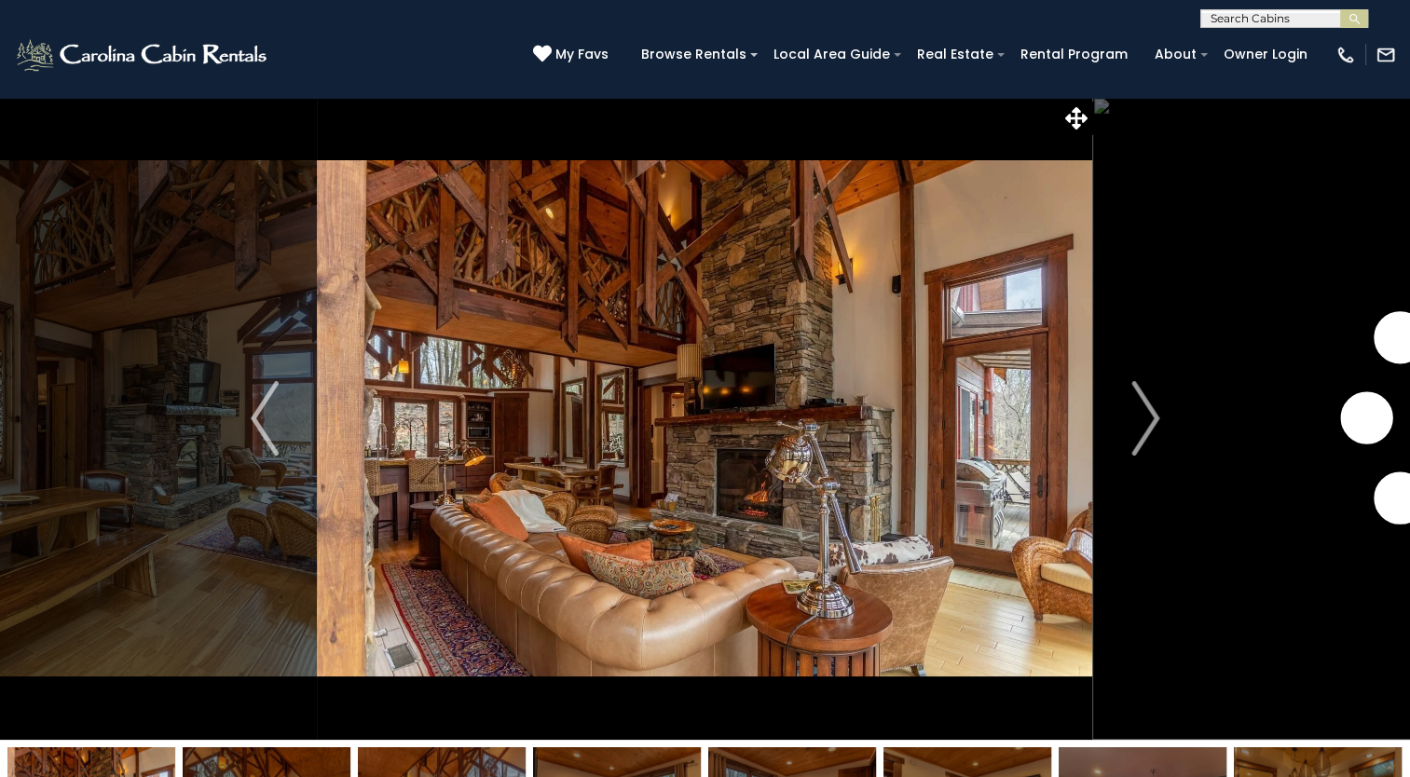
click at [1157, 412] on img "Next" at bounding box center [1146, 418] width 28 height 75
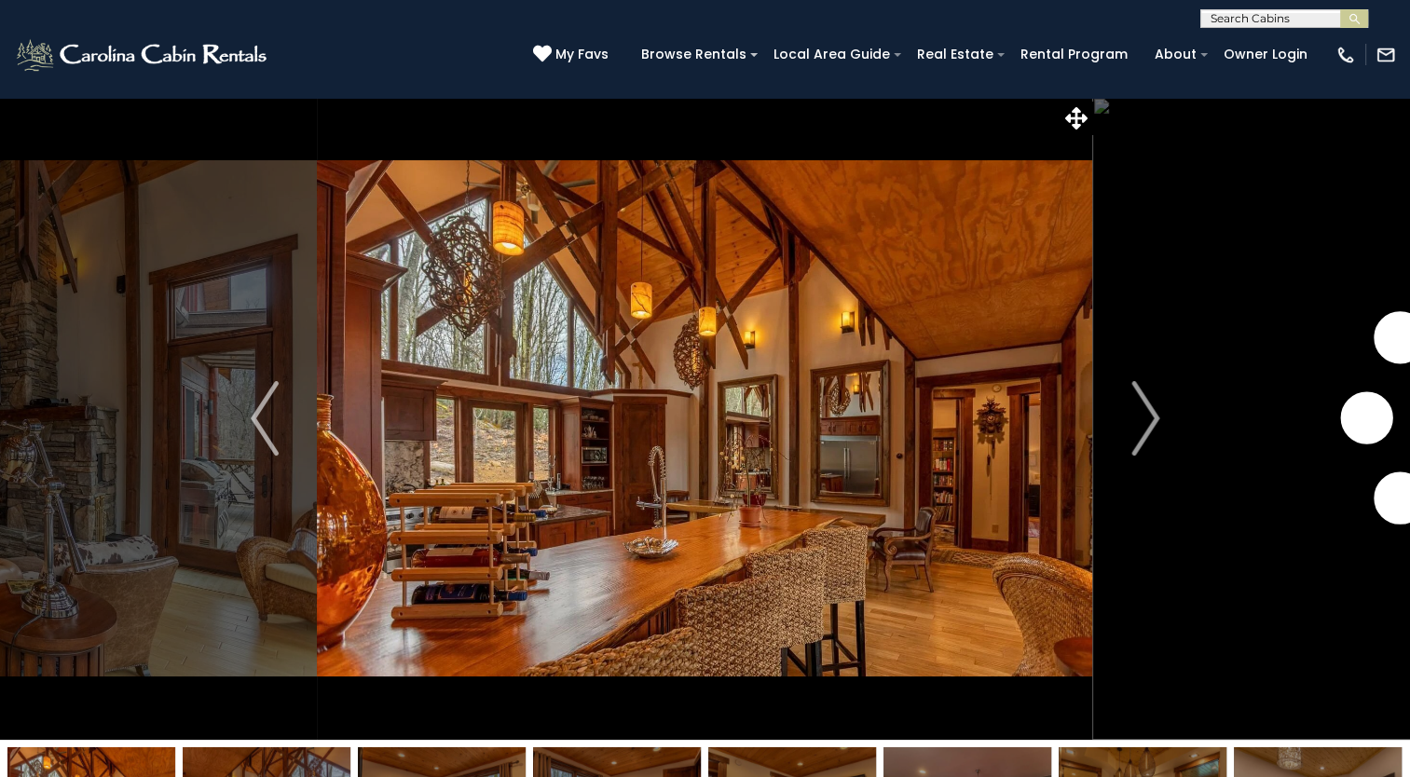
click at [1157, 412] on img "Next" at bounding box center [1146, 418] width 28 height 75
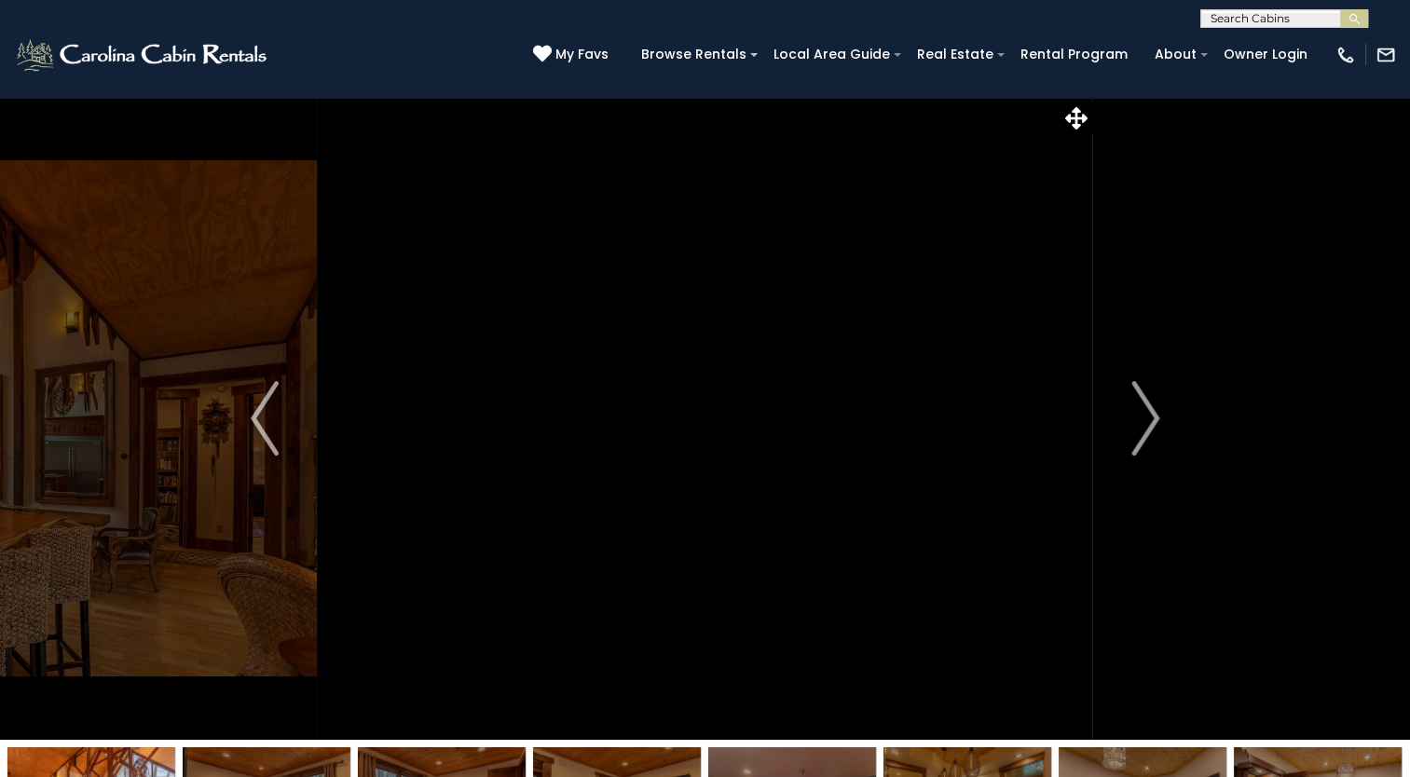
click at [1157, 412] on img "Next" at bounding box center [1146, 418] width 28 height 75
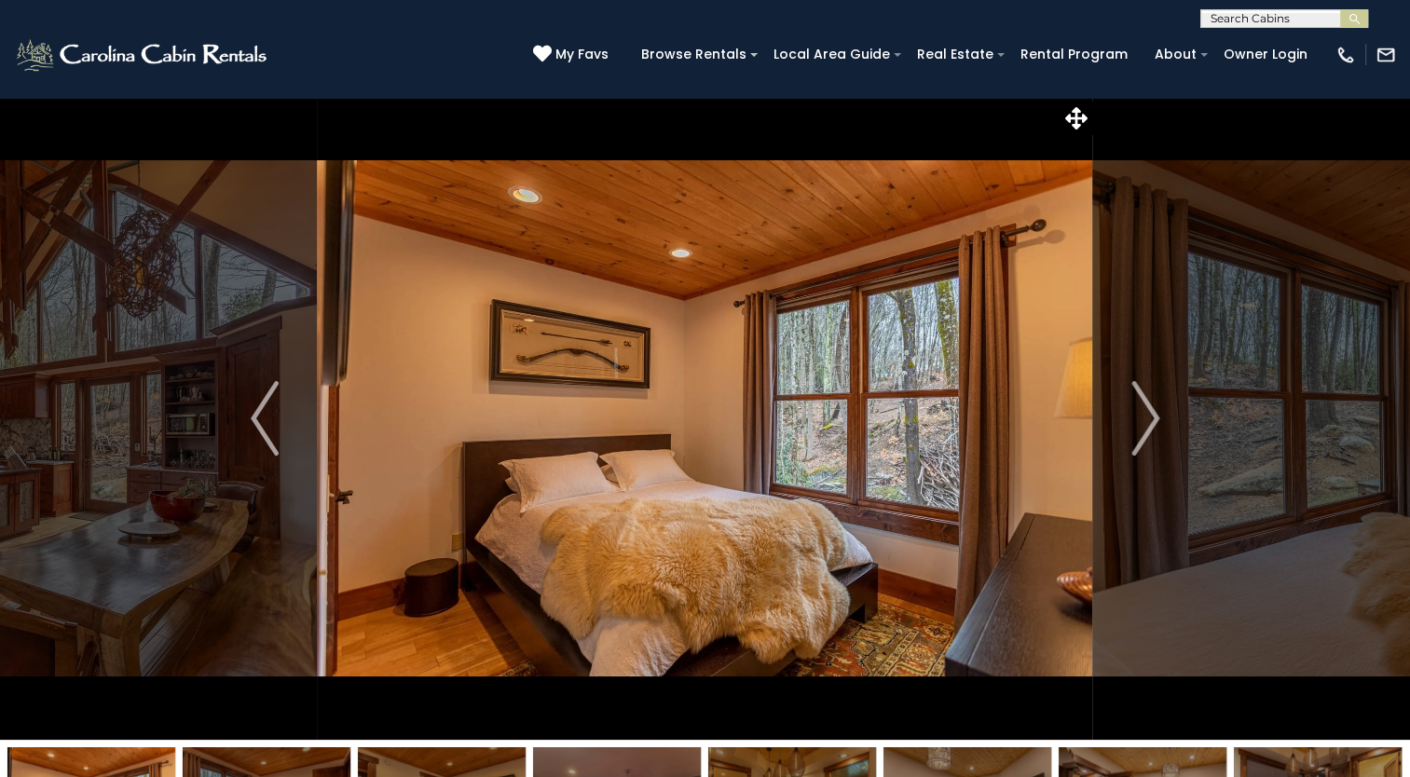
click at [1157, 412] on img "Next" at bounding box center [1146, 418] width 28 height 75
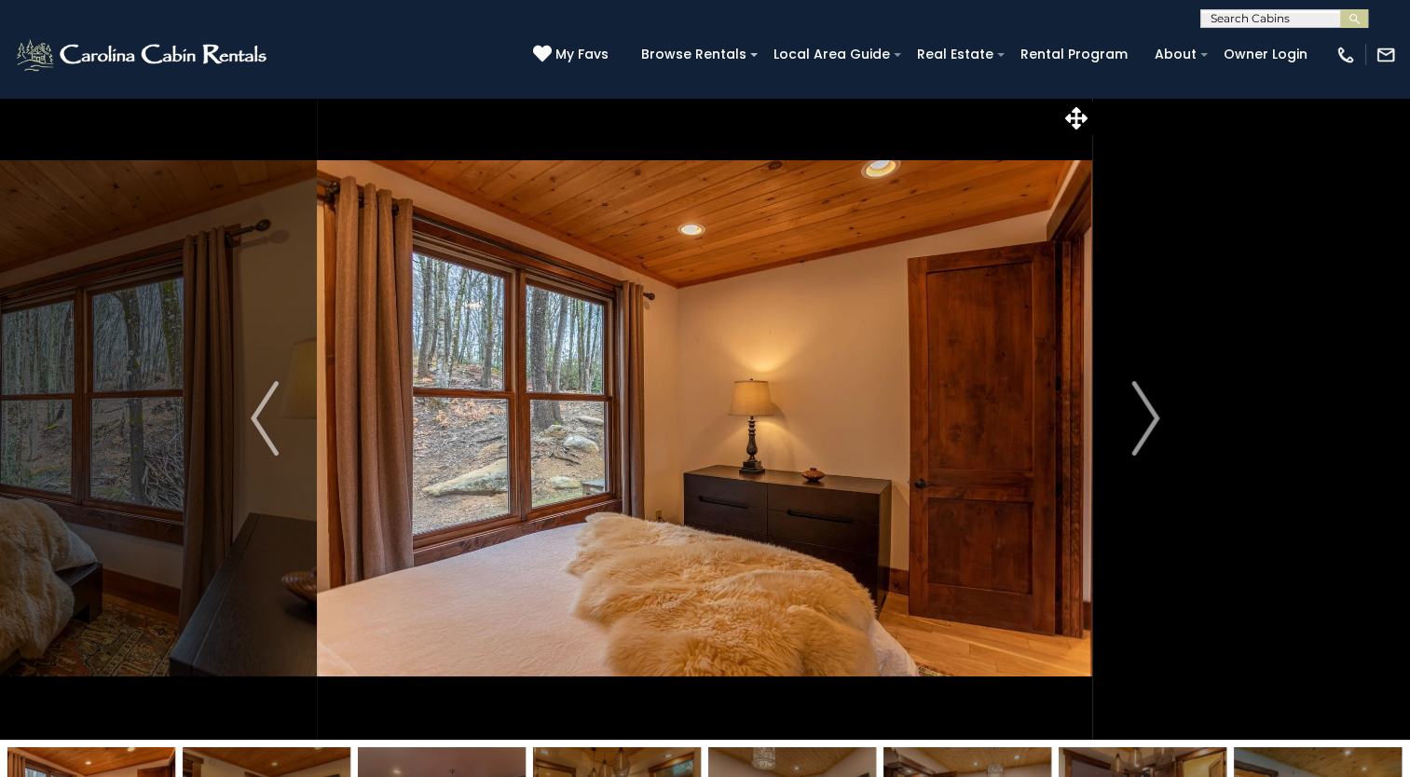
click at [1157, 412] on img "Next" at bounding box center [1146, 418] width 28 height 75
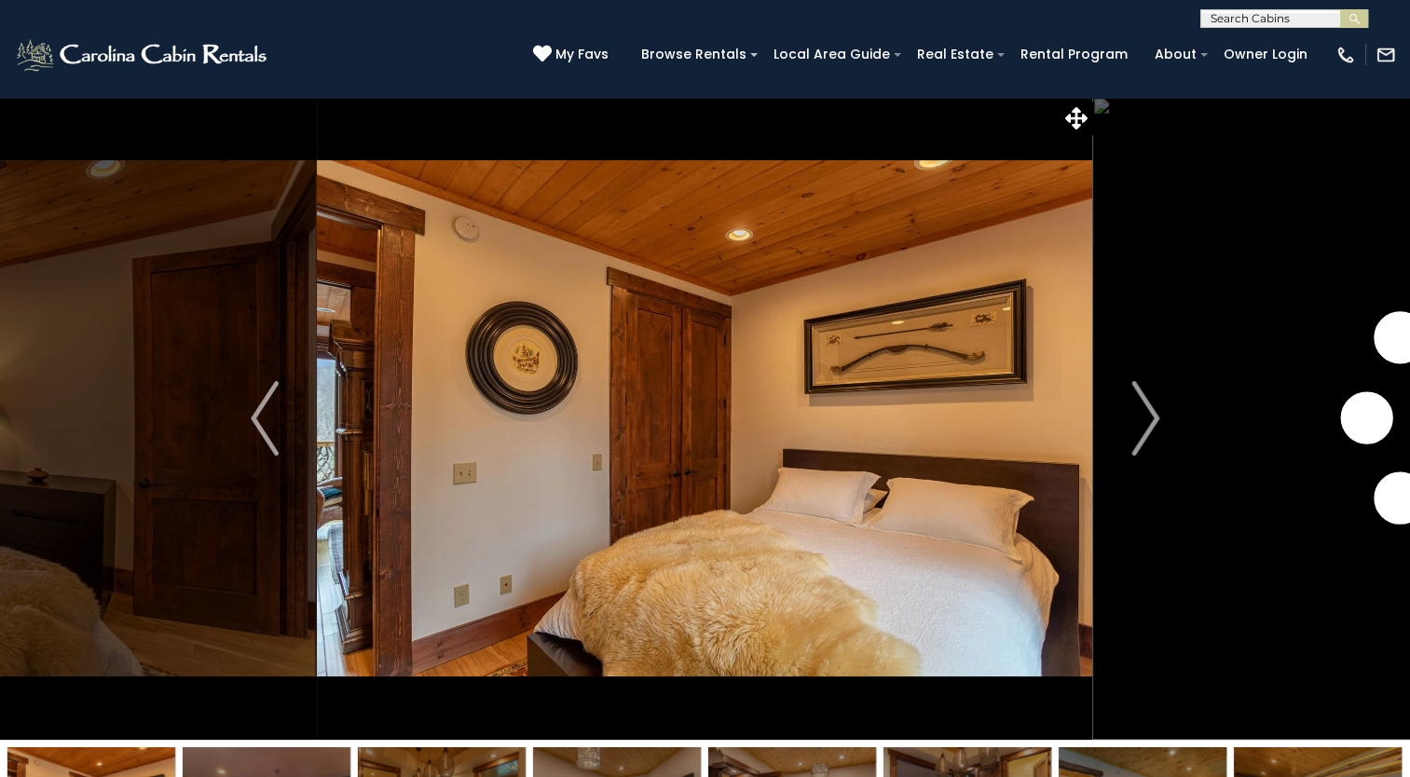
click at [1157, 412] on img "Next" at bounding box center [1146, 418] width 28 height 75
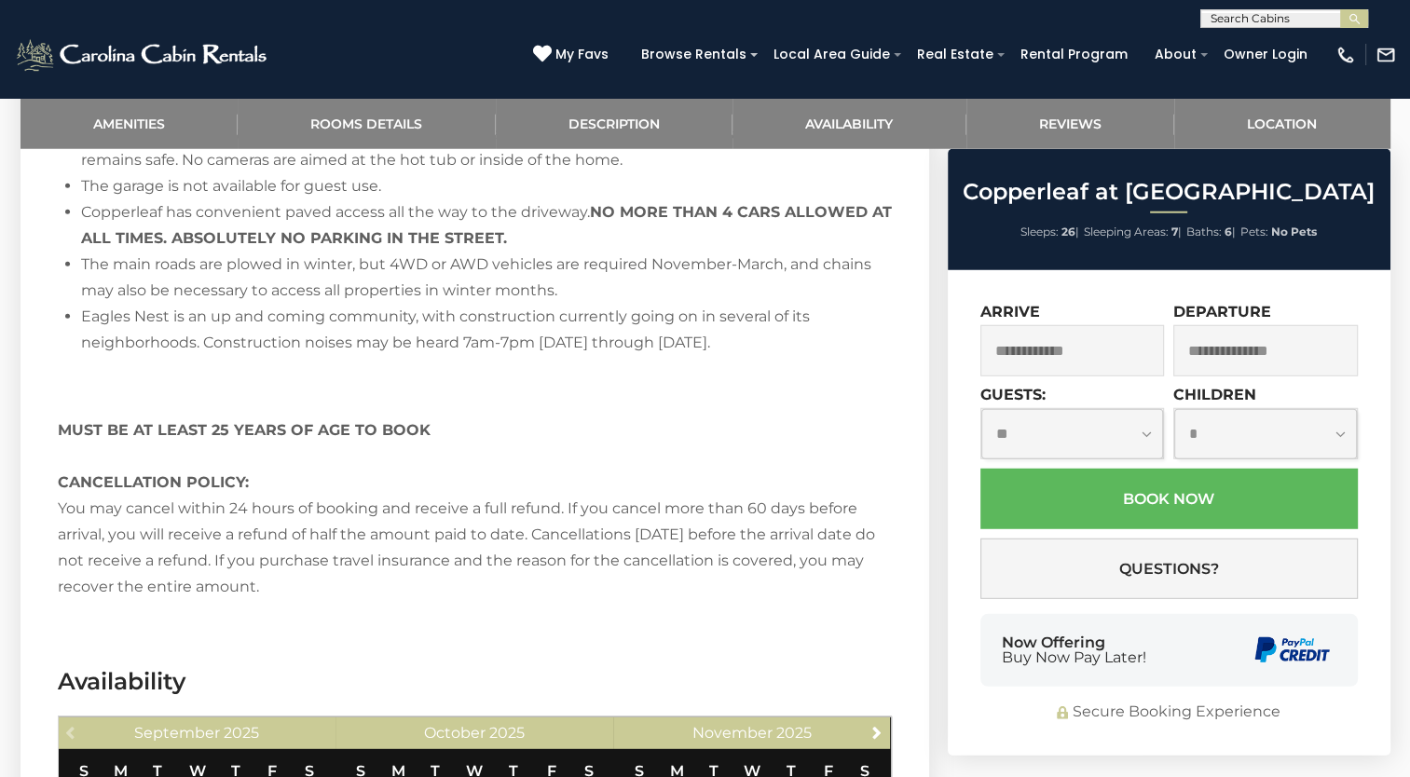
scroll to position [4974, 0]
